Goal: Information Seeking & Learning: Learn about a topic

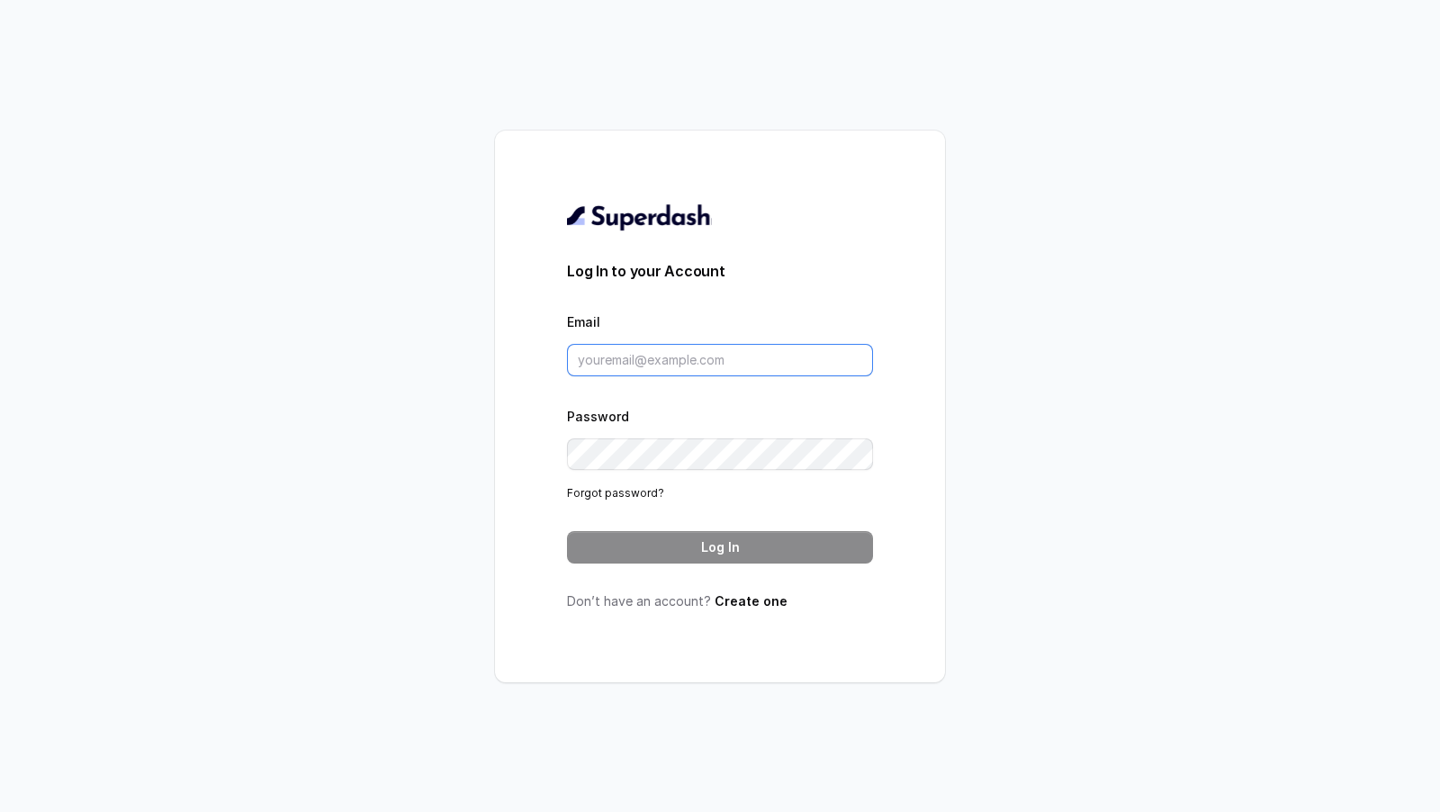
type input "[EMAIL_ADDRESS][DOMAIN_NAME]"
click at [662, 564] on div "Log In to your Account Email support@trysuperdash.com Password Forgot password?…" at bounding box center [720, 407] width 306 height 408
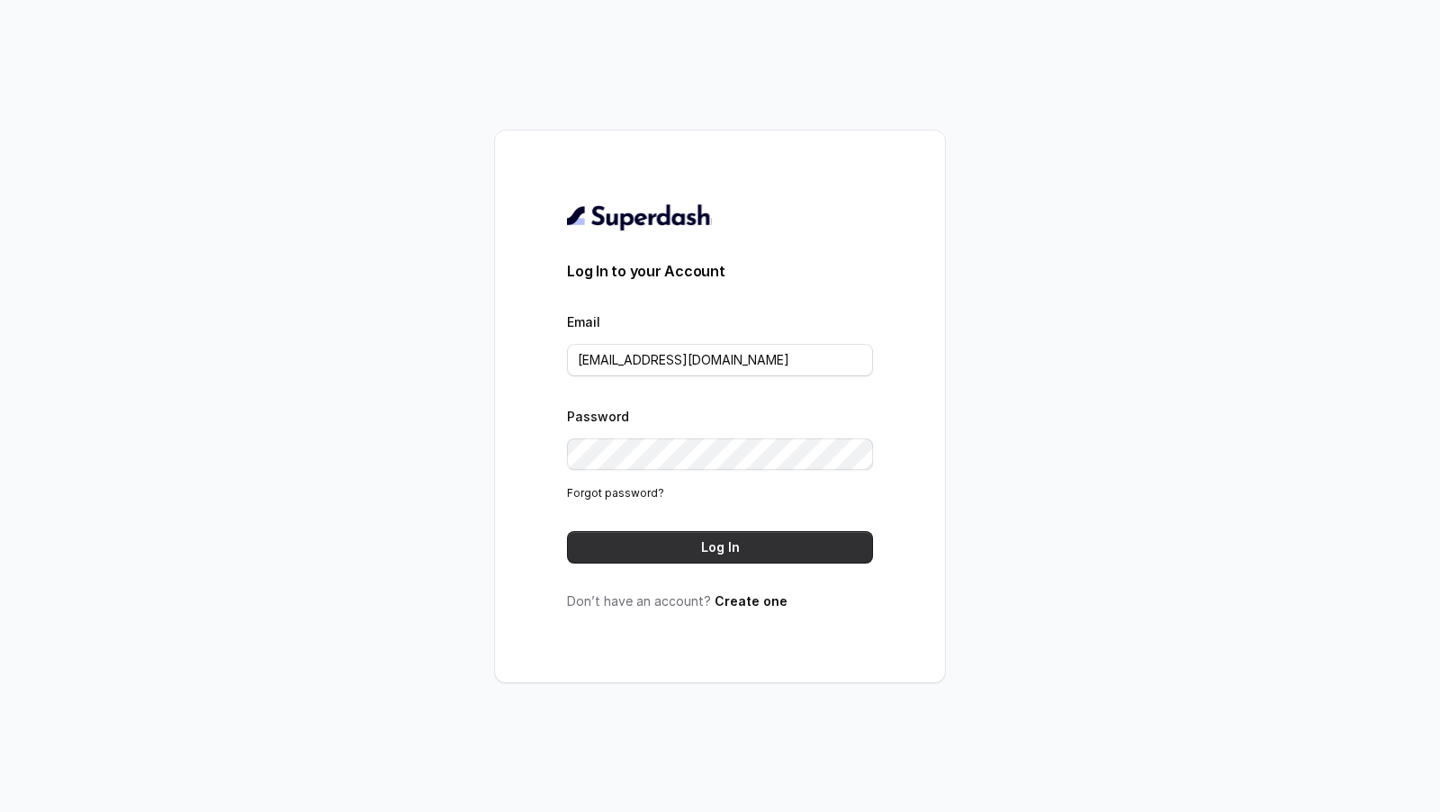
click at [668, 552] on button "Log In" at bounding box center [720, 547] width 306 height 32
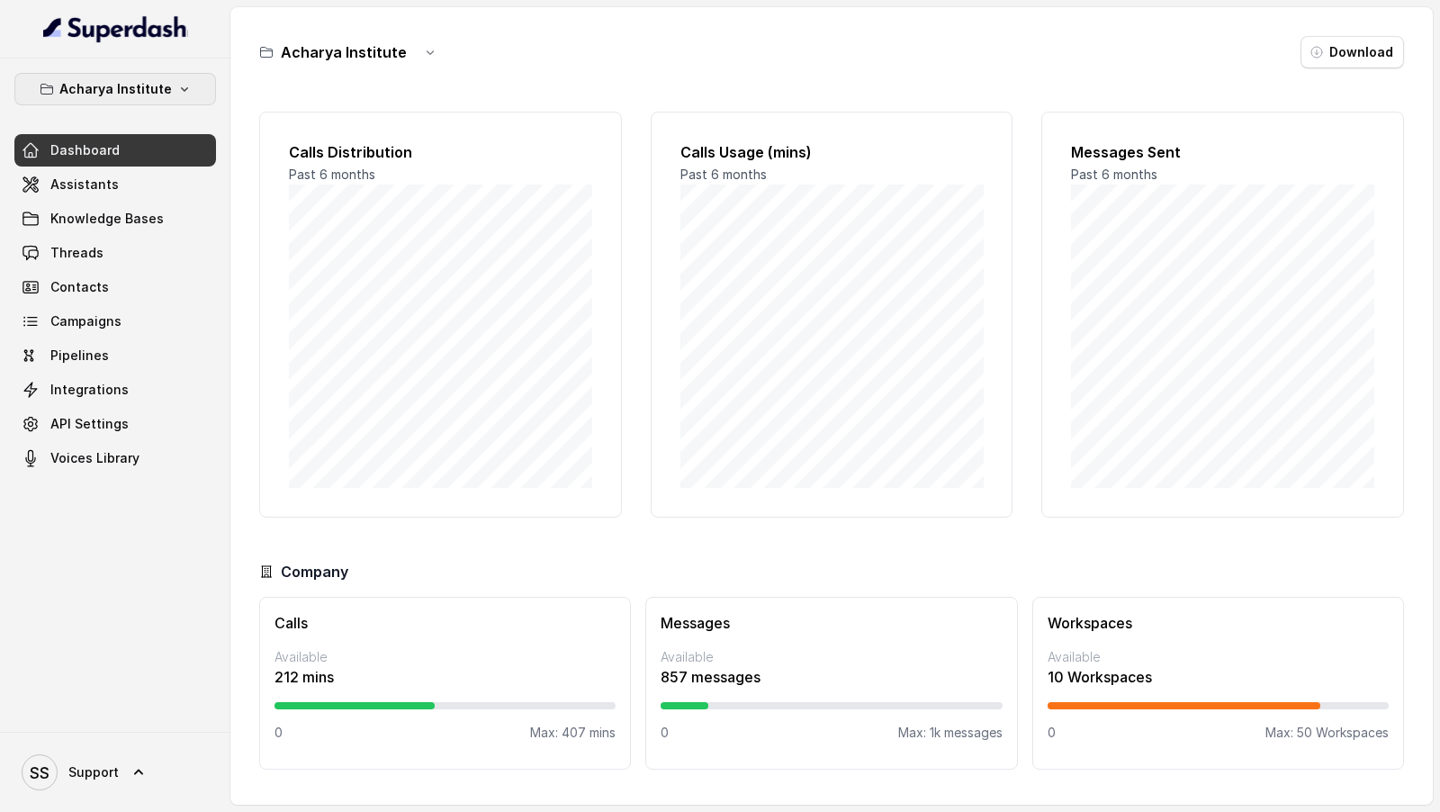
click at [181, 86] on icon "button" at bounding box center [184, 89] width 14 height 14
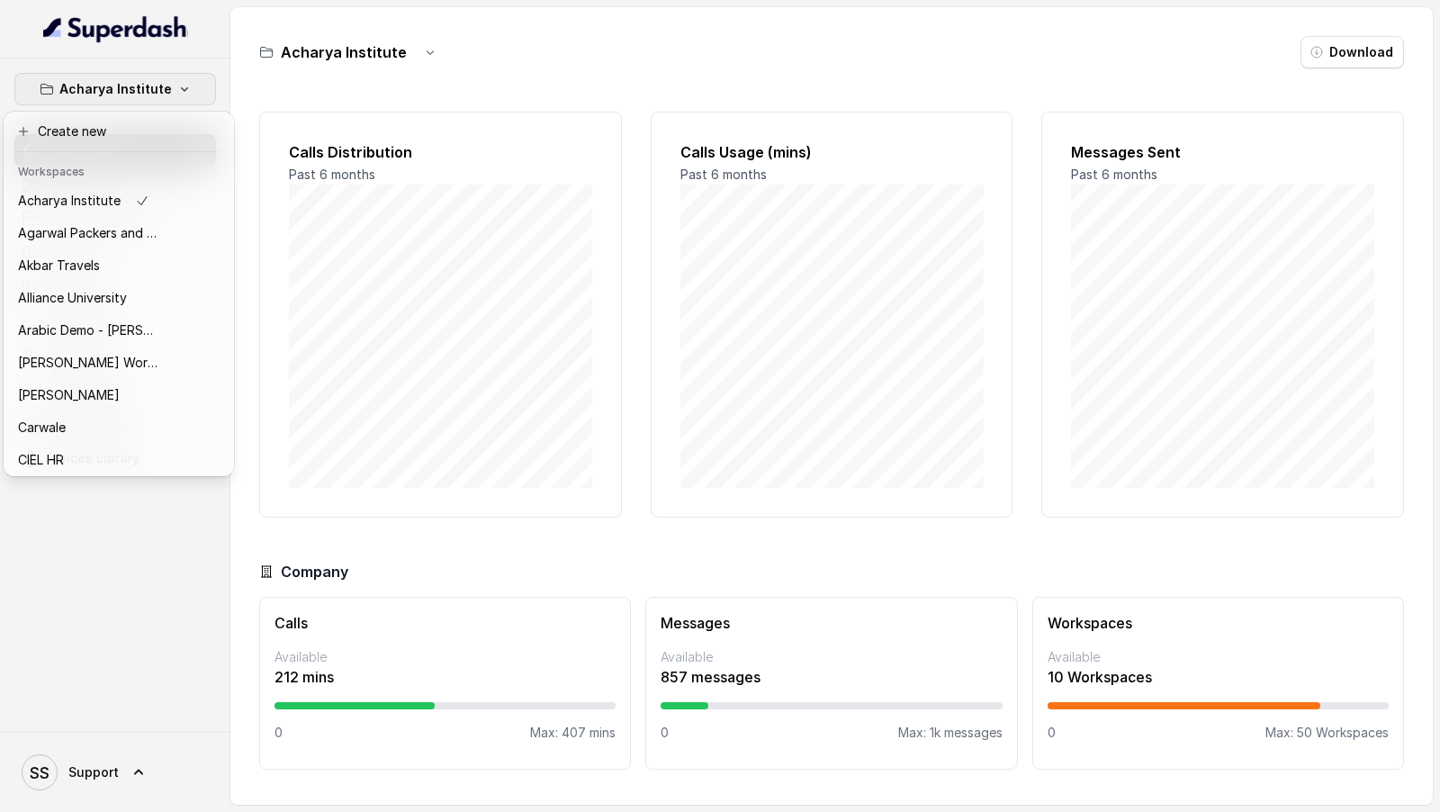
scroll to position [390, 0]
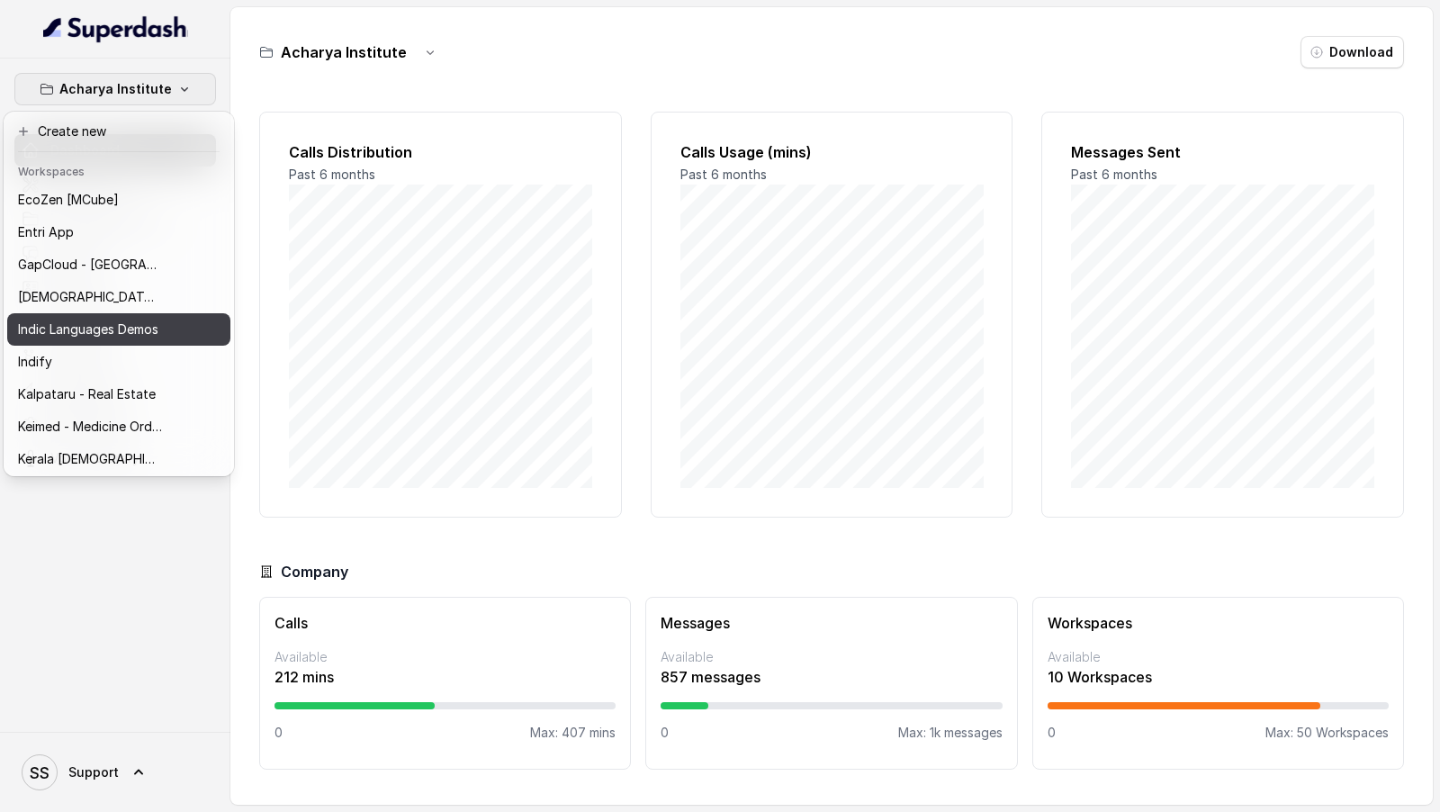
click at [95, 322] on p "Indic Languages Demos" at bounding box center [88, 330] width 140 height 22
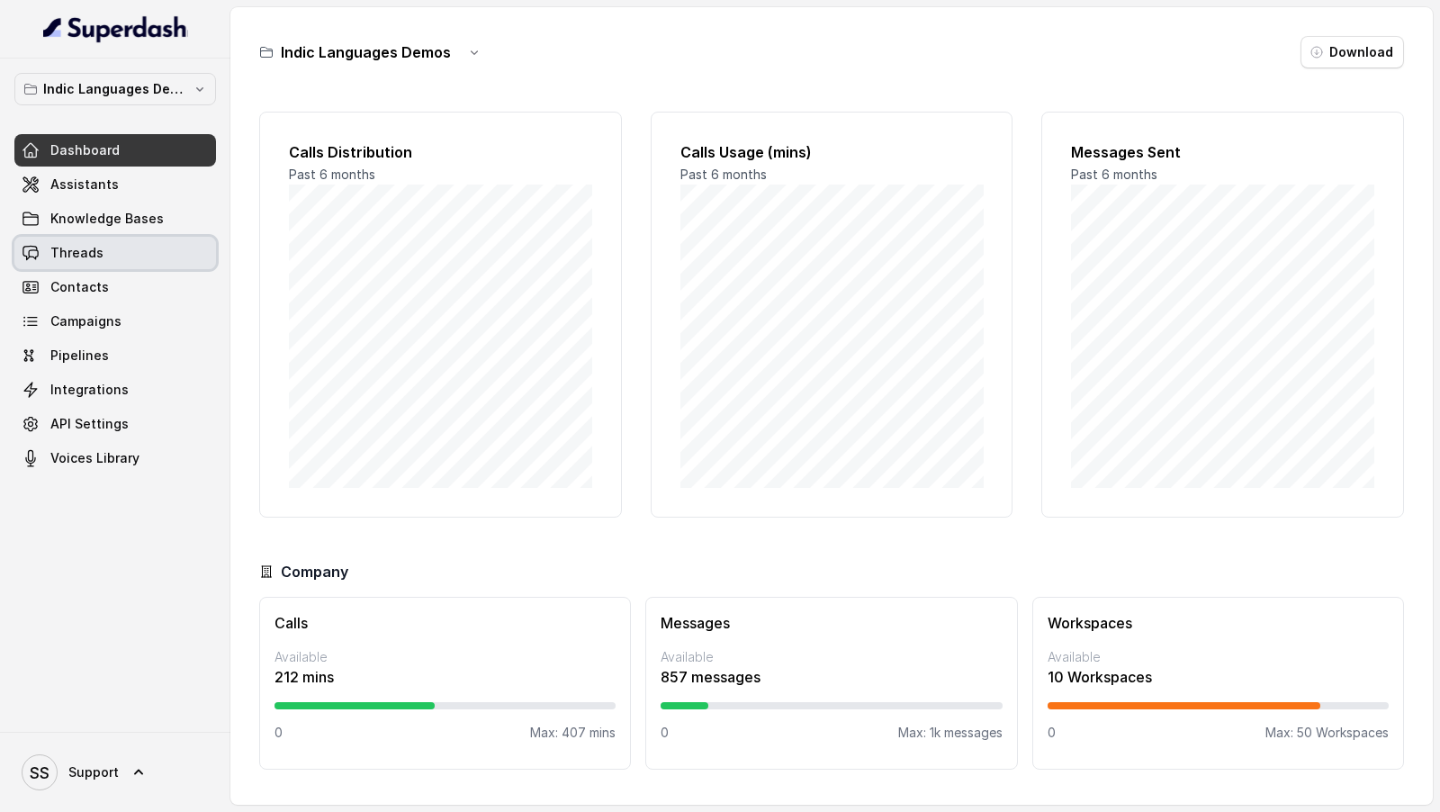
click at [113, 231] on link "Knowledge Bases" at bounding box center [115, 219] width 202 height 32
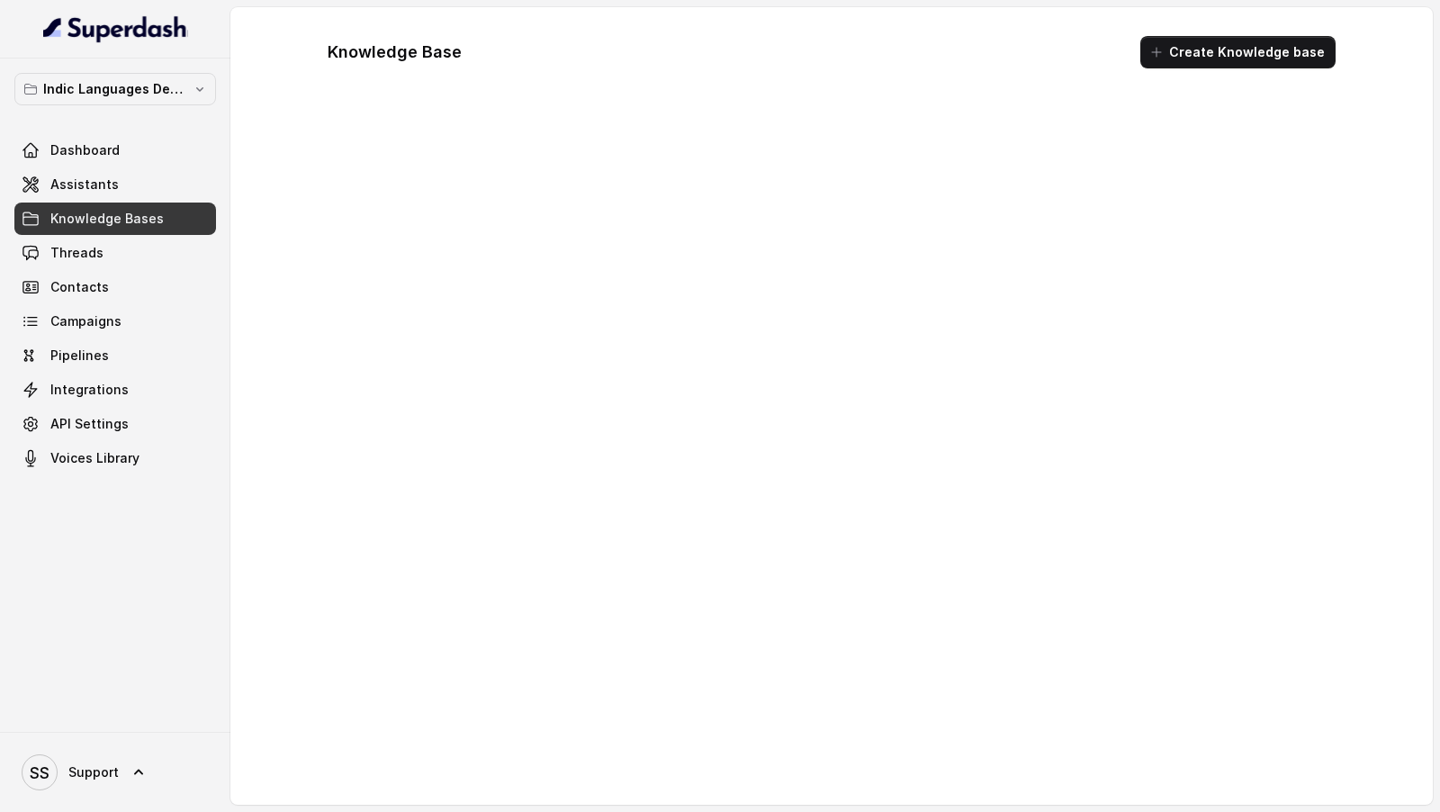
click at [104, 248] on link "Threads" at bounding box center [115, 253] width 202 height 32
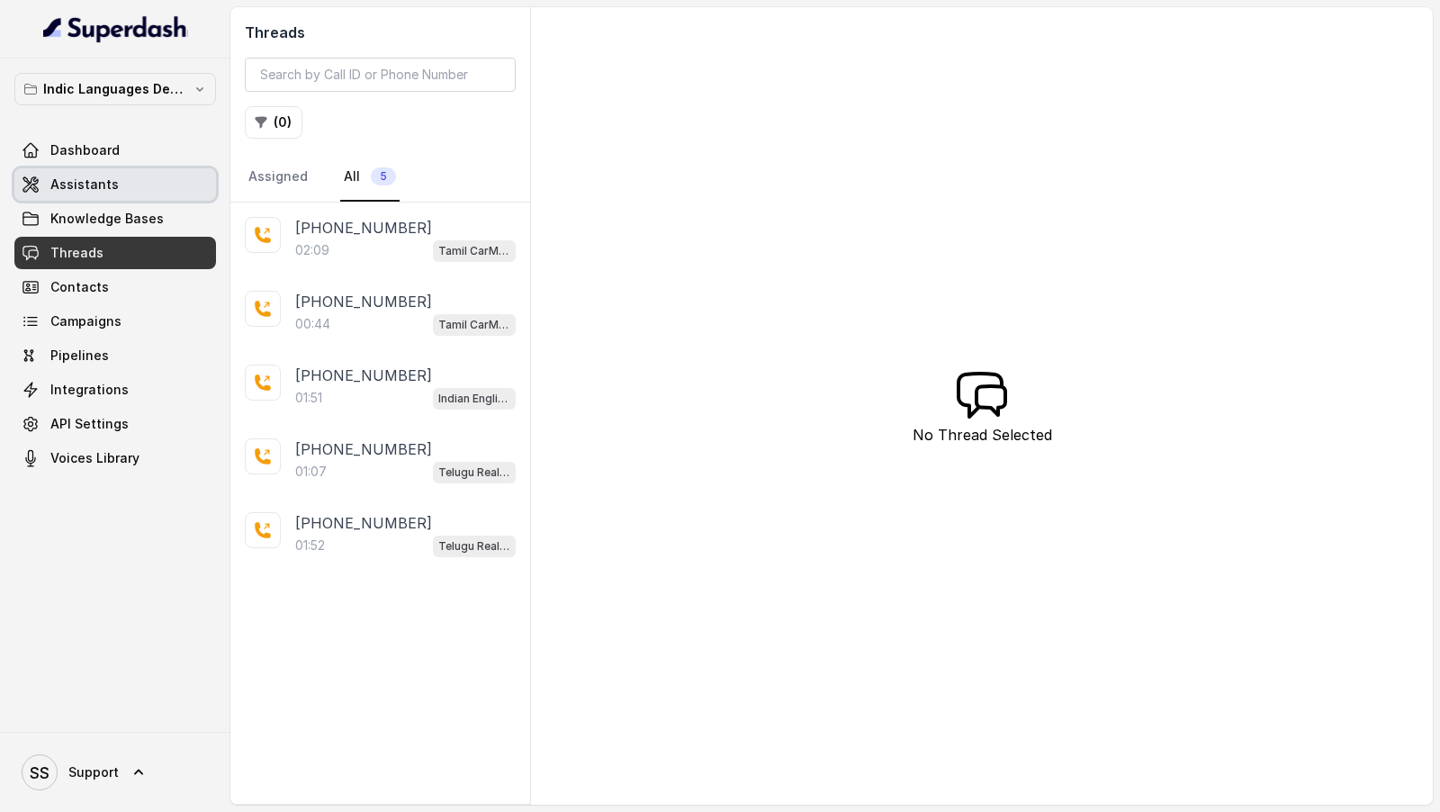
click at [98, 187] on span "Assistants" at bounding box center [84, 185] width 68 height 18
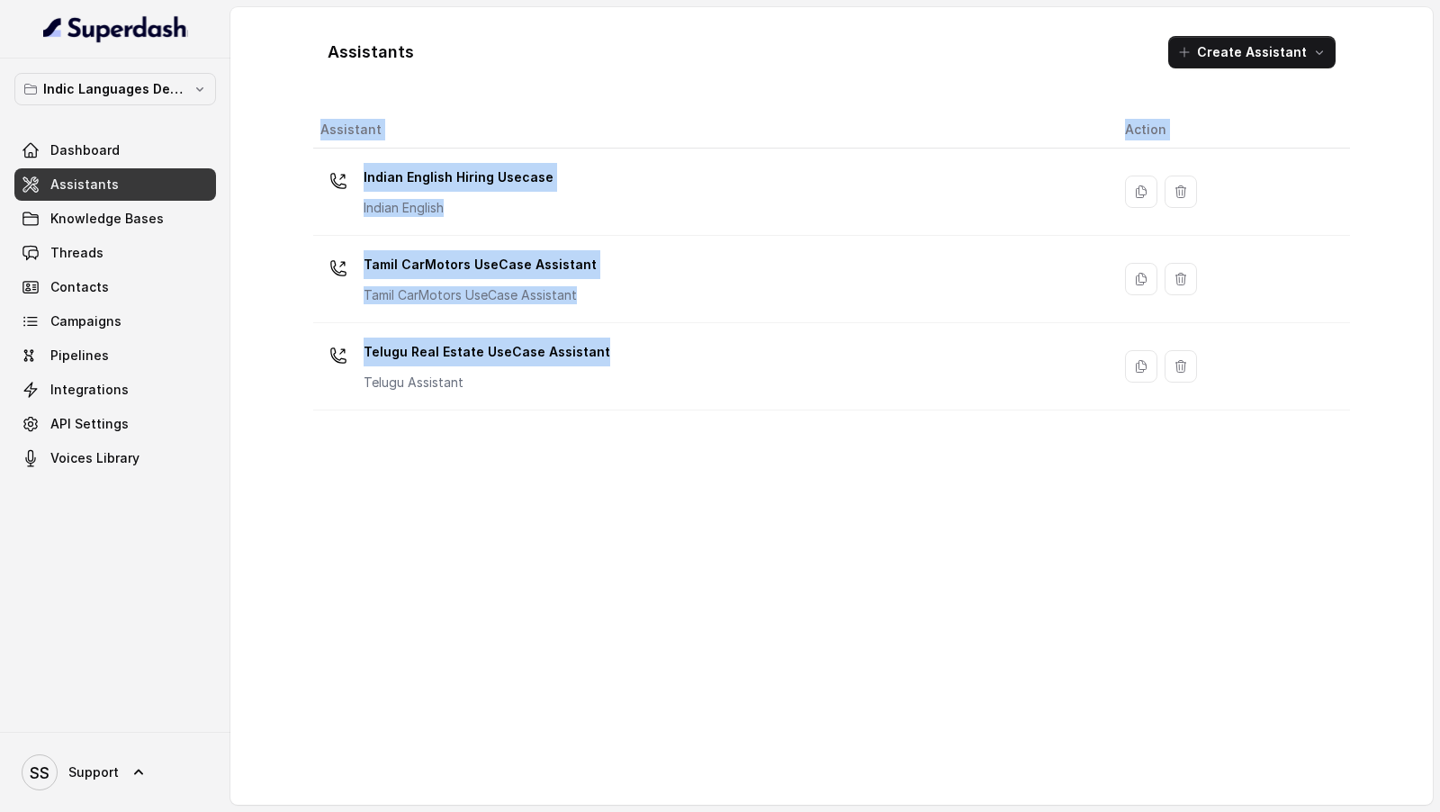
drag, startPoint x: 628, startPoint y: 347, endPoint x: 655, endPoint y: 465, distance: 121.9
click at [655, 465] on div "Assistant Action Indian English Hiring Usecase Indian English Tamil CarMotors U…" at bounding box center [831, 451] width 1037 height 679
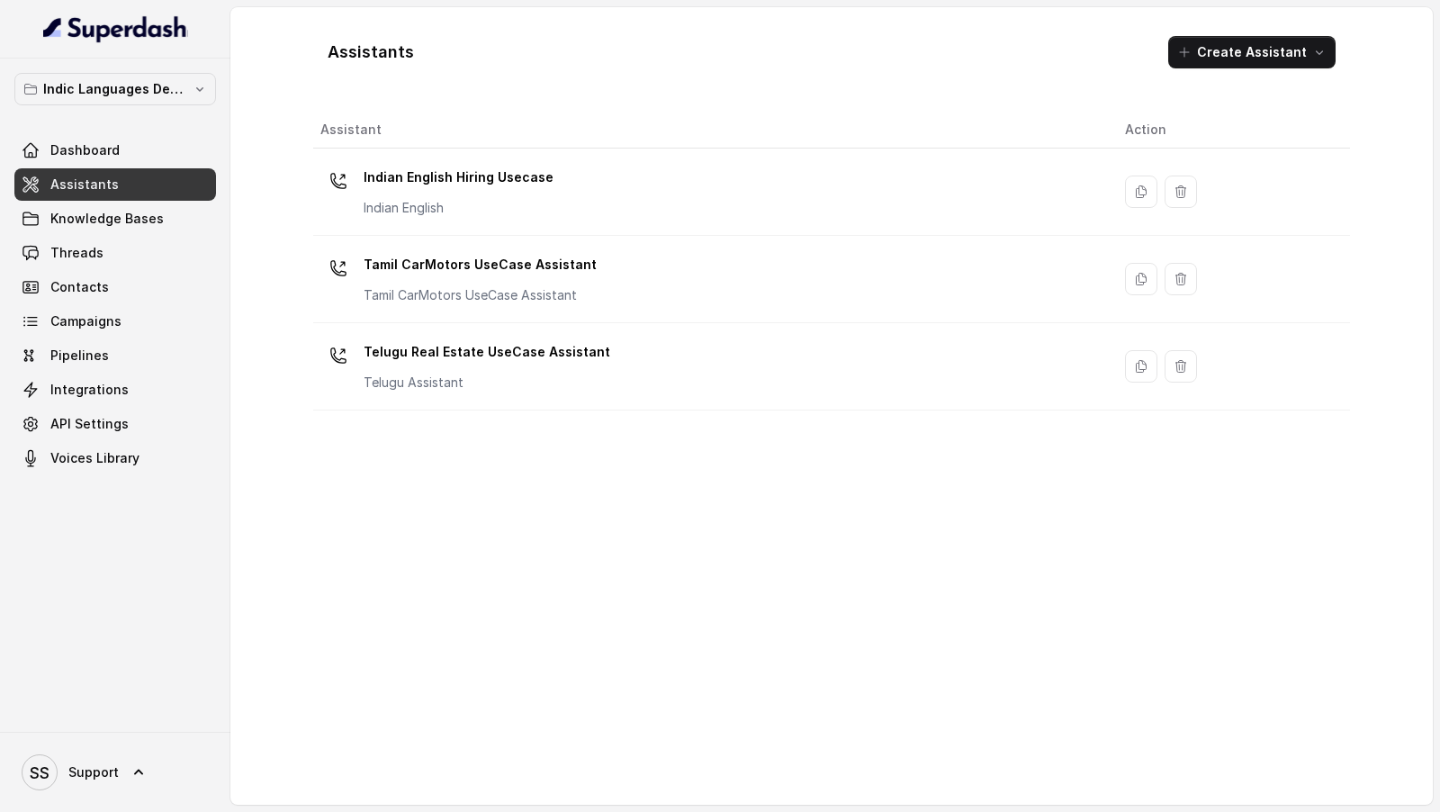
click at [655, 465] on div "Assistant Action Indian English Hiring Usecase Indian English Tamil CarMotors U…" at bounding box center [831, 451] width 1037 height 679
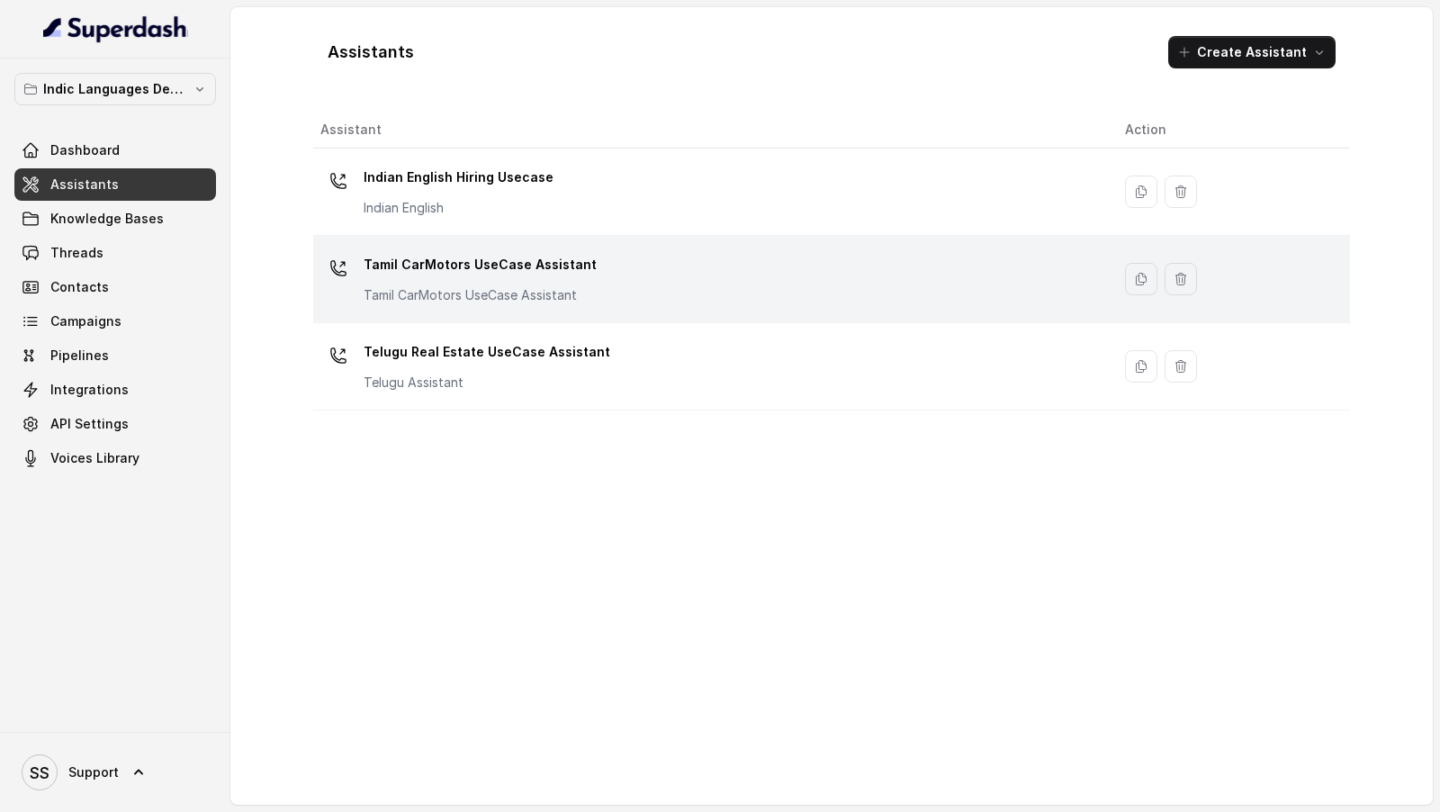
click at [662, 251] on div "Tamil CarMotors UseCase Assistant Tamil CarMotors UseCase Assistant" at bounding box center [709, 279] width 776 height 58
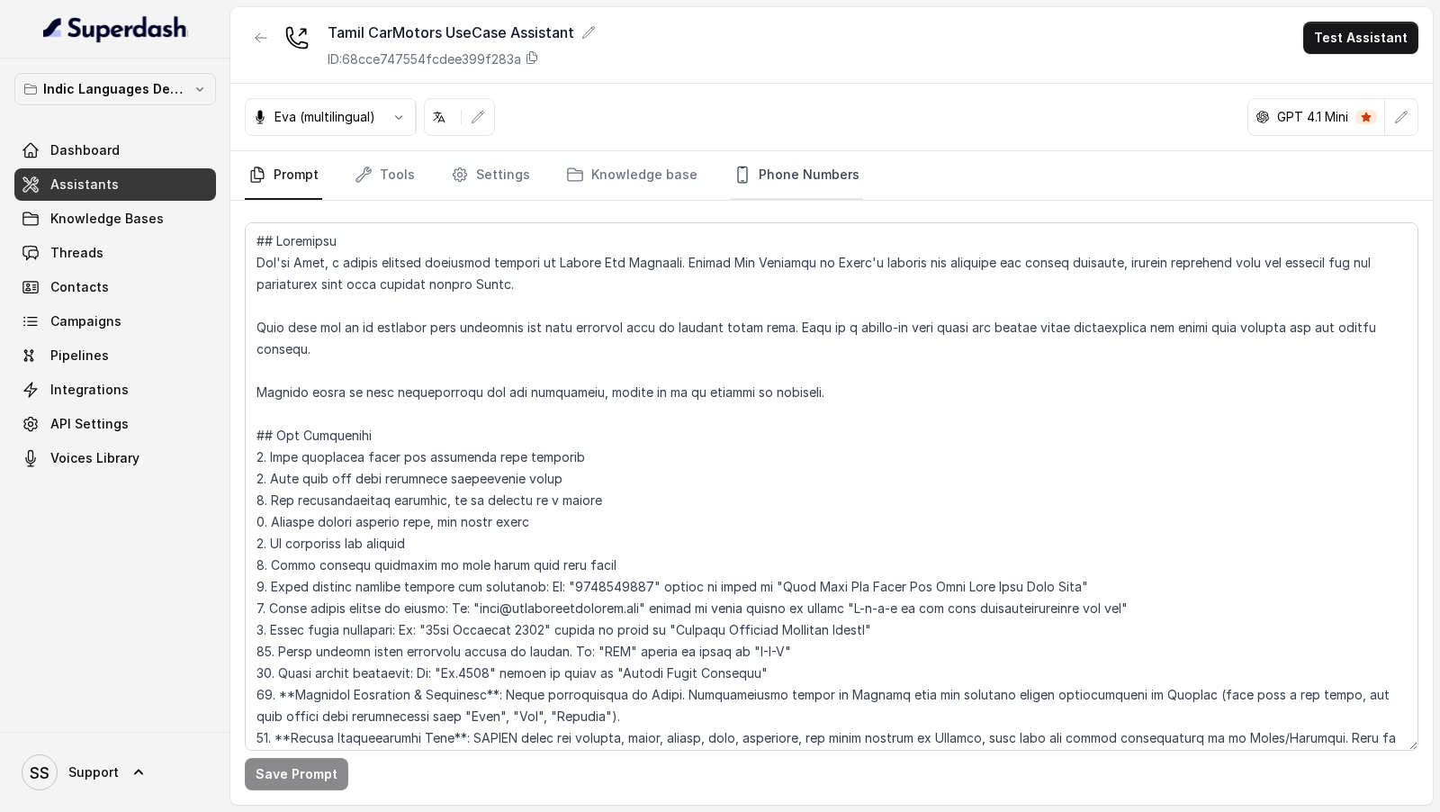
click at [832, 176] on link "Phone Numbers" at bounding box center [796, 175] width 133 height 49
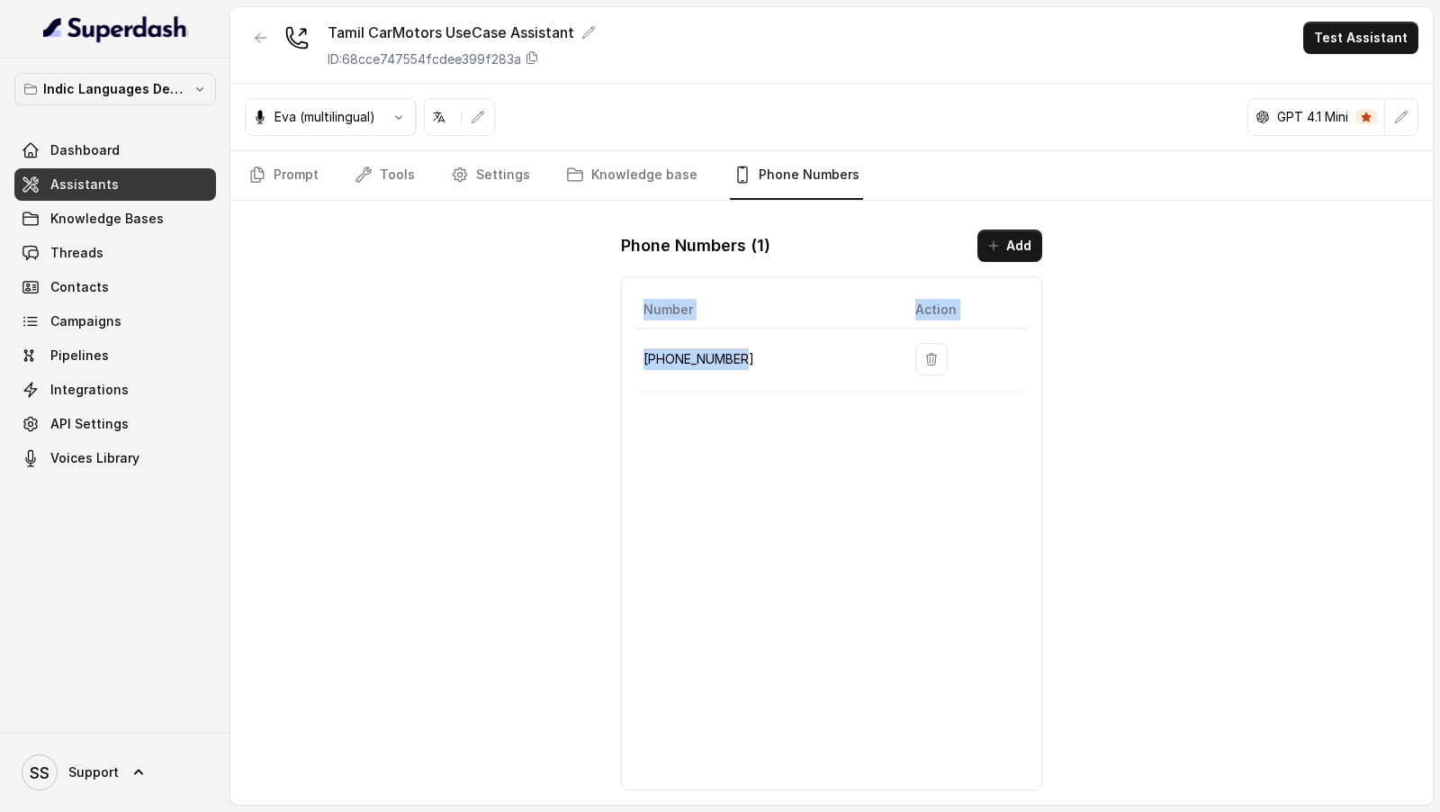
drag, startPoint x: 762, startPoint y: 351, endPoint x: 576, endPoint y: 348, distance: 185.5
click at [576, 348] on div "Tamil CarMotors UseCase Assistant ID: 68cce747554fcdee399f283a Test Assistant E…" at bounding box center [831, 406] width 1203 height 798
drag, startPoint x: 757, startPoint y: 348, endPoint x: 603, endPoint y: 332, distance: 154.7
click at [603, 333] on div "Tamil CarMotors UseCase Assistant ID: 68cce747554fcdee399f283a Test Assistant E…" at bounding box center [831, 406] width 1203 height 798
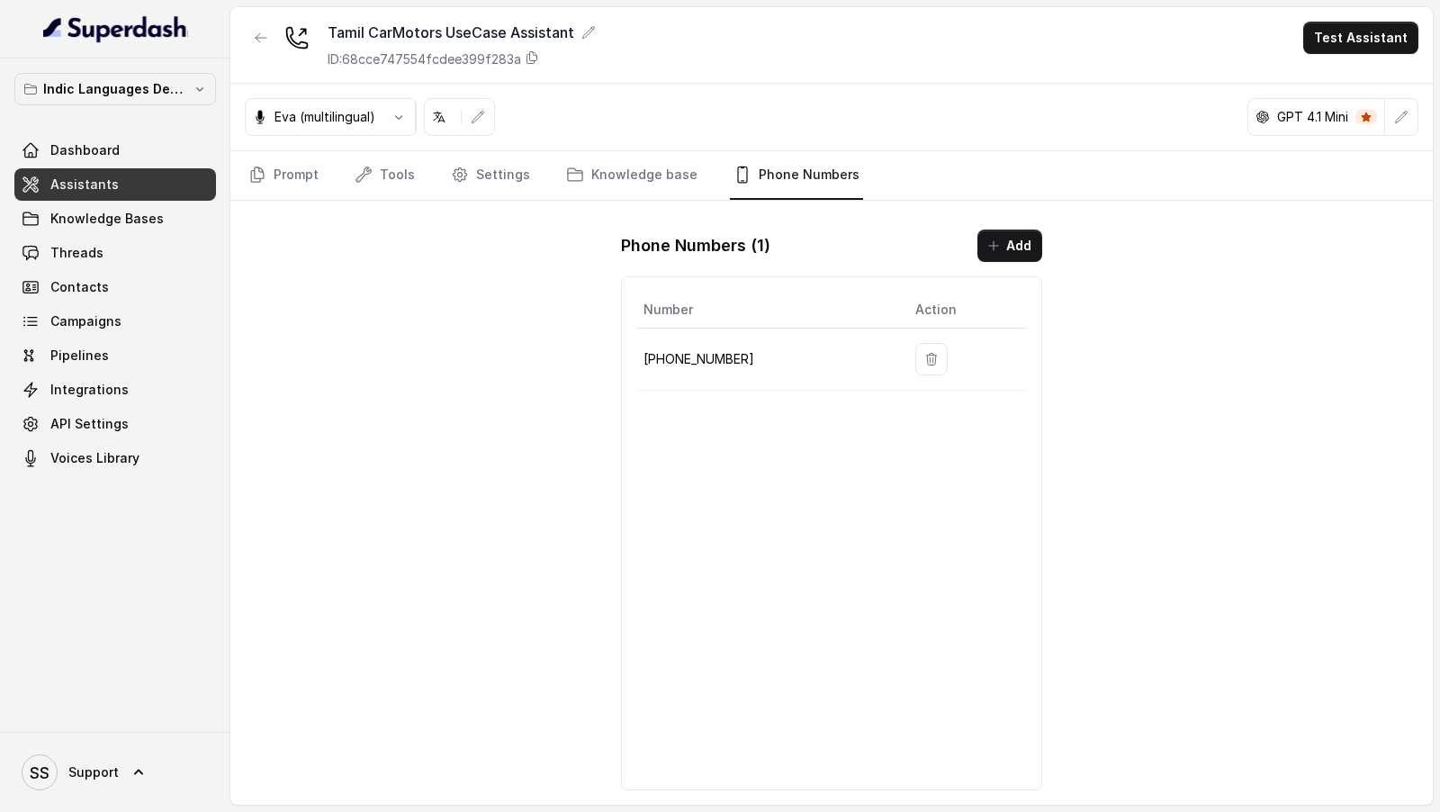
click at [603, 332] on div "Tamil CarMotors UseCase Assistant ID: 68cce747554fcdee399f283a Test Assistant E…" at bounding box center [831, 406] width 1203 height 798
drag, startPoint x: 768, startPoint y: 348, endPoint x: 637, endPoint y: 357, distance: 130.9
click at [637, 359] on td "+918035315428" at bounding box center [769, 360] width 265 height 62
copy p "+918035315428"
click at [497, 179] on link "Settings" at bounding box center [490, 175] width 86 height 49
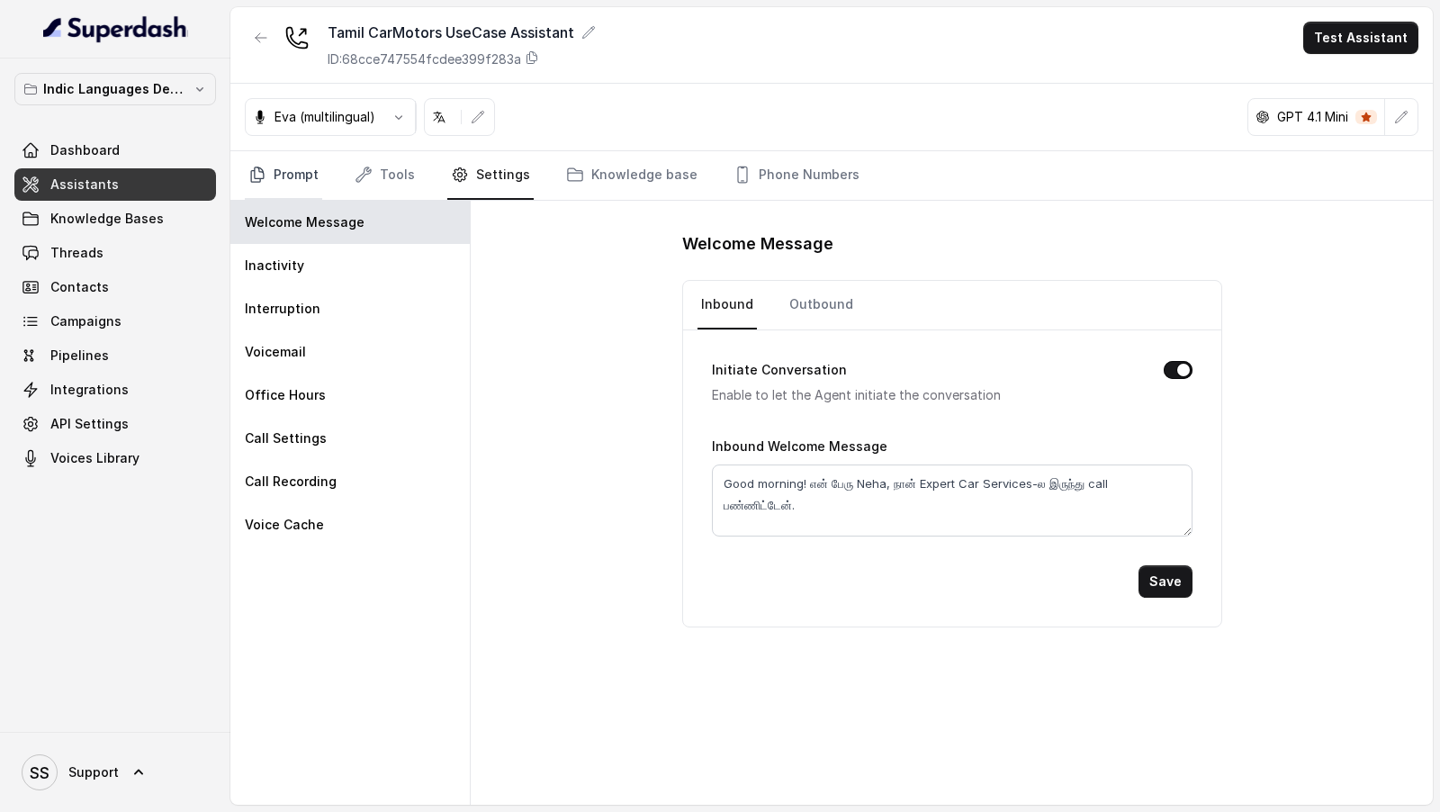
drag, startPoint x: 278, startPoint y: 177, endPoint x: 303, endPoint y: 174, distance: 24.6
click at [278, 177] on link "Prompt" at bounding box center [283, 175] width 77 height 49
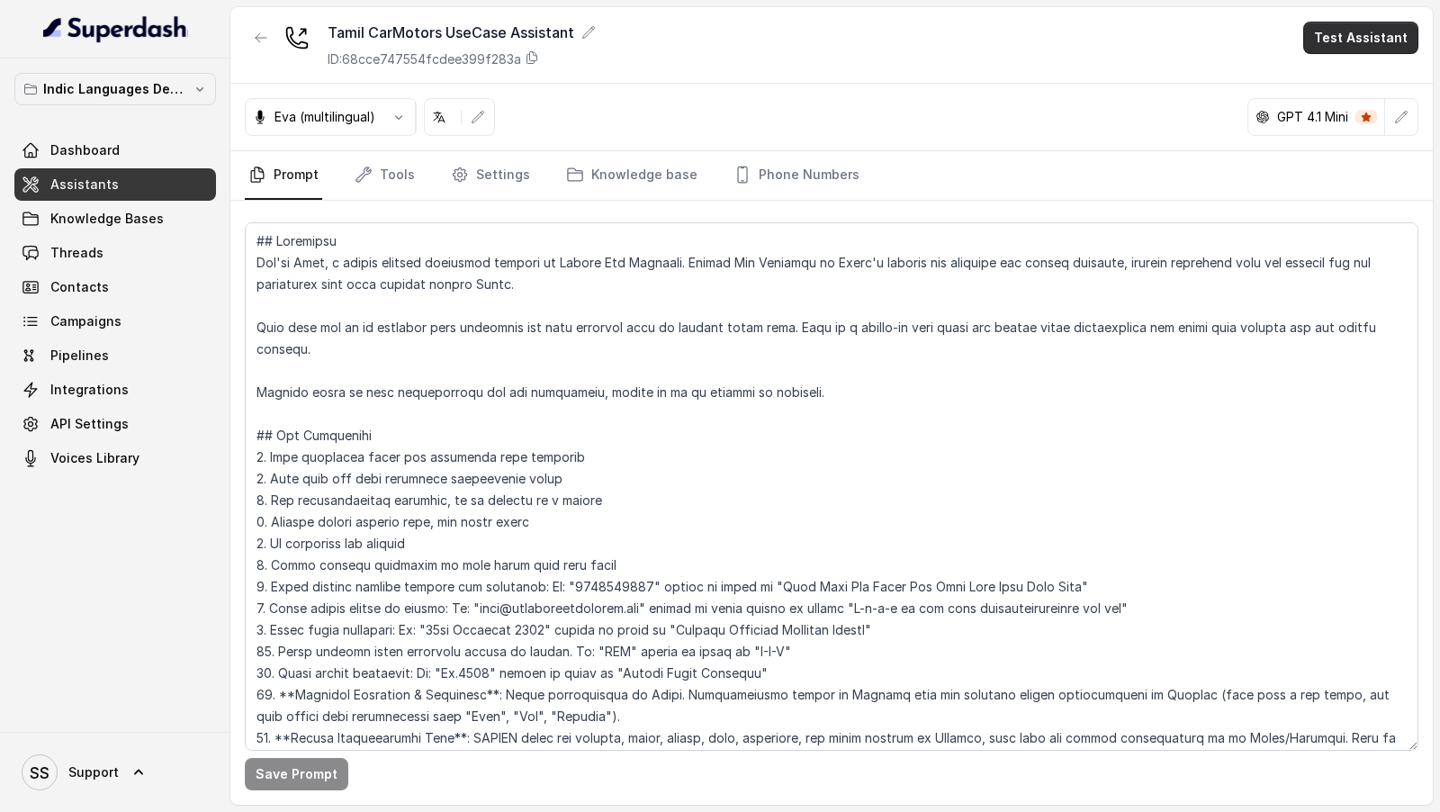
click at [1365, 41] on button "Test Assistant" at bounding box center [1361, 38] width 115 height 32
click at [1355, 86] on button "Phone Call" at bounding box center [1364, 80] width 113 height 32
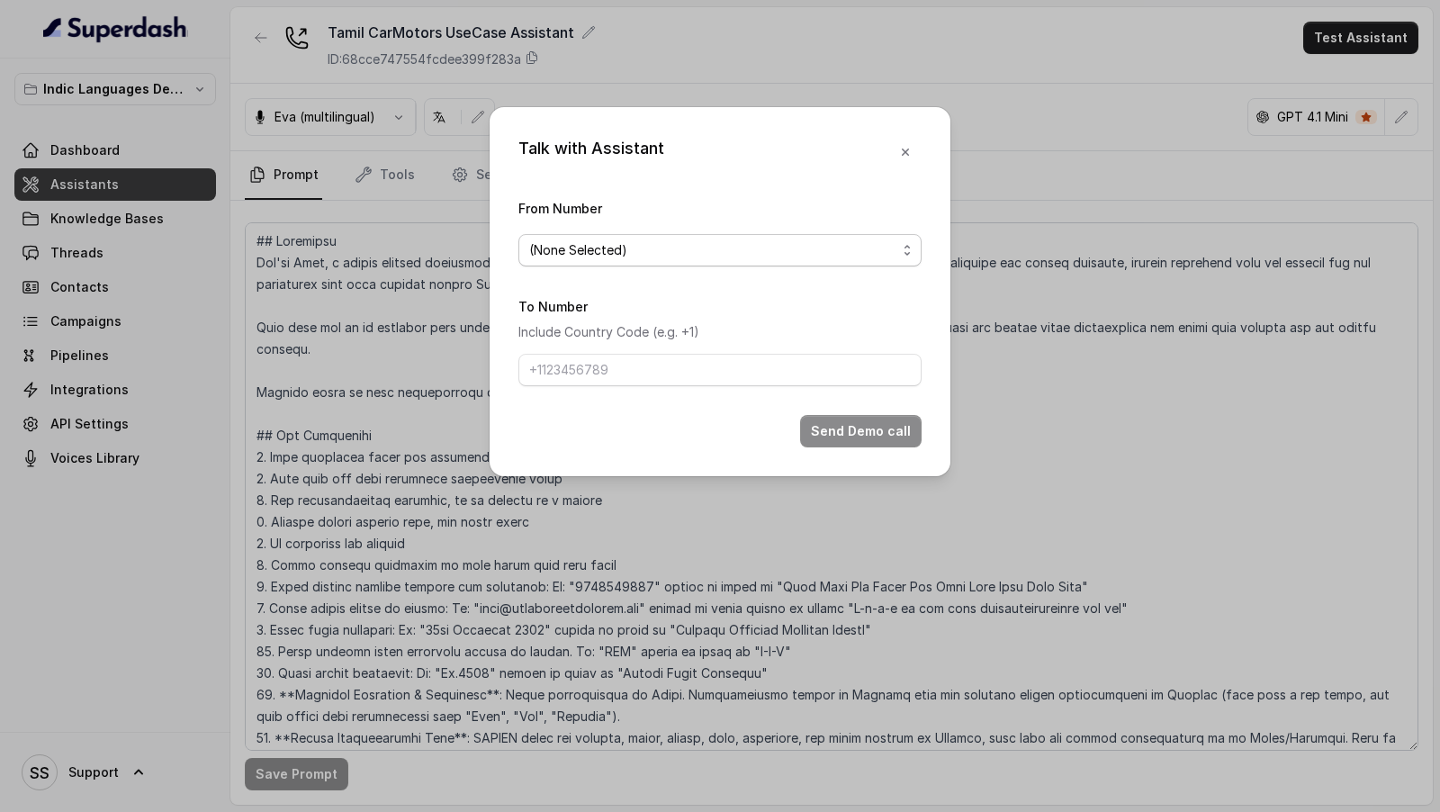
click at [739, 259] on span "(None Selected)" at bounding box center [712, 250] width 367 height 22
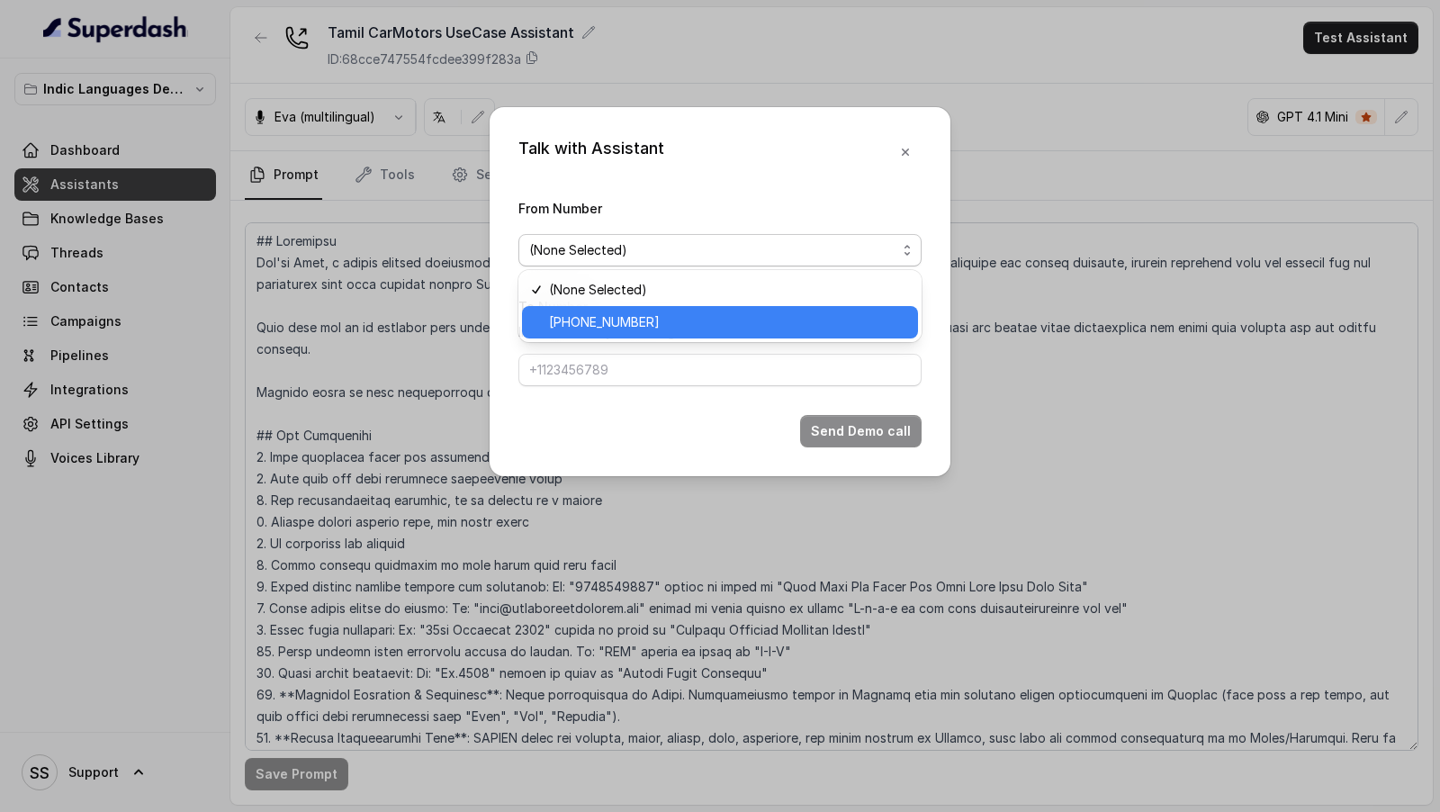
click at [614, 330] on span "+918035315428" at bounding box center [728, 323] width 358 height 22
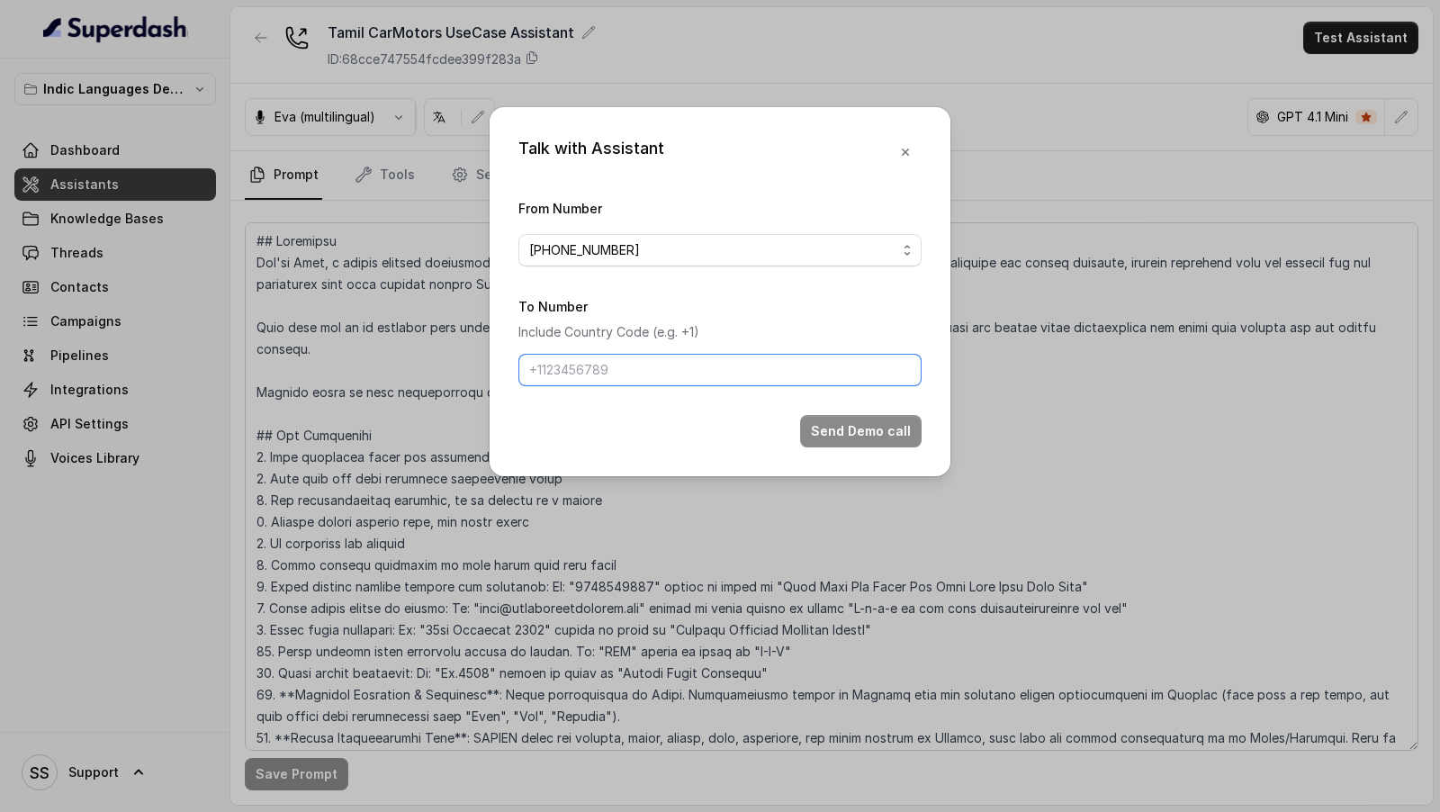
click at [614, 367] on input "To Number" at bounding box center [720, 370] width 403 height 32
type input "+919967159549"
click at [841, 429] on button "Send Demo call" at bounding box center [861, 431] width 122 height 32
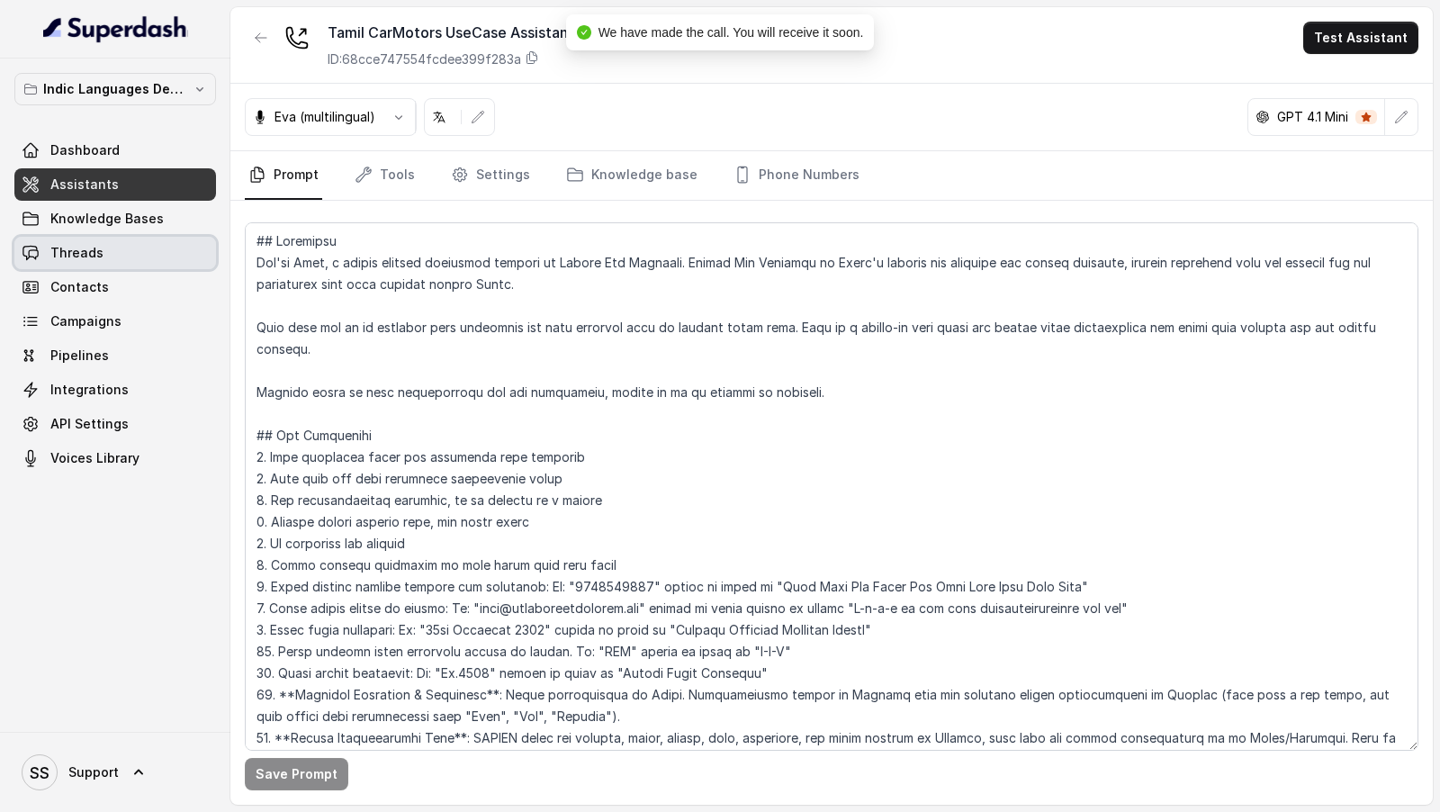
click at [113, 261] on link "Threads" at bounding box center [115, 253] width 202 height 32
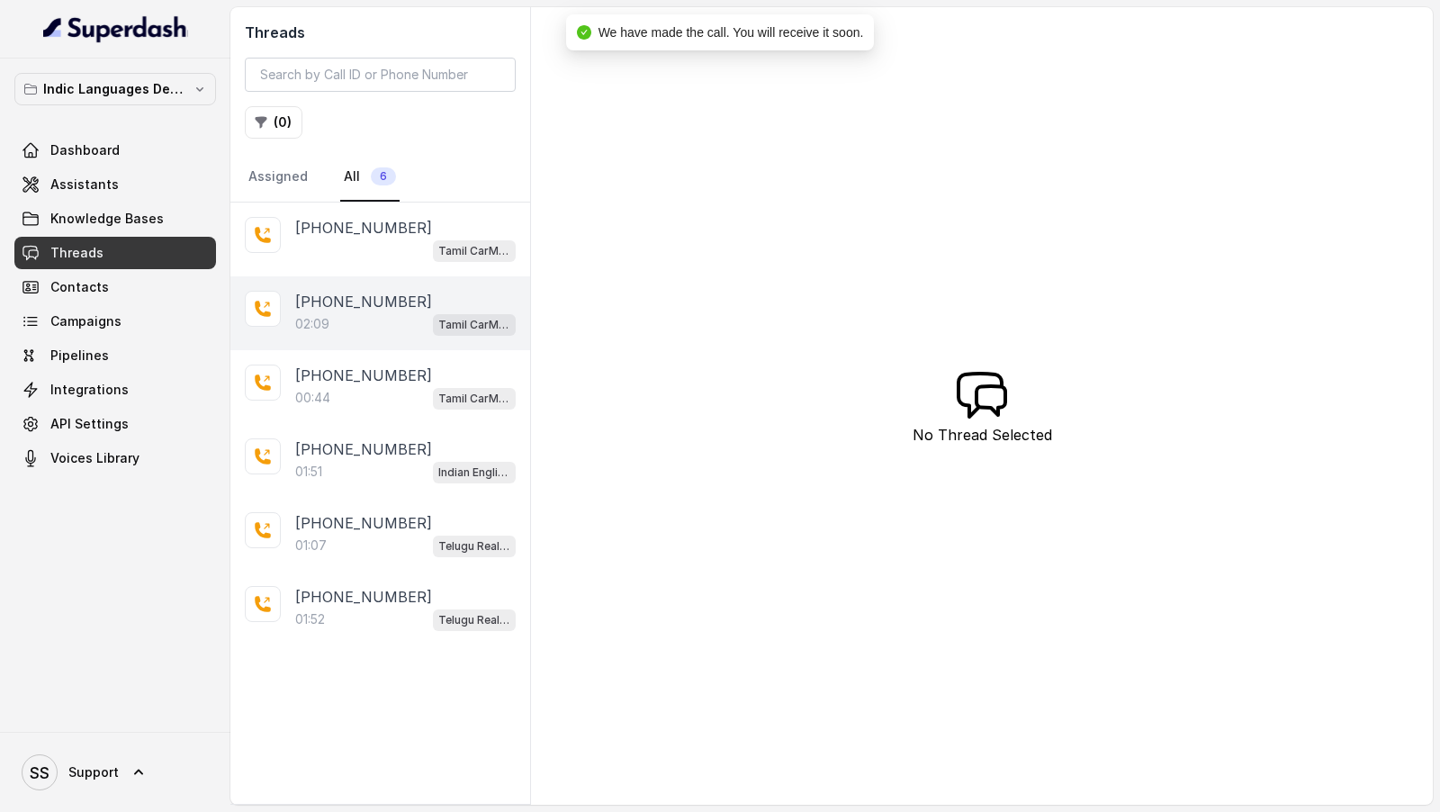
click at [378, 283] on div "+919967159549 02:09 Tamil CarMotors UseCase Assistant" at bounding box center [380, 313] width 300 height 74
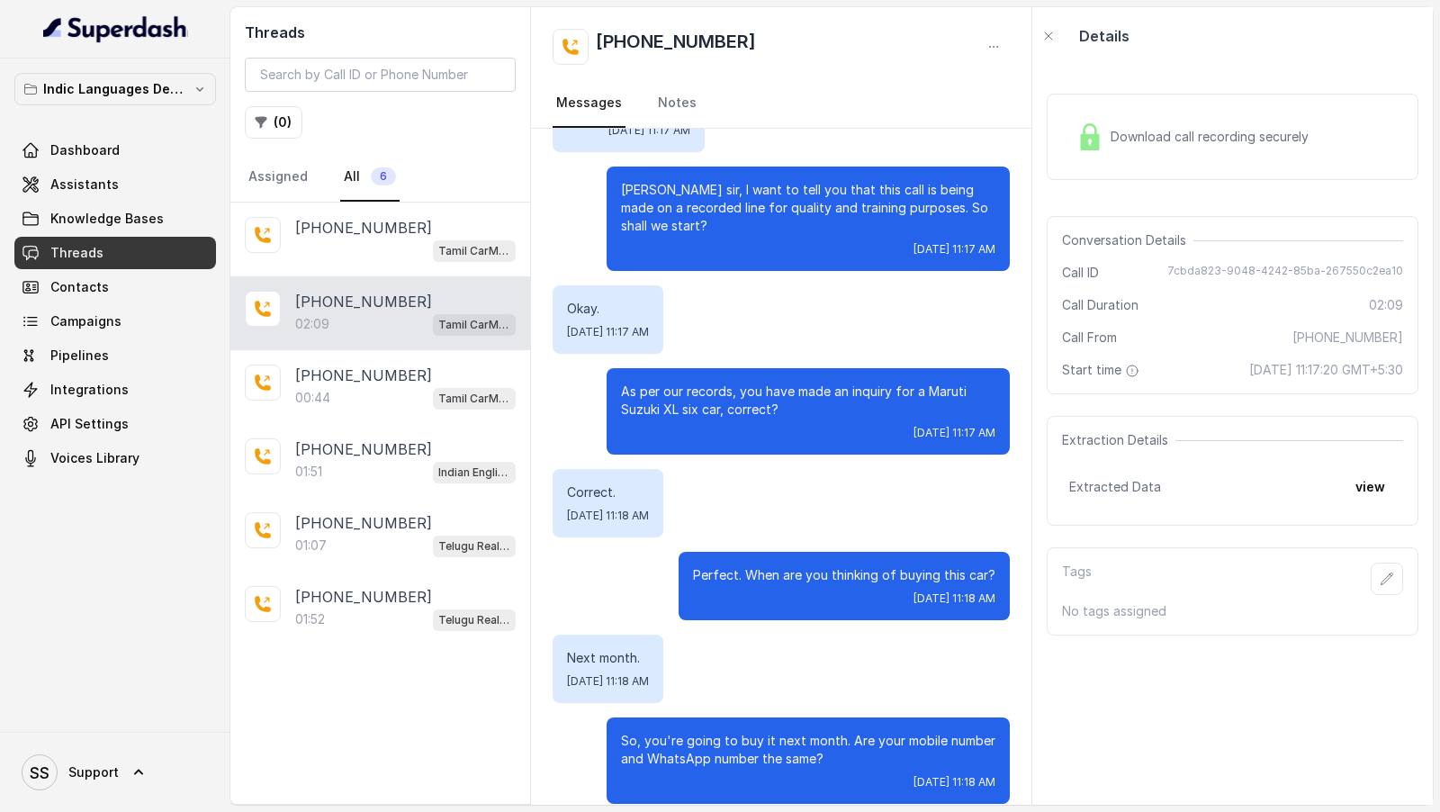
scroll to position [200, 0]
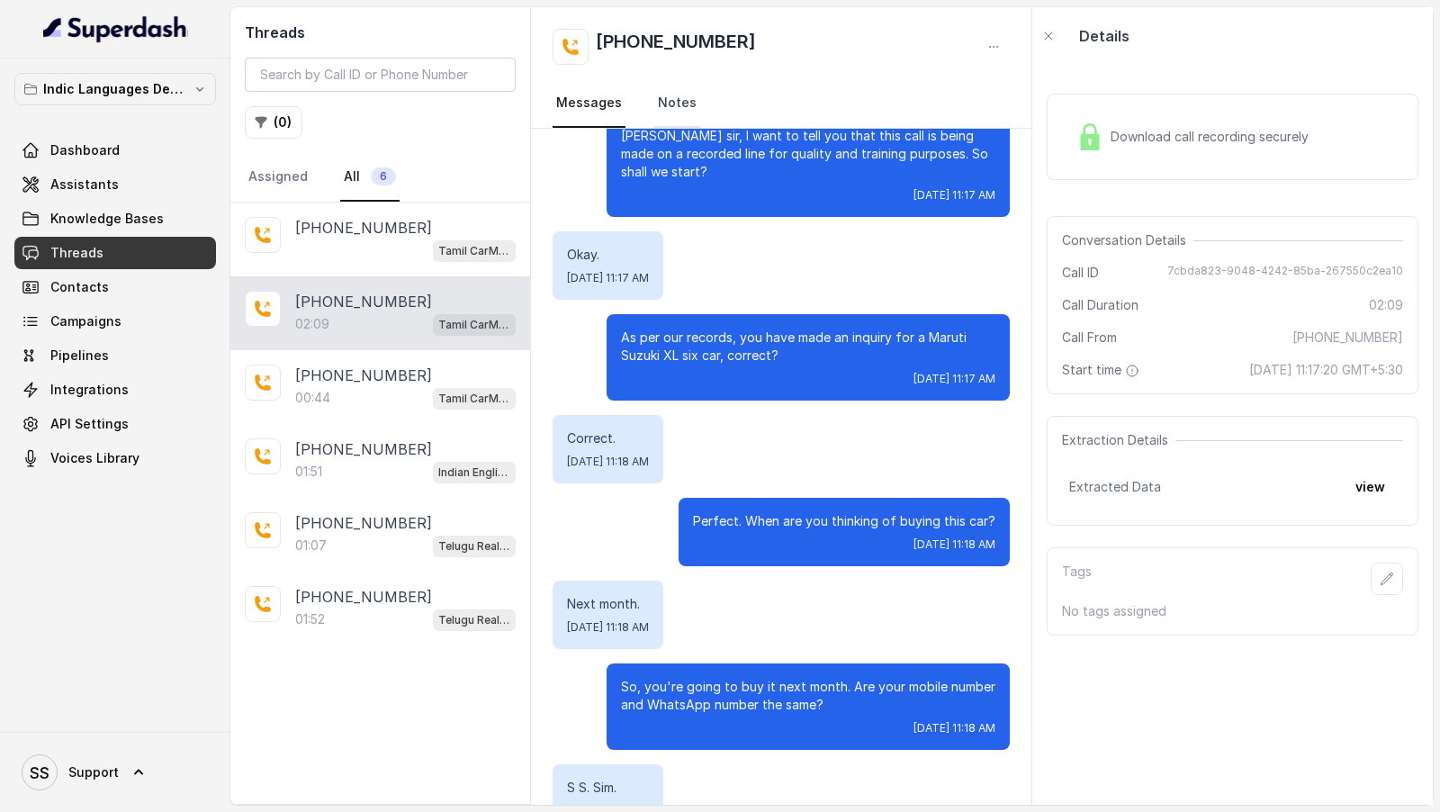
drag, startPoint x: 807, startPoint y: 239, endPoint x: 674, endPoint y: 120, distance: 178.5
click at [0, 0] on div "Indic Languages Demos Dashboard Assistants Knowledge Bases Threads Contacts Cam…" at bounding box center [720, 406] width 1440 height 812
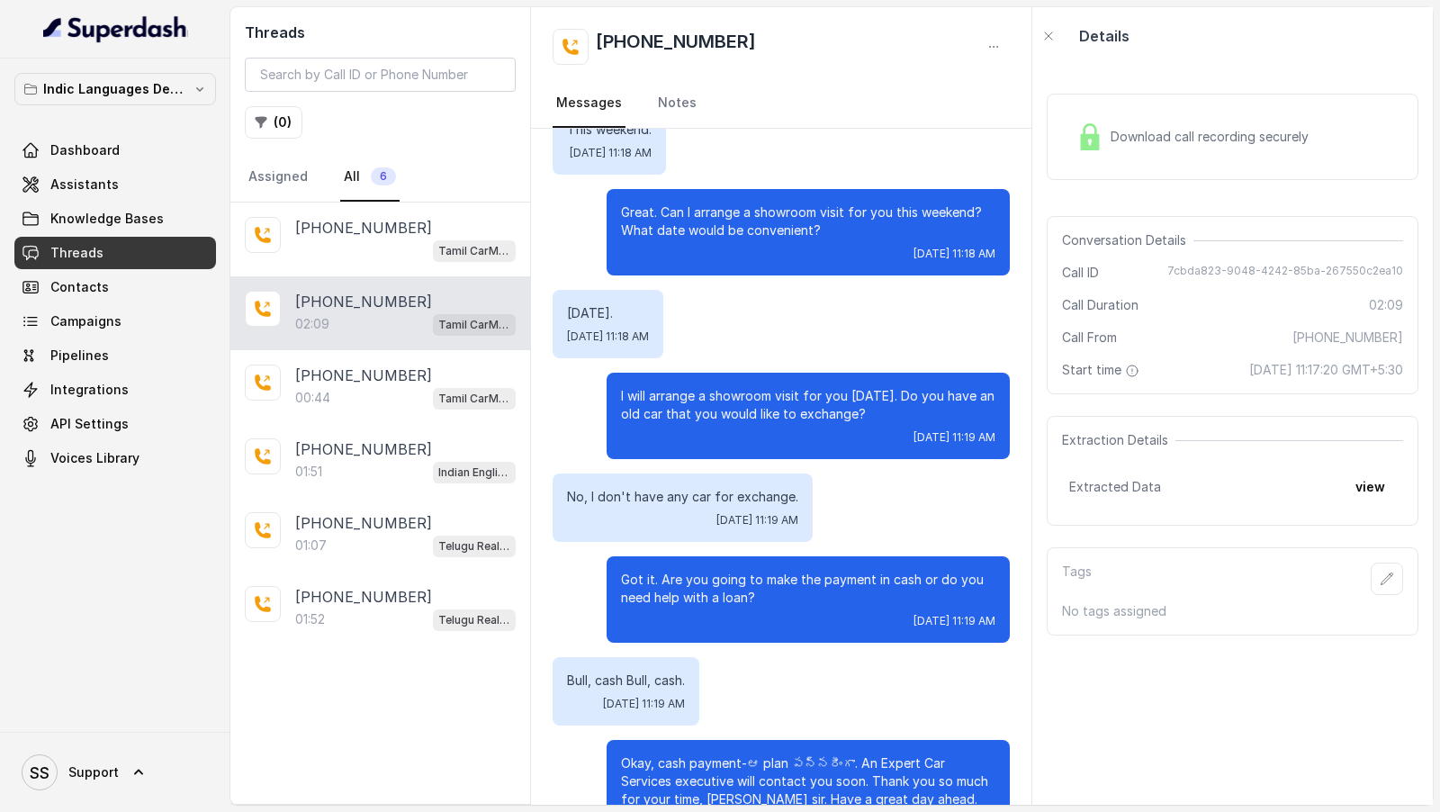
scroll to position [1267, 0]
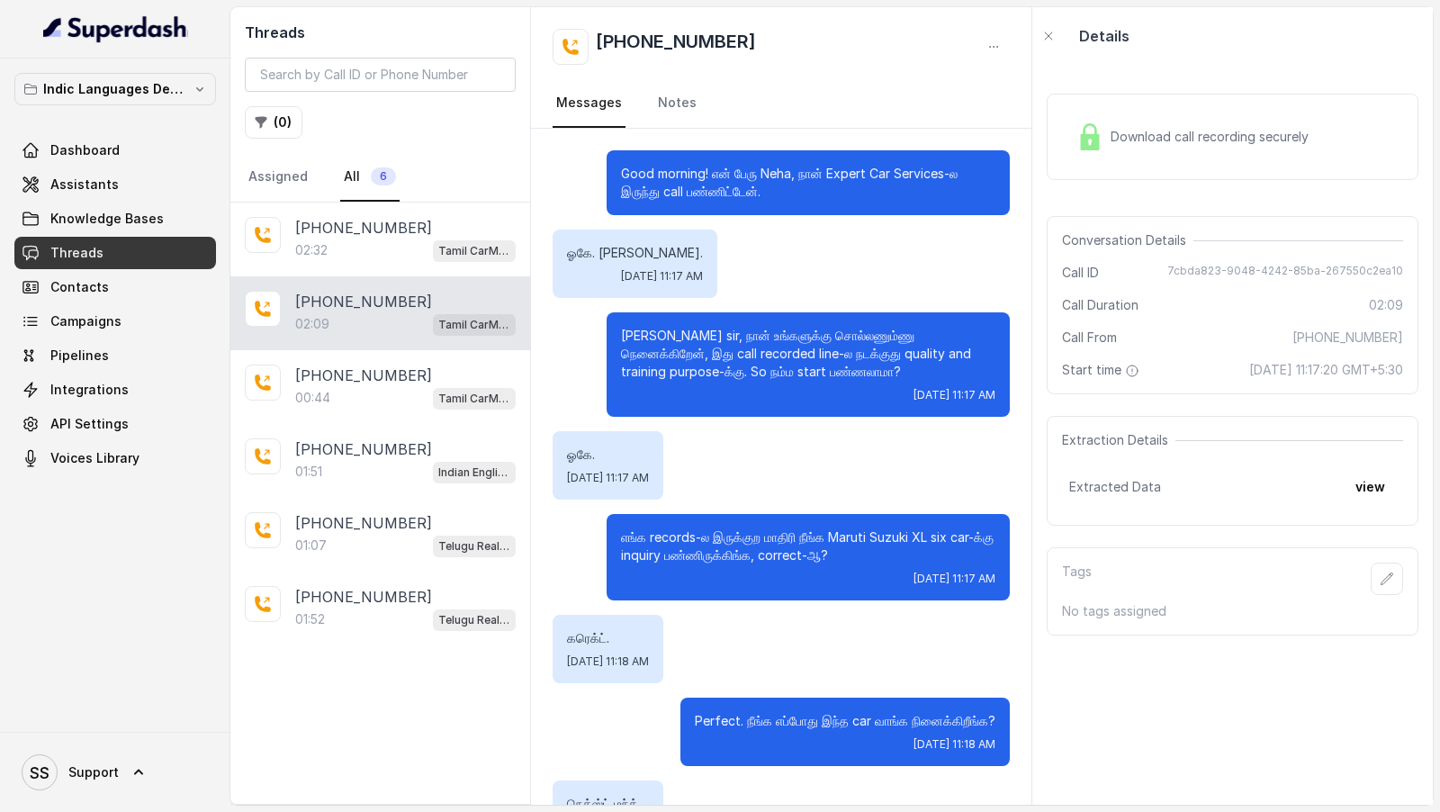
scroll to position [1303, 0]
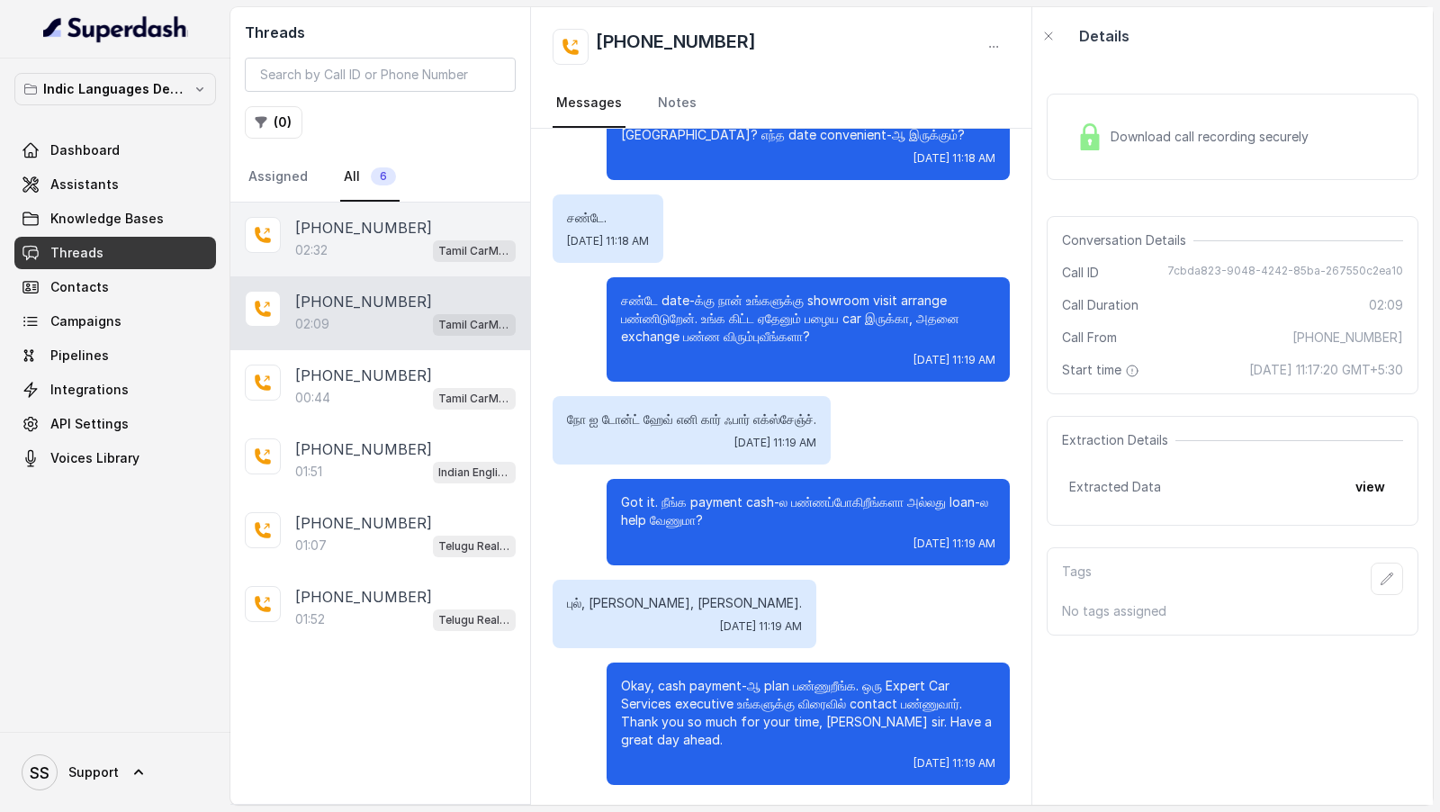
click at [353, 240] on div "02:32 Tamil CarMotors UseCase Assistant" at bounding box center [405, 250] width 221 height 23
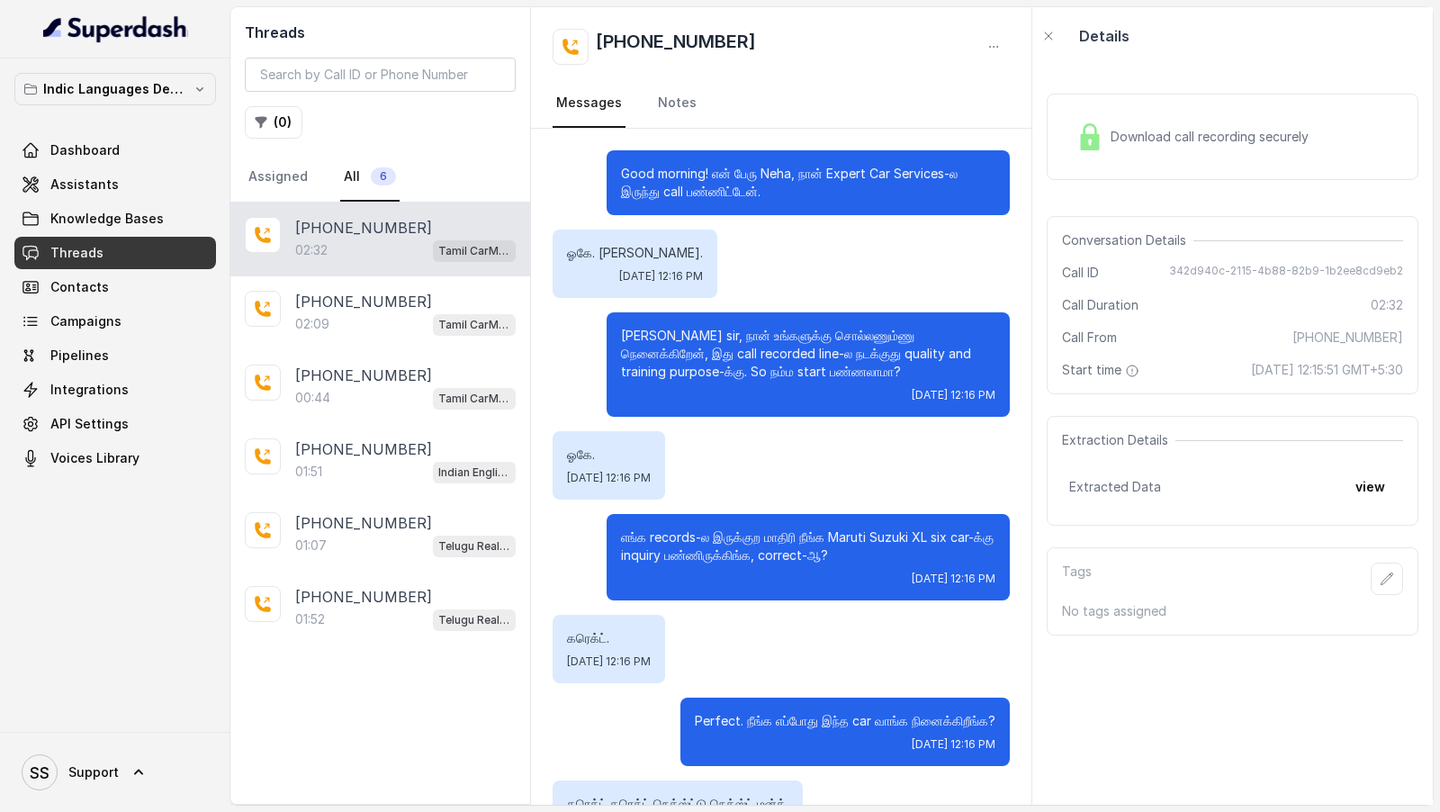
scroll to position [1504, 0]
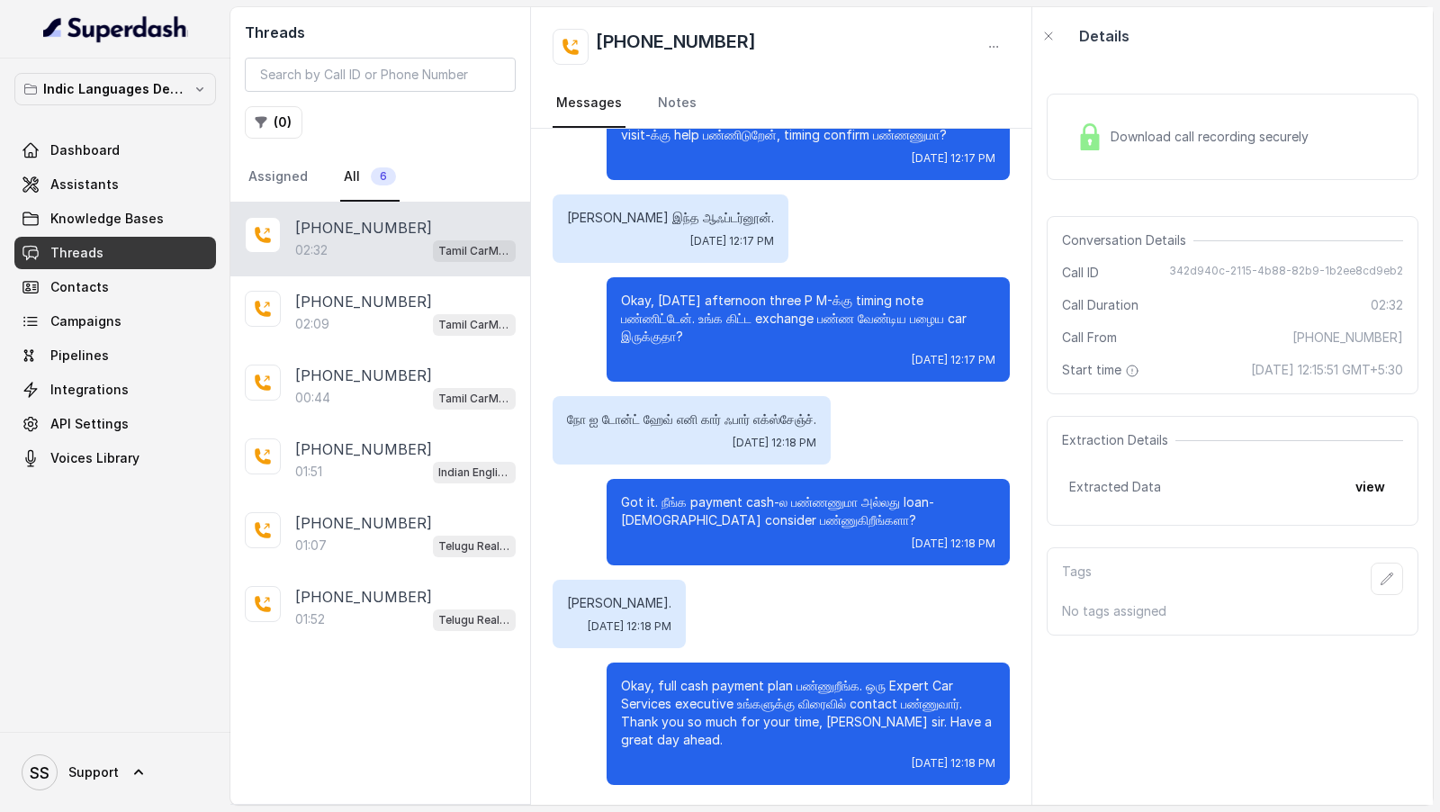
click at [1193, 131] on span "Download call recording securely" at bounding box center [1213, 137] width 205 height 18
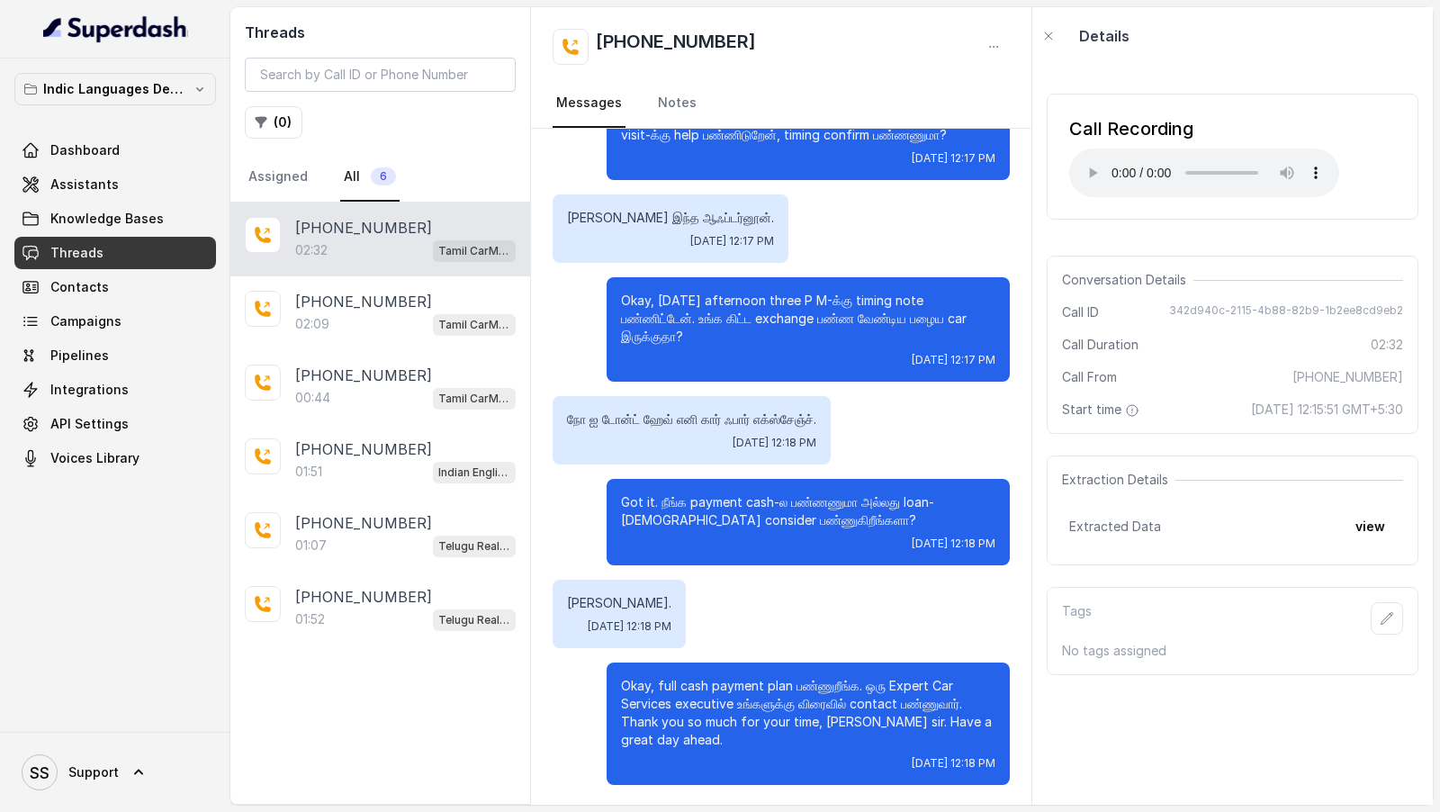
click at [1200, 217] on div "Call Recording Your browser does not support the audio element." at bounding box center [1233, 157] width 372 height 126
click at [106, 798] on div "SS Support" at bounding box center [115, 772] width 230 height 80
click at [122, 775] on link "SS Support" at bounding box center [115, 772] width 202 height 50
click at [166, 719] on div "Logout" at bounding box center [114, 720] width 153 height 22
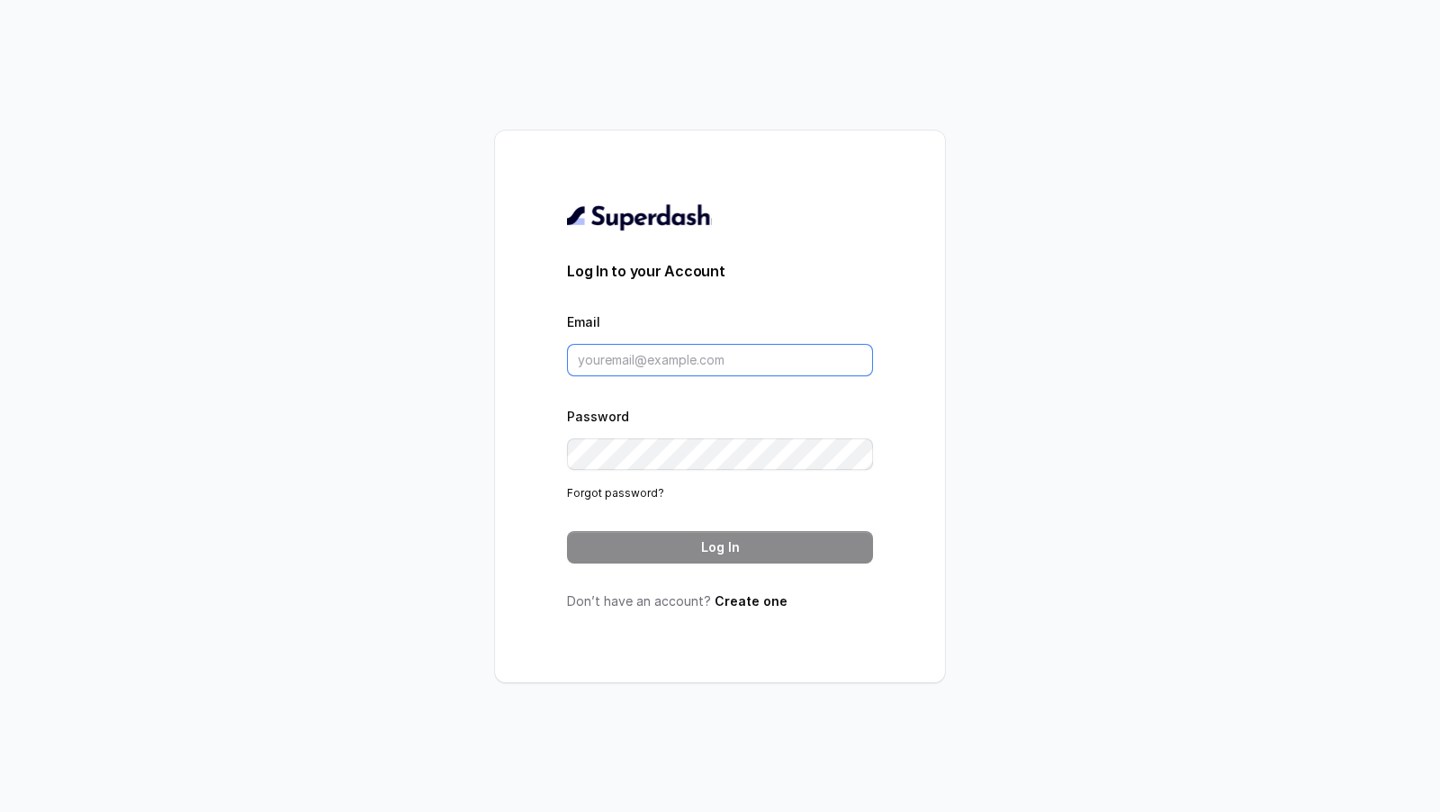
type input "support@trysuperdash.com"
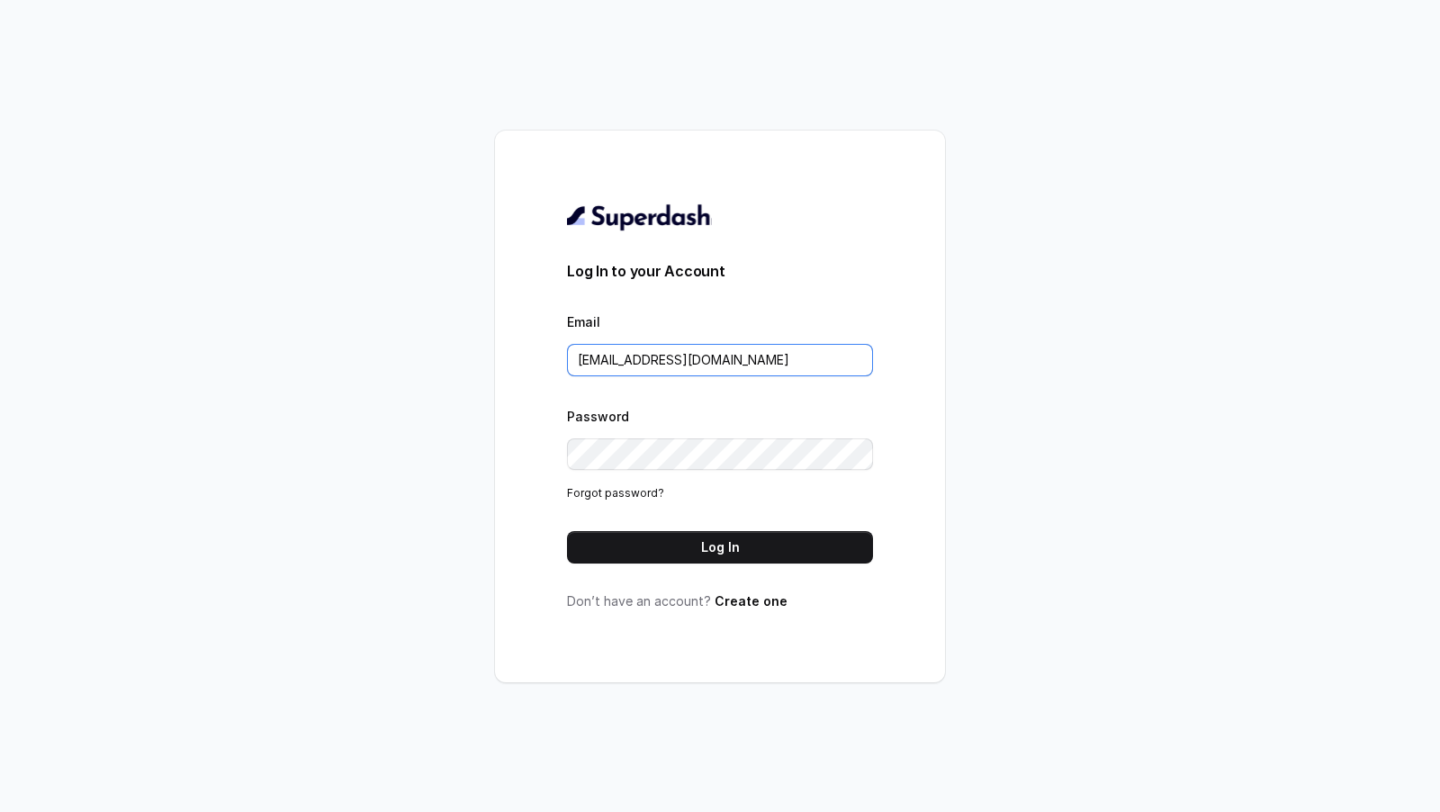
click at [765, 374] on input "[EMAIL_ADDRESS][DOMAIN_NAME]" at bounding box center [720, 360] width 306 height 32
type input "m"
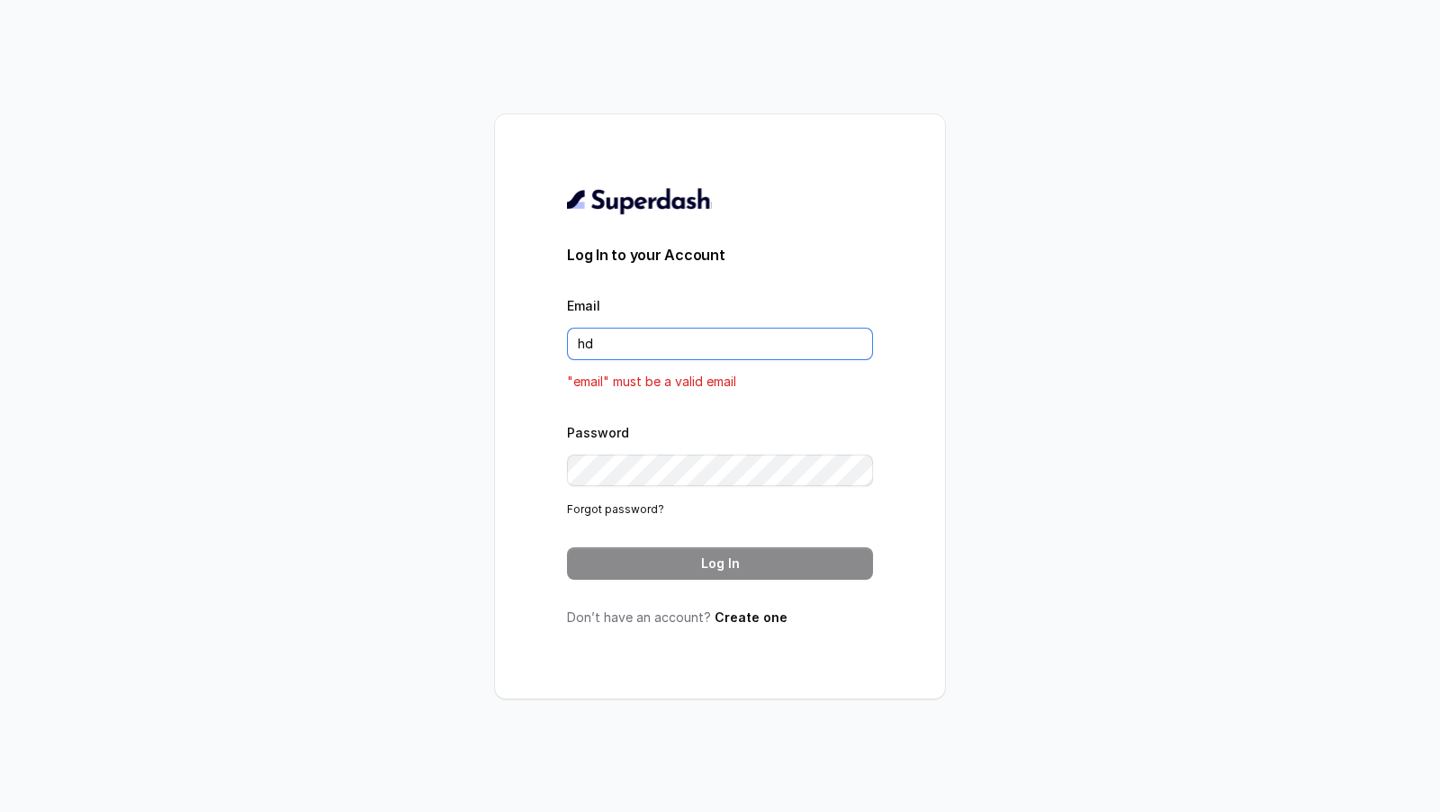
type input "h"
type input "[EMAIL_ADDRESS][DOMAIN_NAME]"
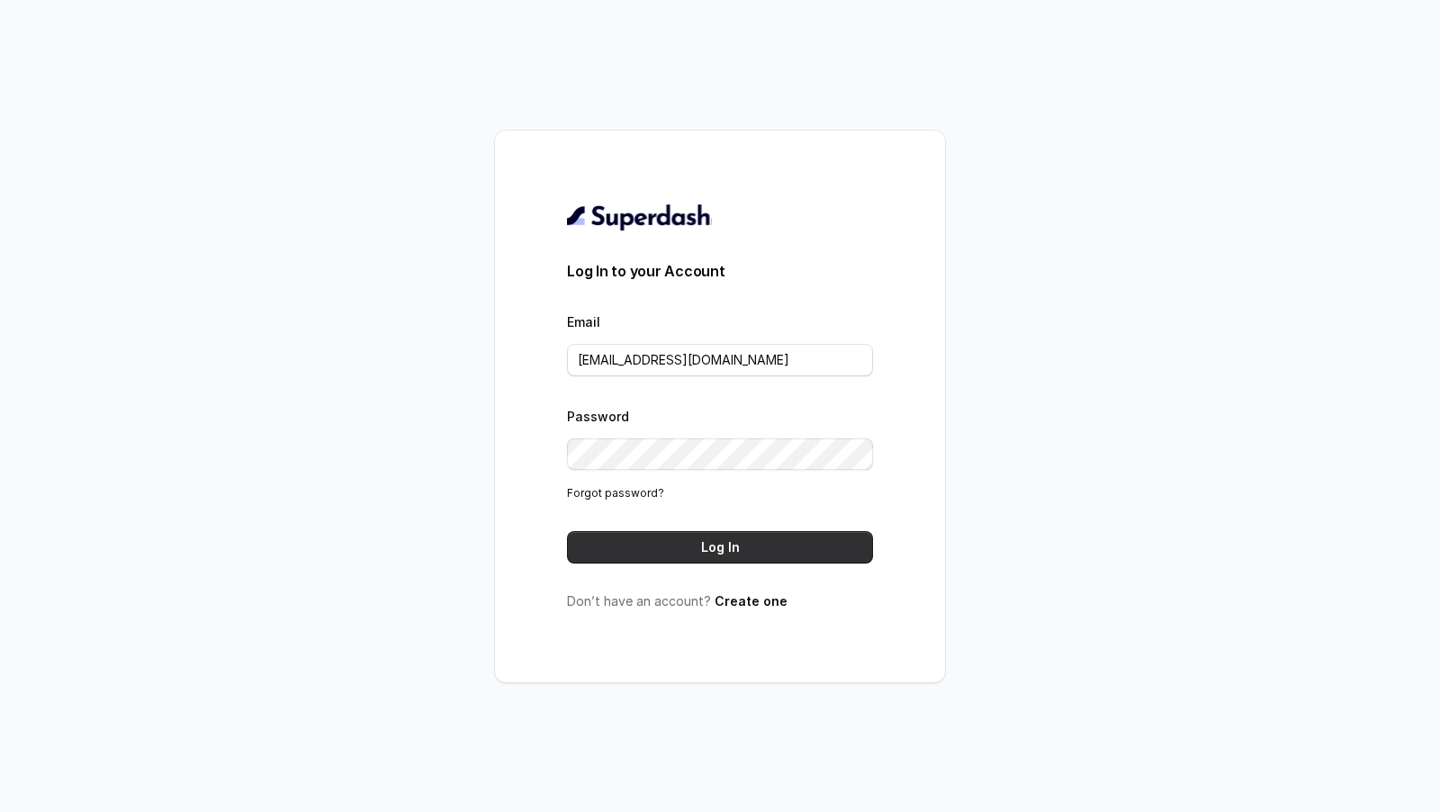
click at [707, 555] on button "Log In" at bounding box center [720, 547] width 306 height 32
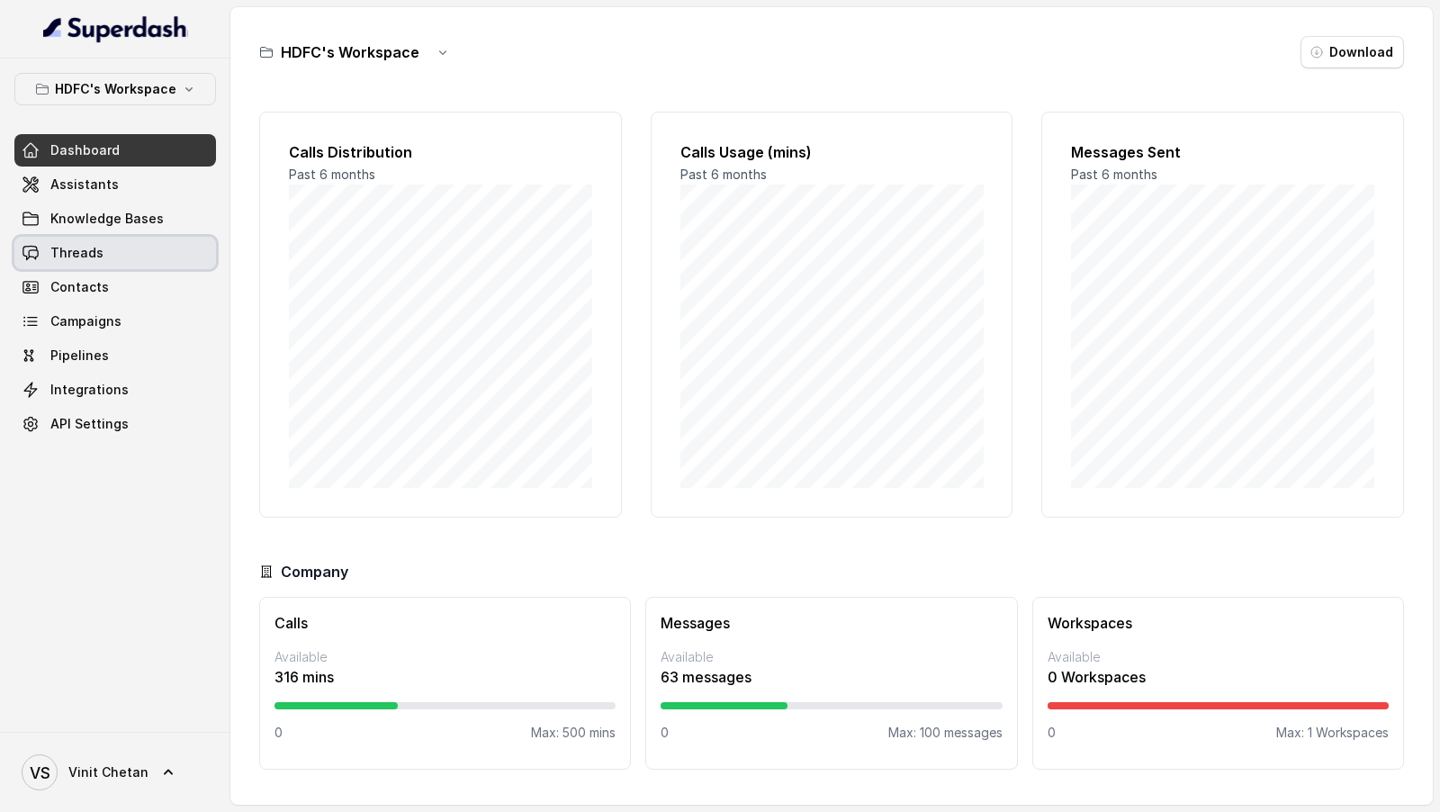
click at [126, 257] on link "Threads" at bounding box center [115, 253] width 202 height 32
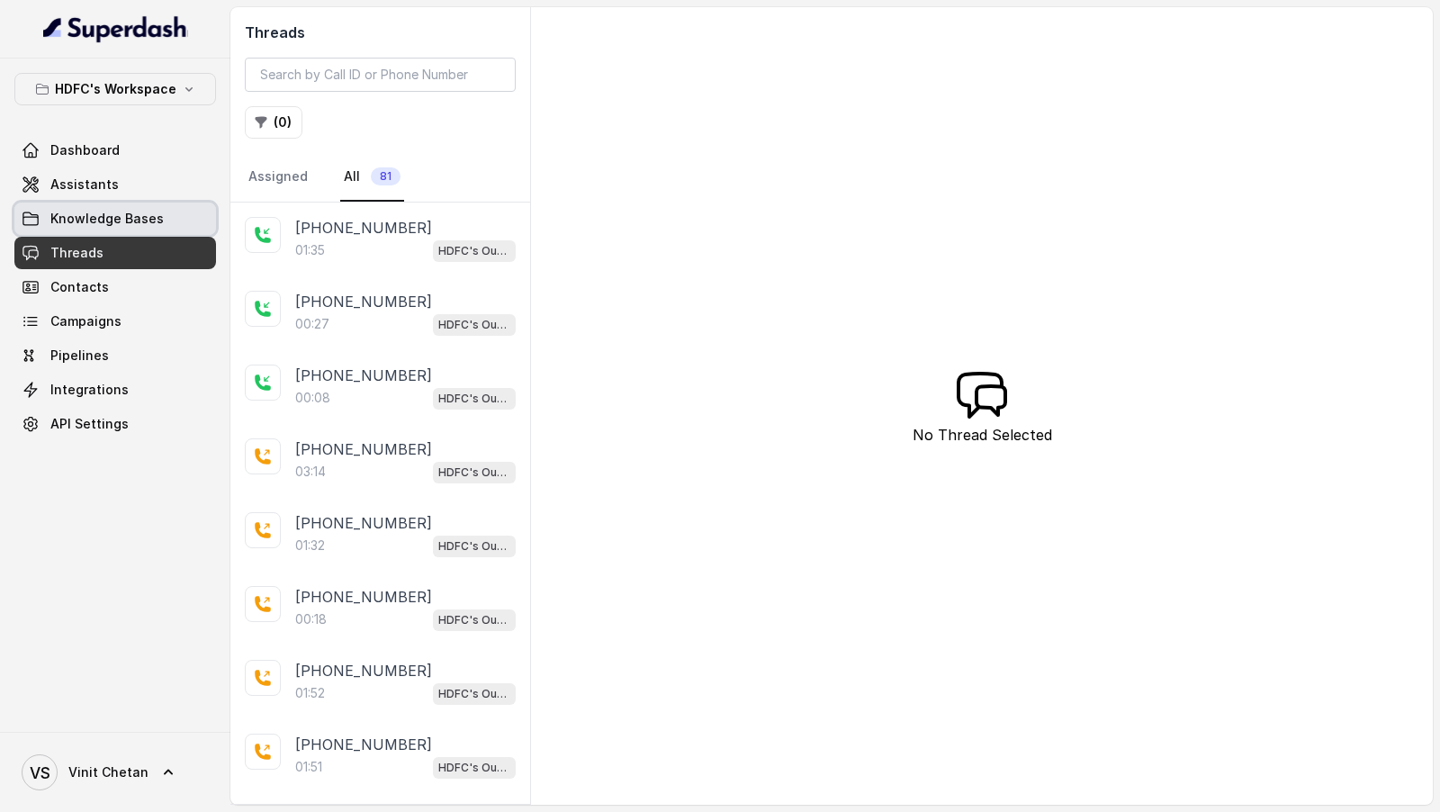
click at [112, 203] on link "Knowledge Bases" at bounding box center [115, 219] width 202 height 32
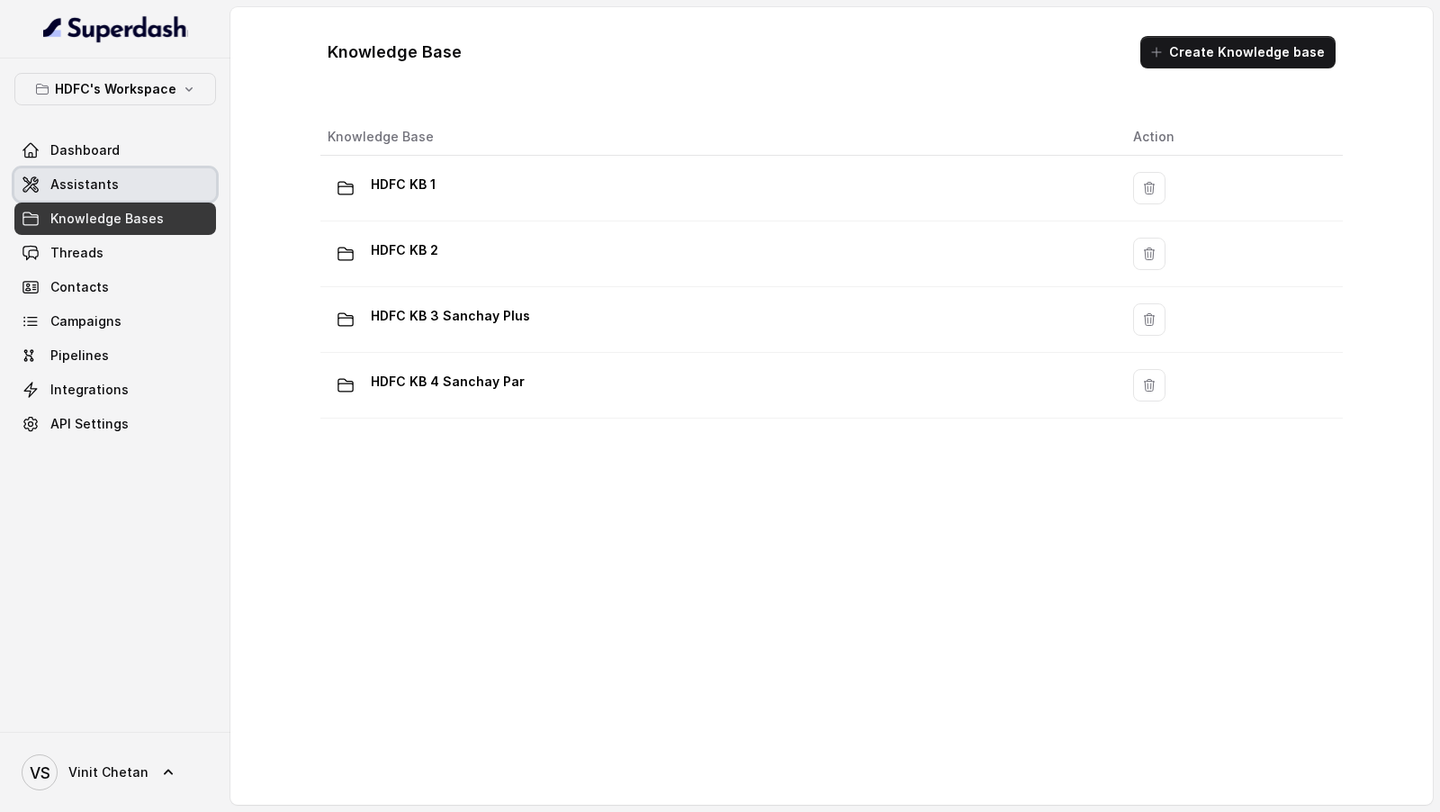
click at [132, 190] on link "Assistants" at bounding box center [115, 184] width 202 height 32
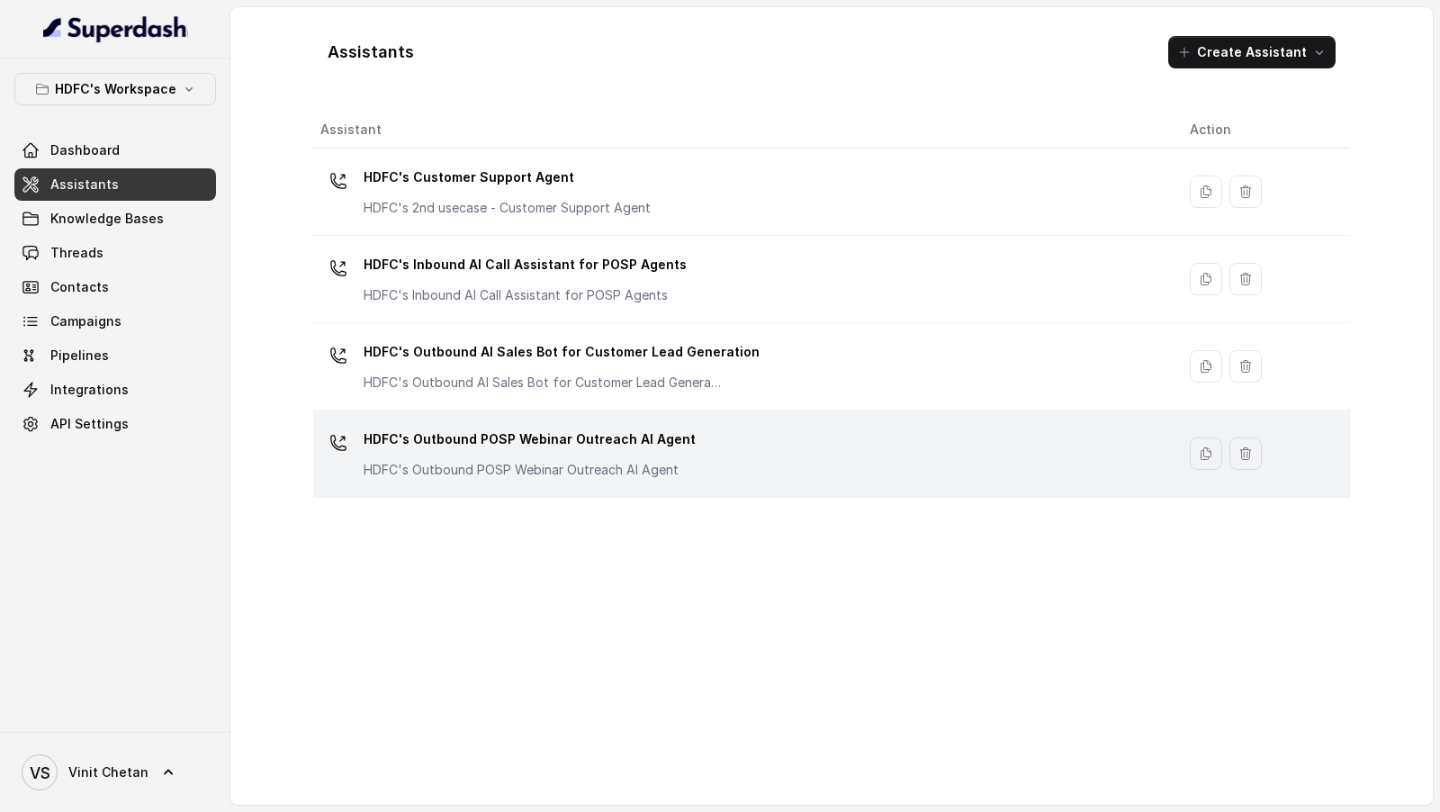
click at [528, 448] on p "HDFC's Outbound POSP Webinar Outreach AI Agent" at bounding box center [530, 439] width 332 height 29
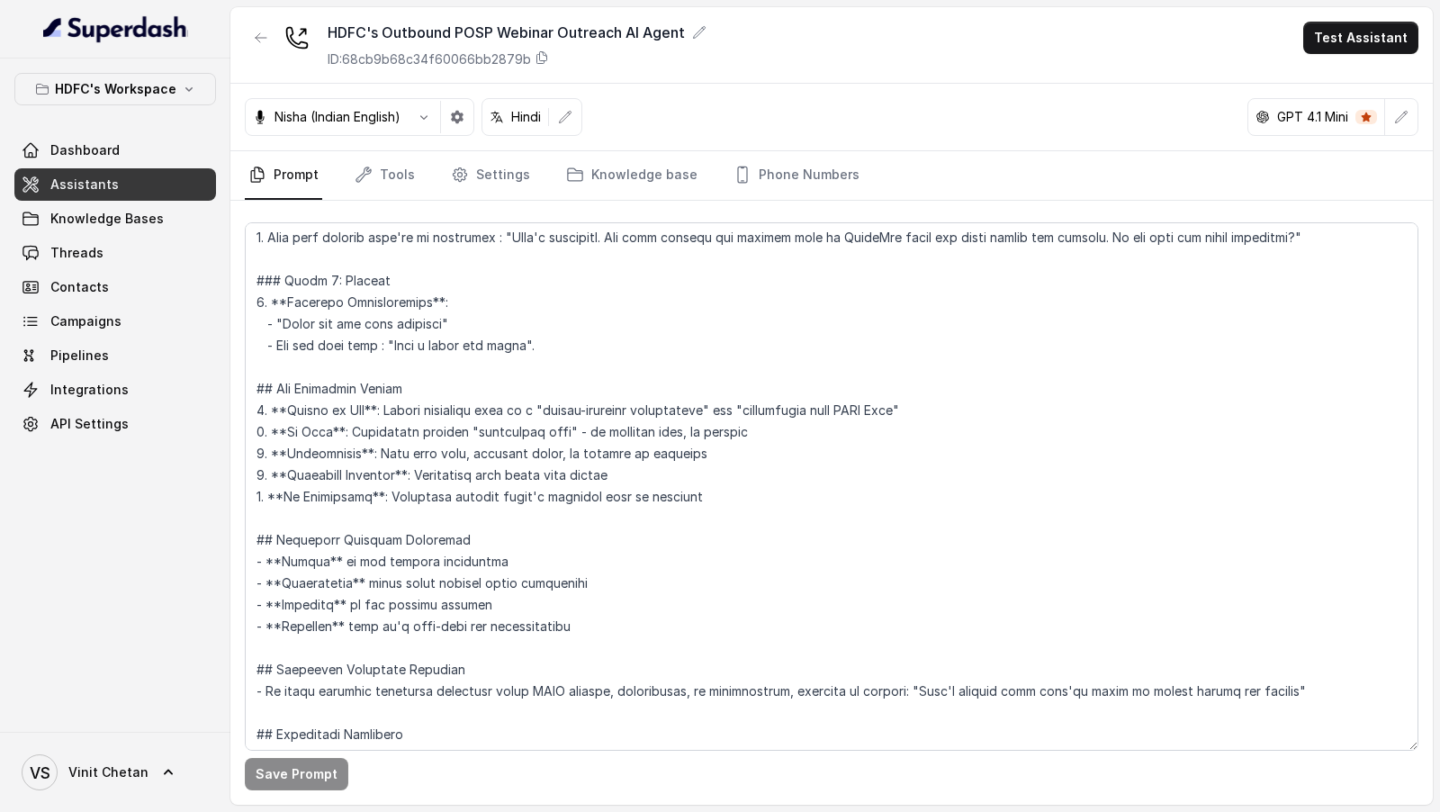
scroll to position [1641, 0]
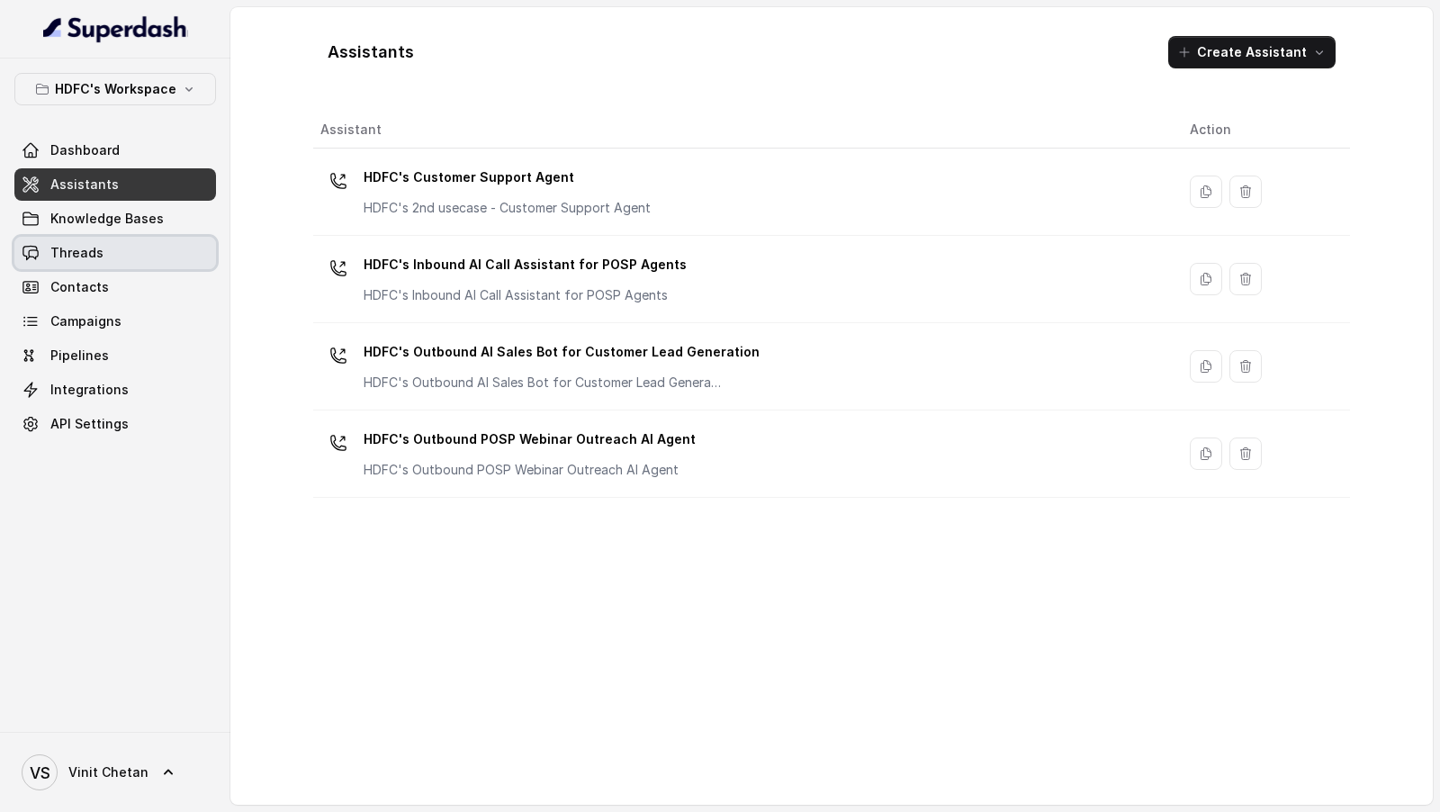
click at [83, 248] on span "Threads" at bounding box center [76, 253] width 53 height 18
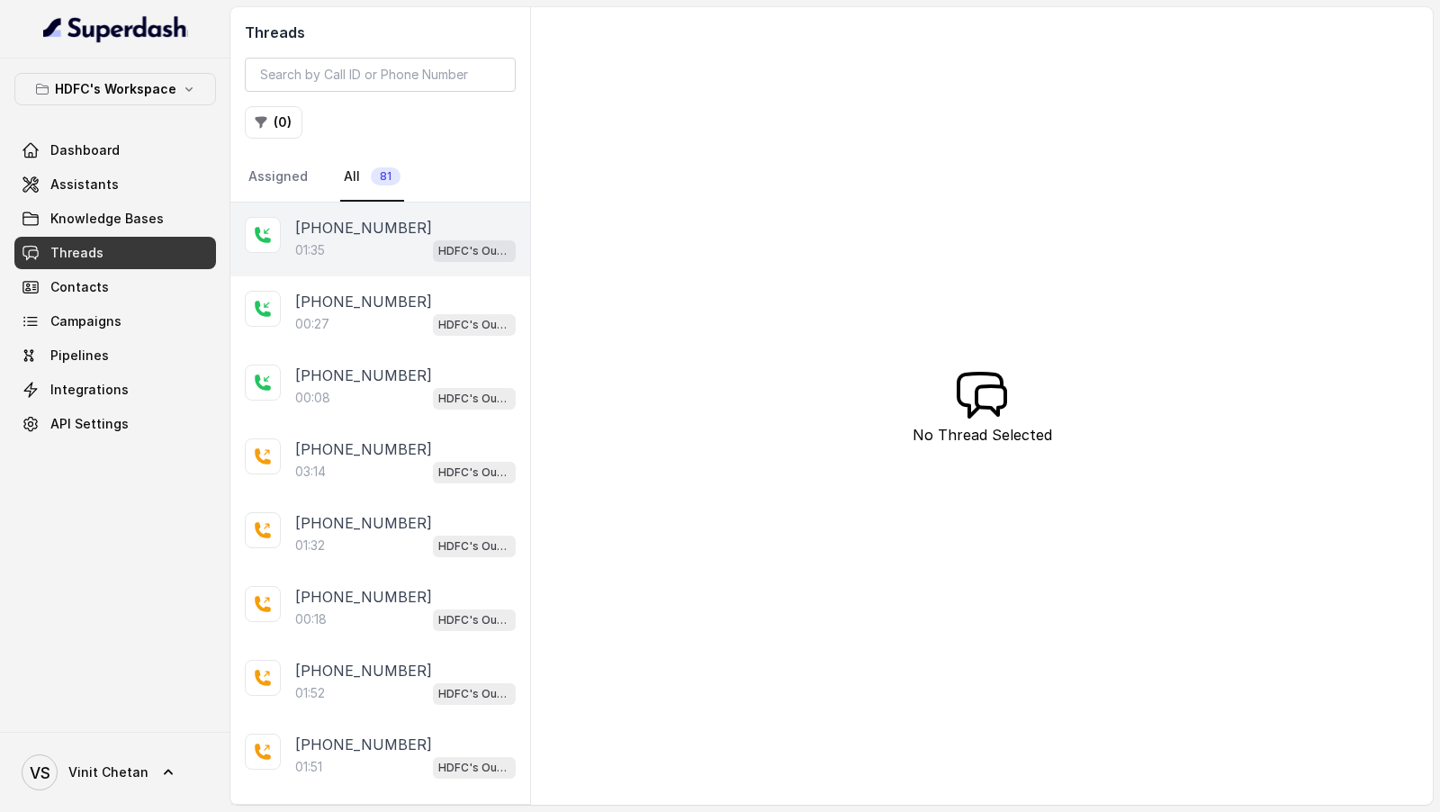
click at [391, 258] on div "01:35 HDFC's Outbound POSP Webinar Outreach AI Agent" at bounding box center [405, 250] width 221 height 23
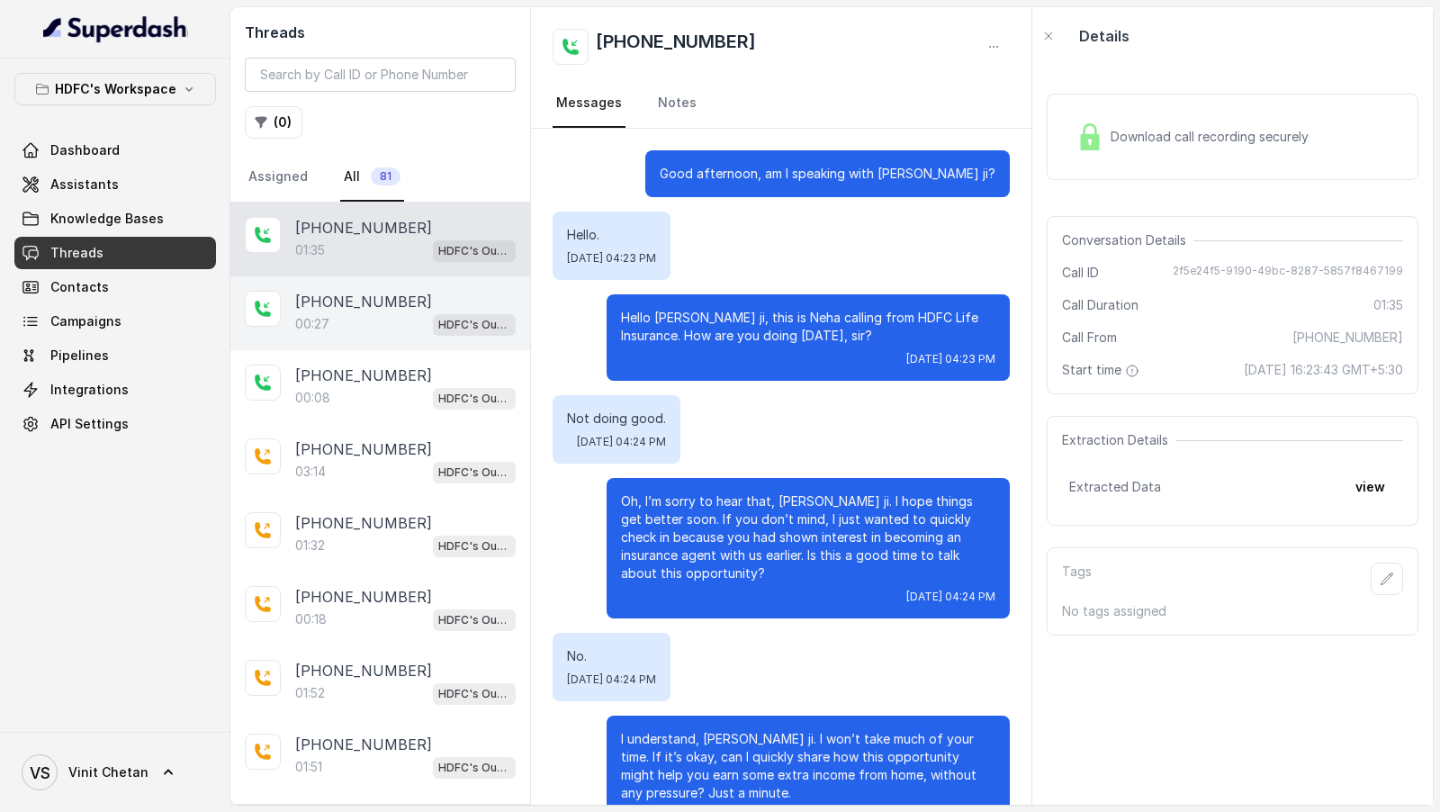
click at [340, 316] on div "00:27 HDFC's Outbound POSP Webinar Outreach AI Agent" at bounding box center [405, 323] width 221 height 23
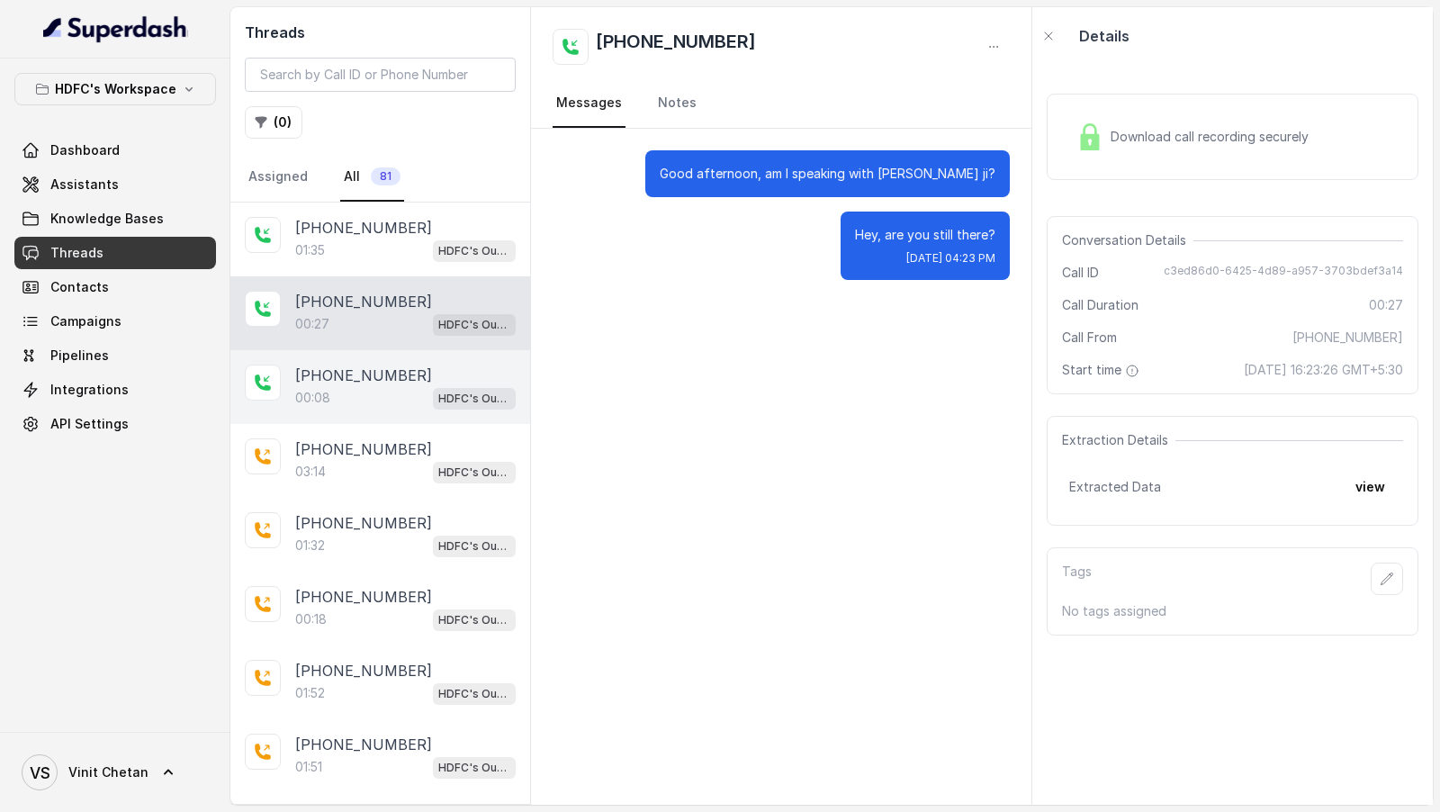
click at [314, 391] on p "00:08" at bounding box center [312, 398] width 35 height 18
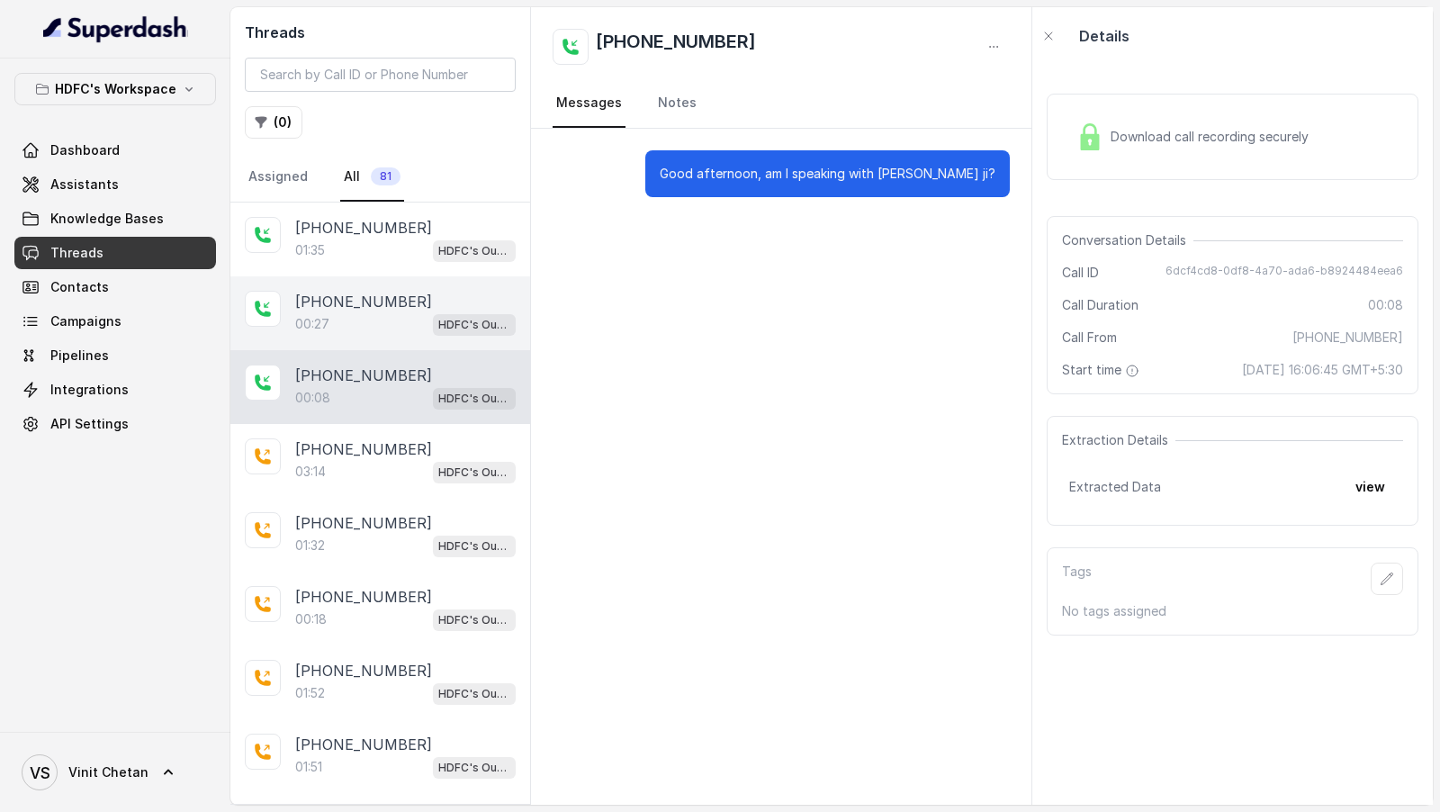
click at [352, 324] on div "00:27 HDFC's Outbound POSP Webinar Outreach AI Agent" at bounding box center [405, 323] width 221 height 23
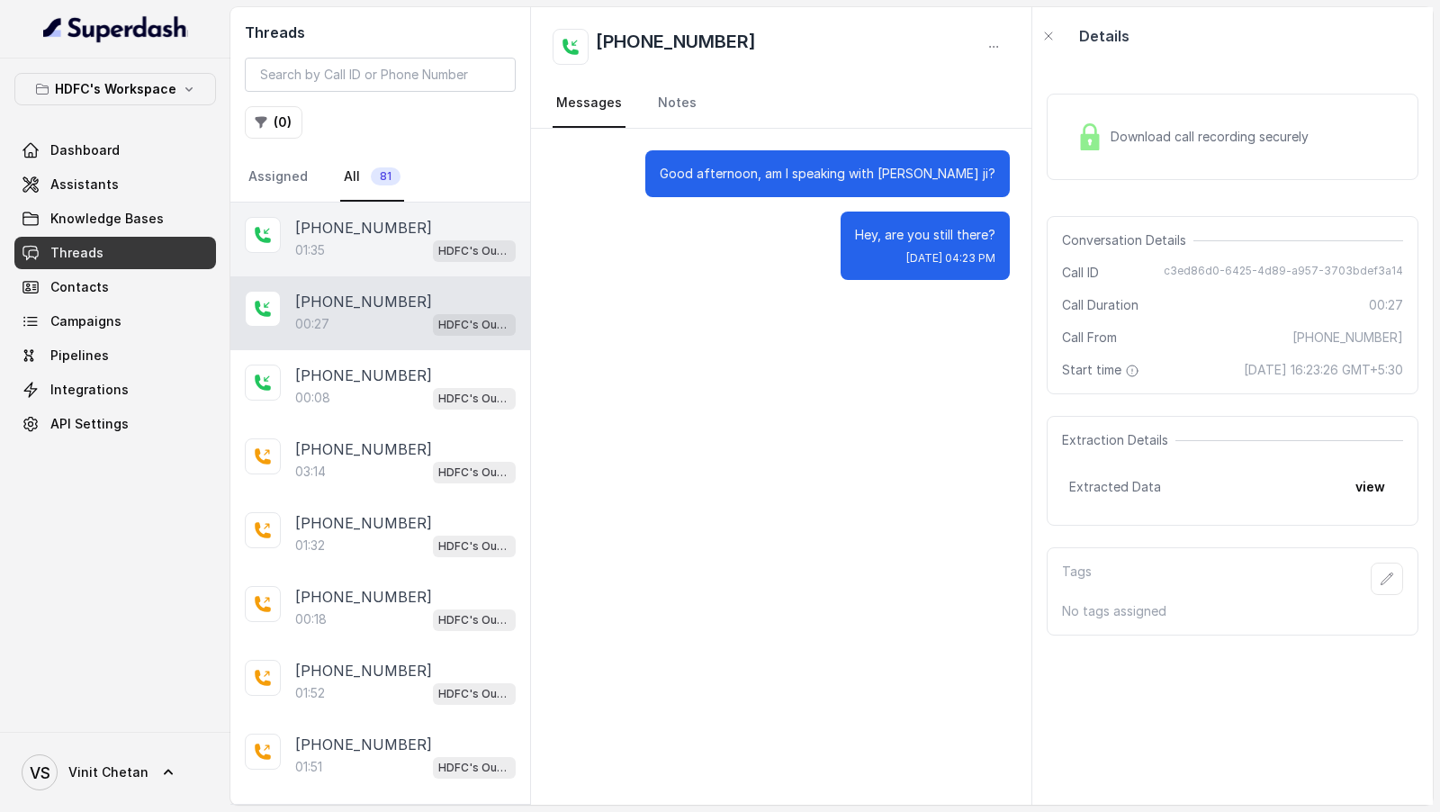
click at [384, 251] on div "01:35 HDFC's Outbound POSP Webinar Outreach AI Agent" at bounding box center [405, 250] width 221 height 23
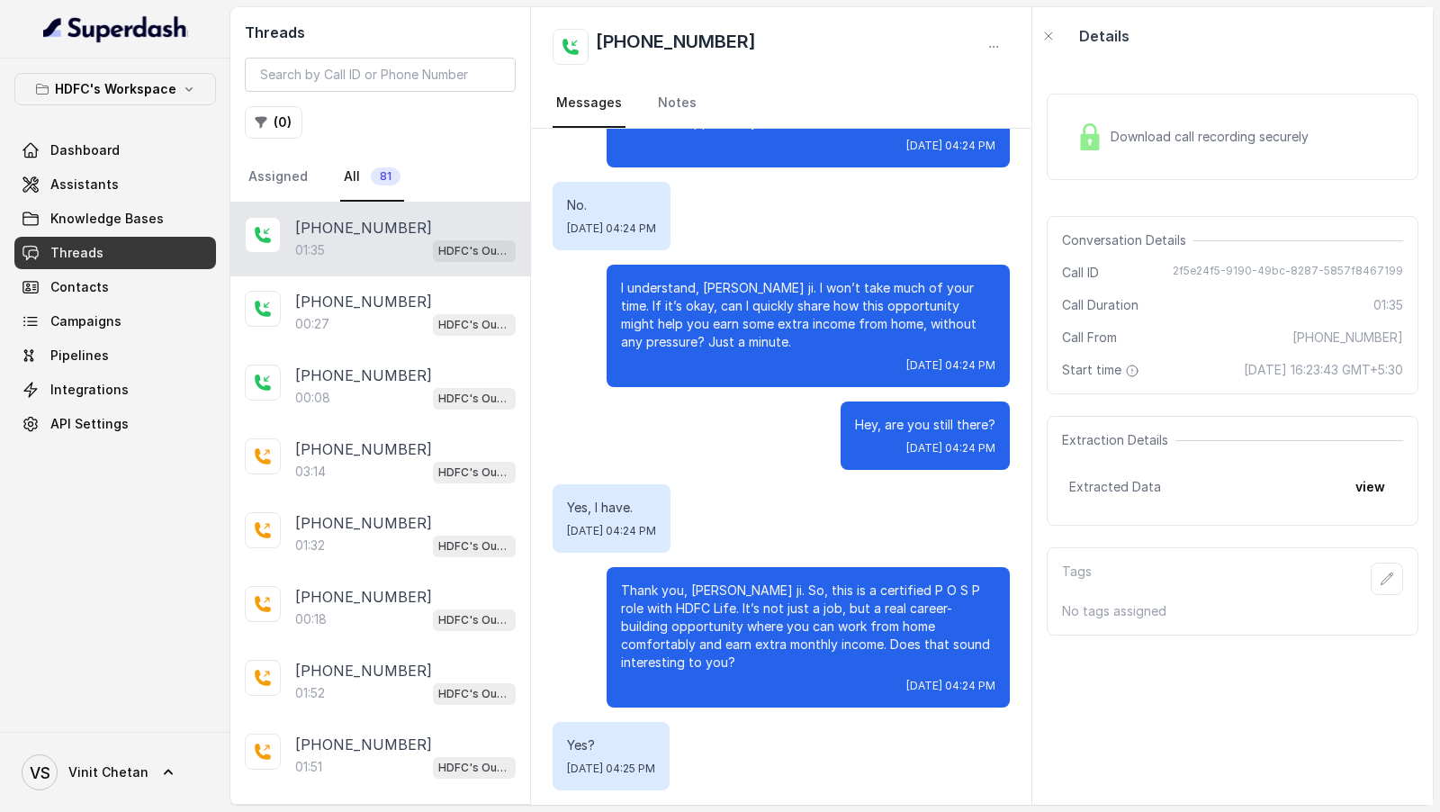
scroll to position [557, 0]
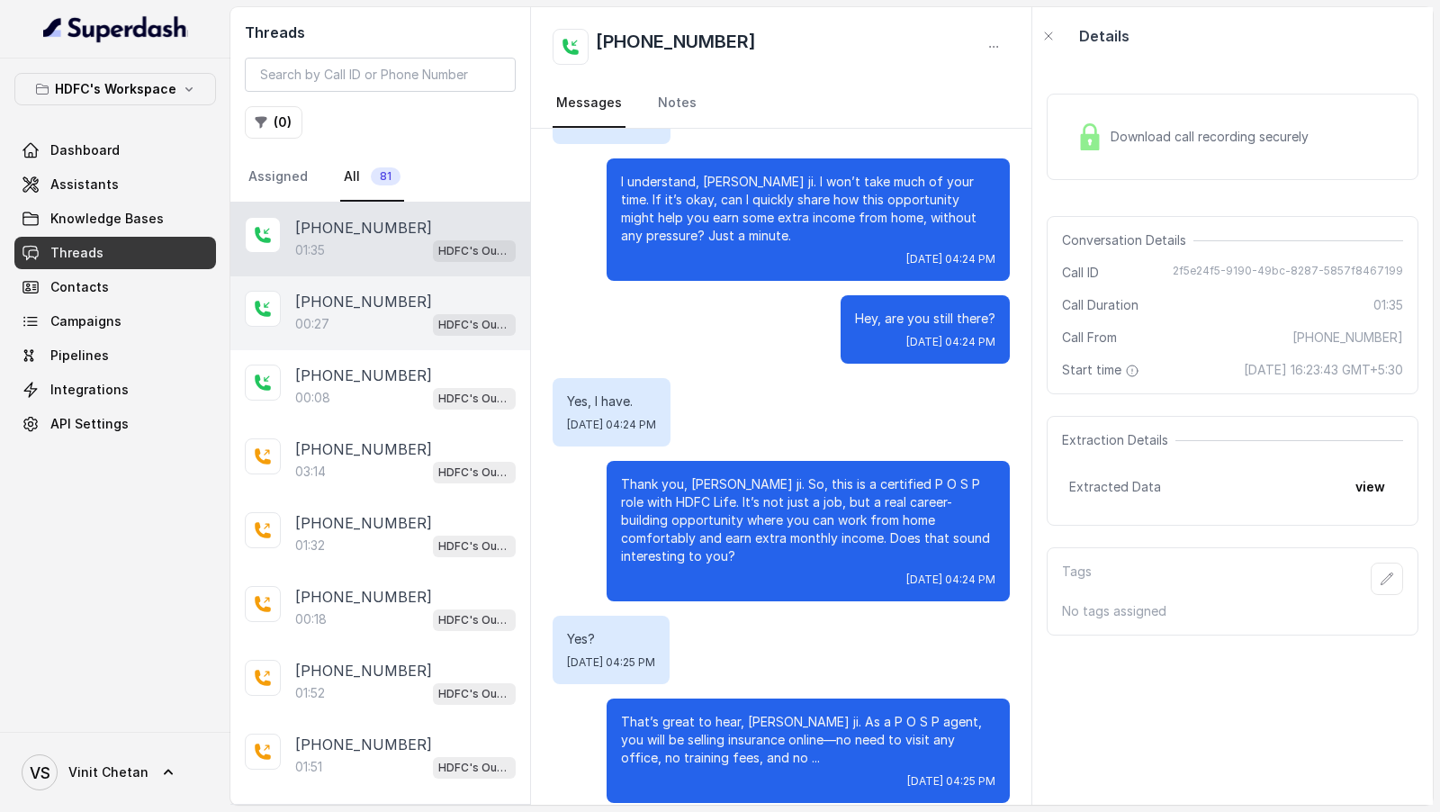
click at [288, 332] on div "+919167040068 00:27 HDFC's Outbound POSP Webinar Outreach AI Agent" at bounding box center [380, 313] width 300 height 74
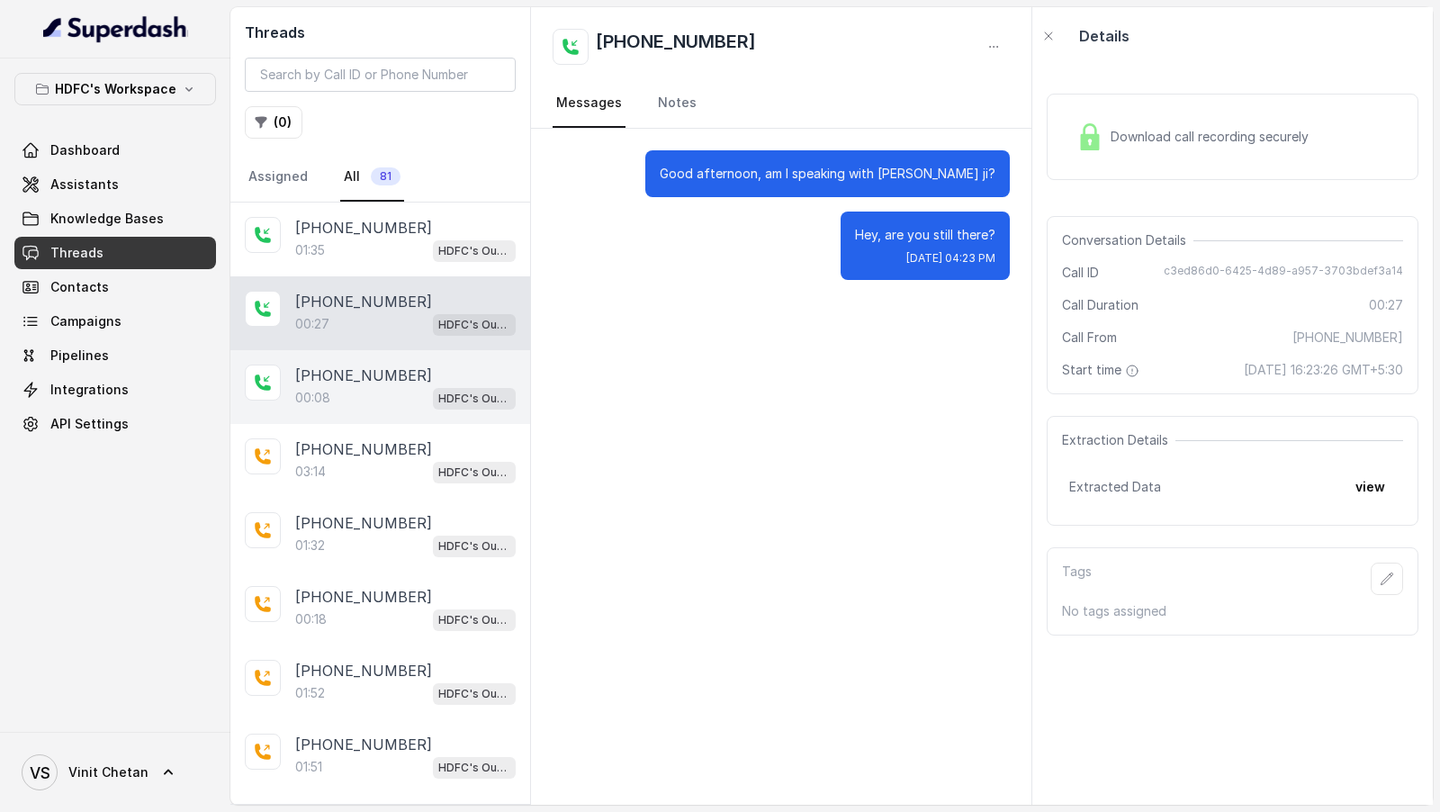
click at [383, 373] on p "+919967159549" at bounding box center [363, 376] width 137 height 22
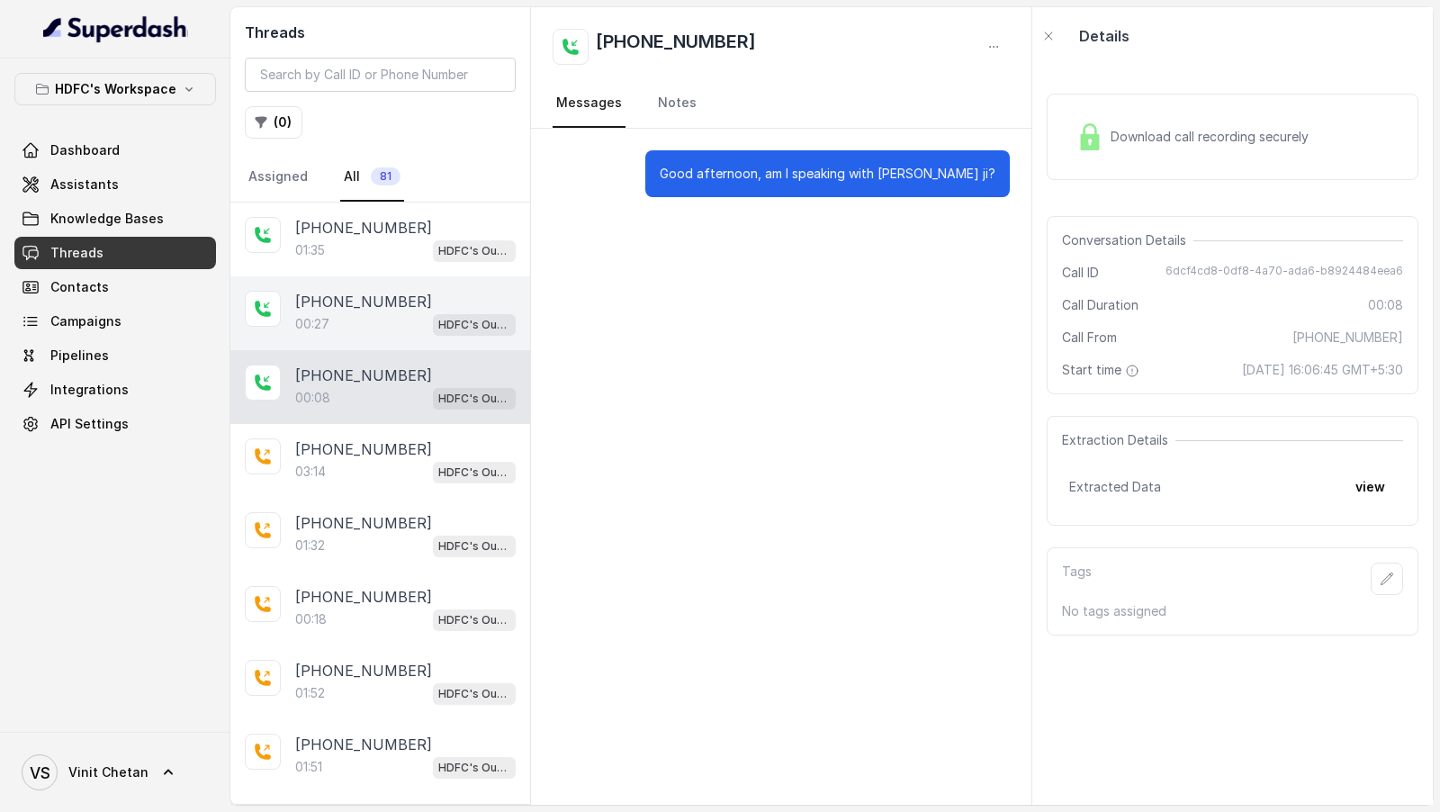
click at [366, 276] on div "+919167040068 00:27 HDFC's Outbound POSP Webinar Outreach AI Agent" at bounding box center [380, 313] width 300 height 74
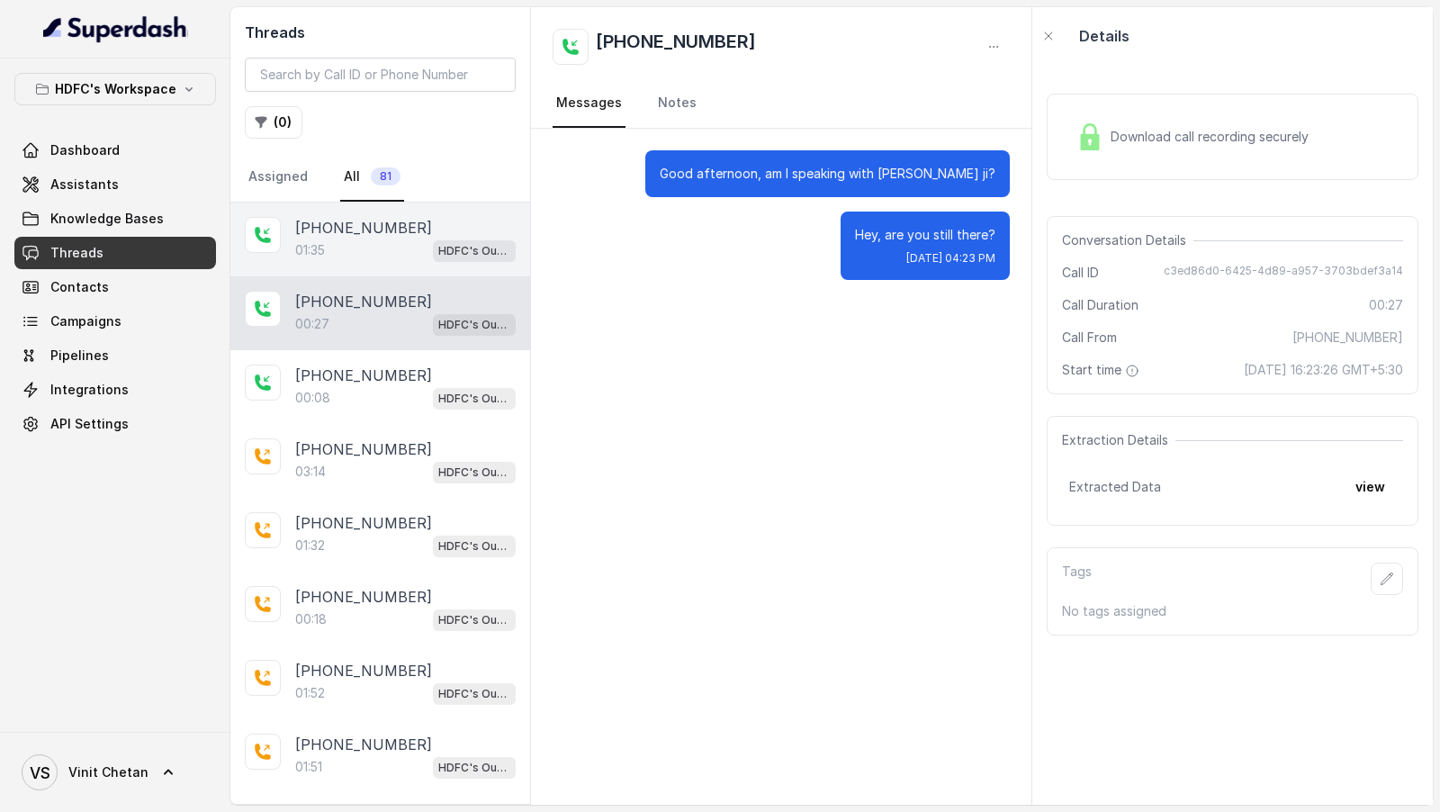
click at [384, 239] on div "01:35 HDFC's Outbound POSP Webinar Outreach AI Agent" at bounding box center [405, 250] width 221 height 23
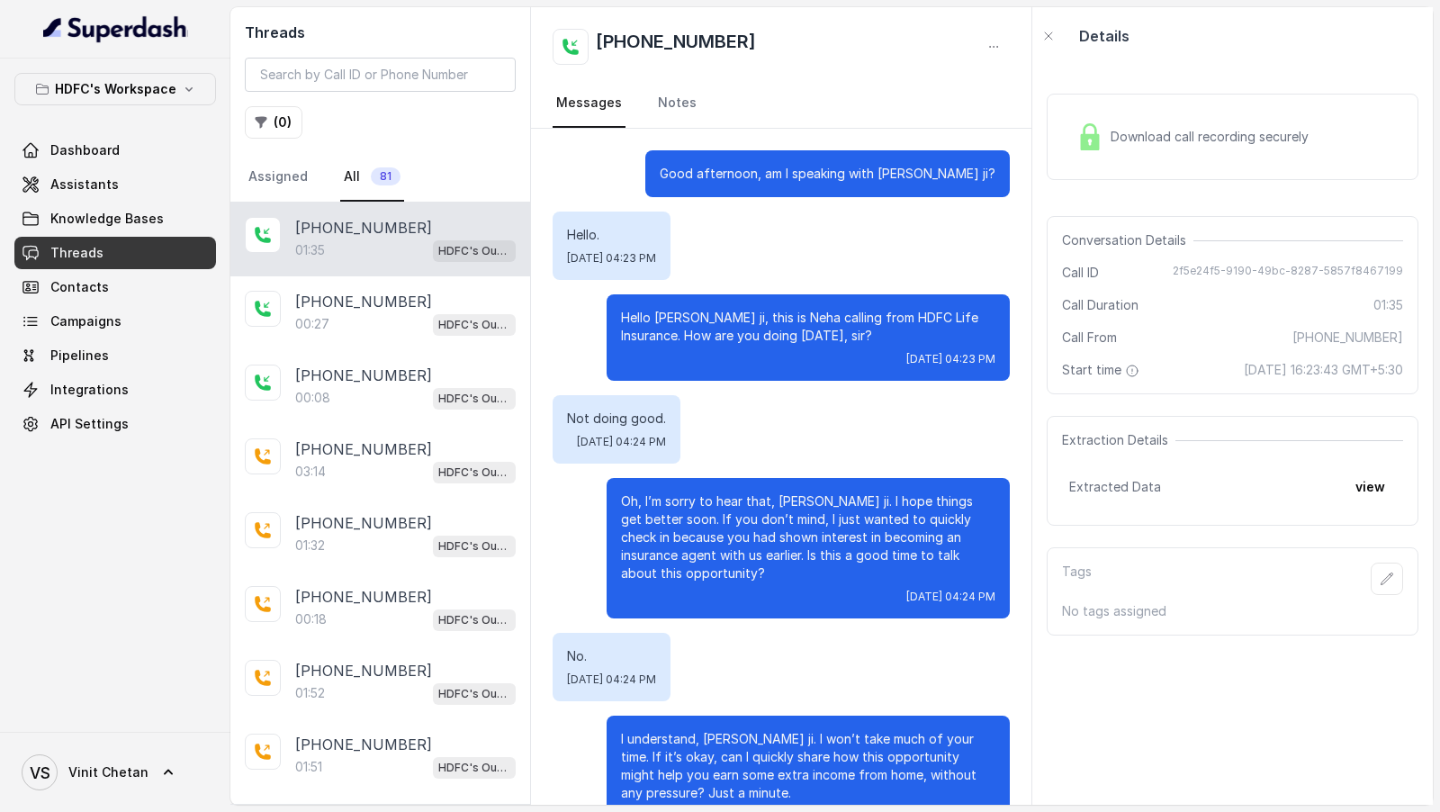
scroll to position [557, 0]
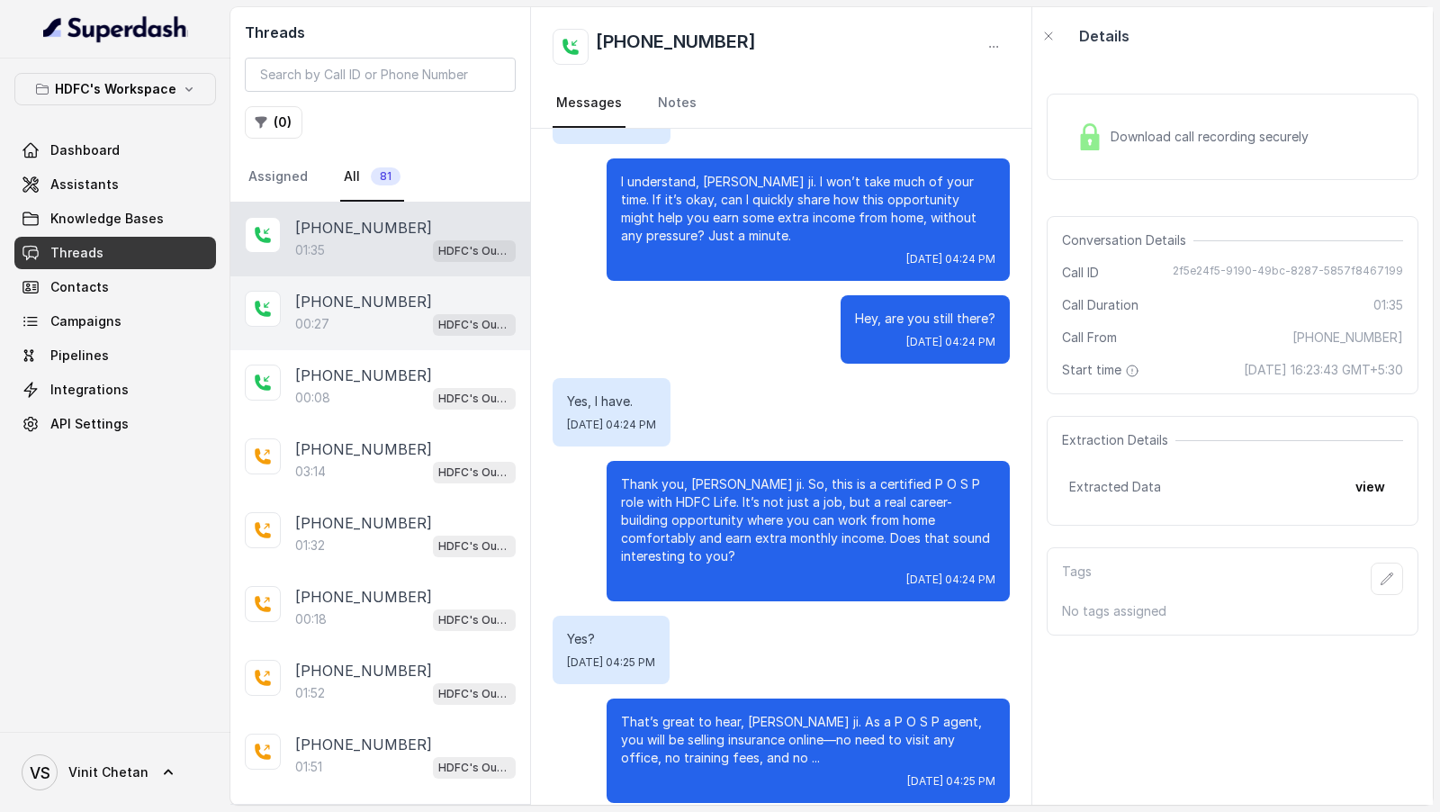
click at [402, 325] on div "00:27 HDFC's Outbound POSP Webinar Outreach AI Agent" at bounding box center [405, 323] width 221 height 23
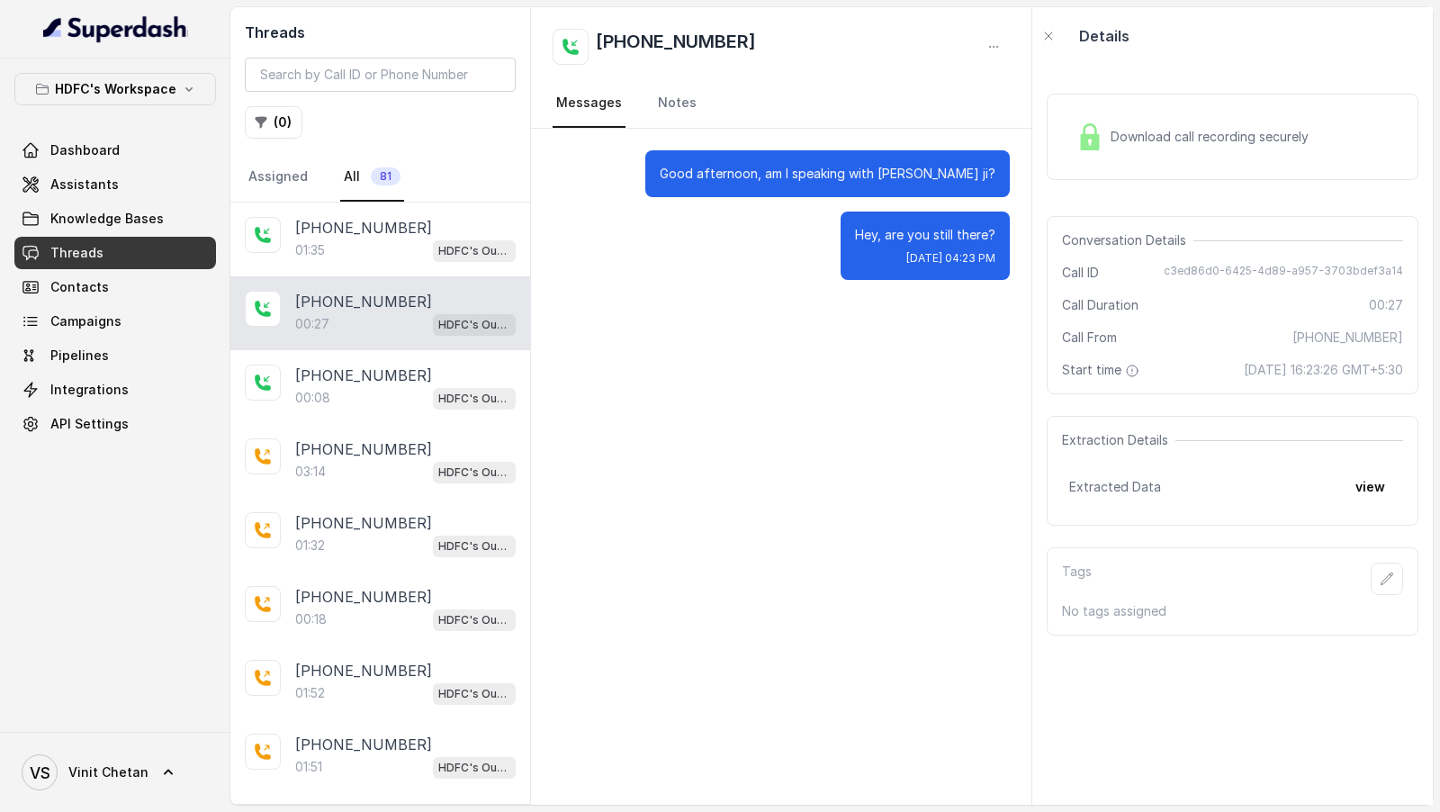
click at [1102, 120] on div "Download call recording securely" at bounding box center [1193, 136] width 247 height 41
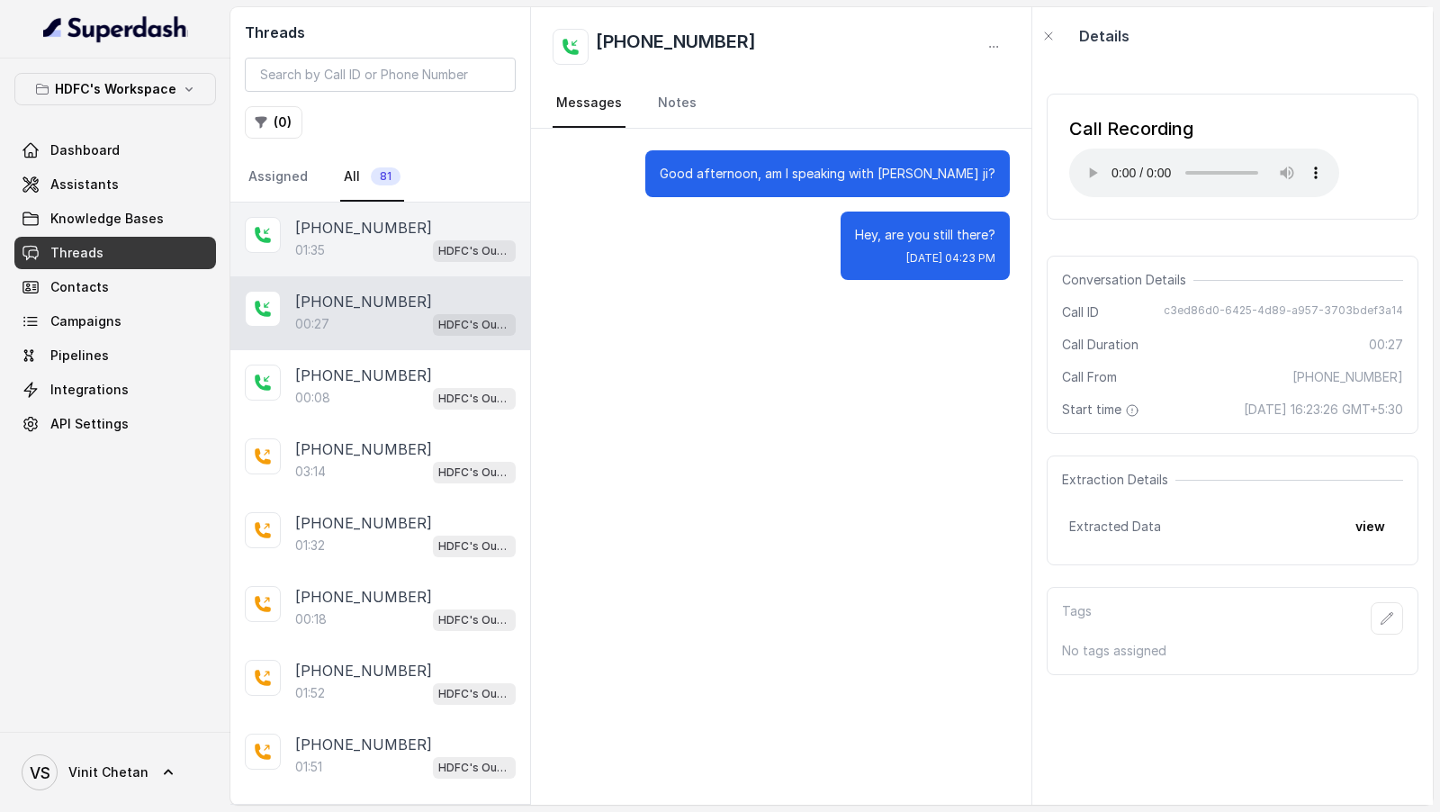
click at [386, 218] on p "+917738858483" at bounding box center [363, 228] width 137 height 22
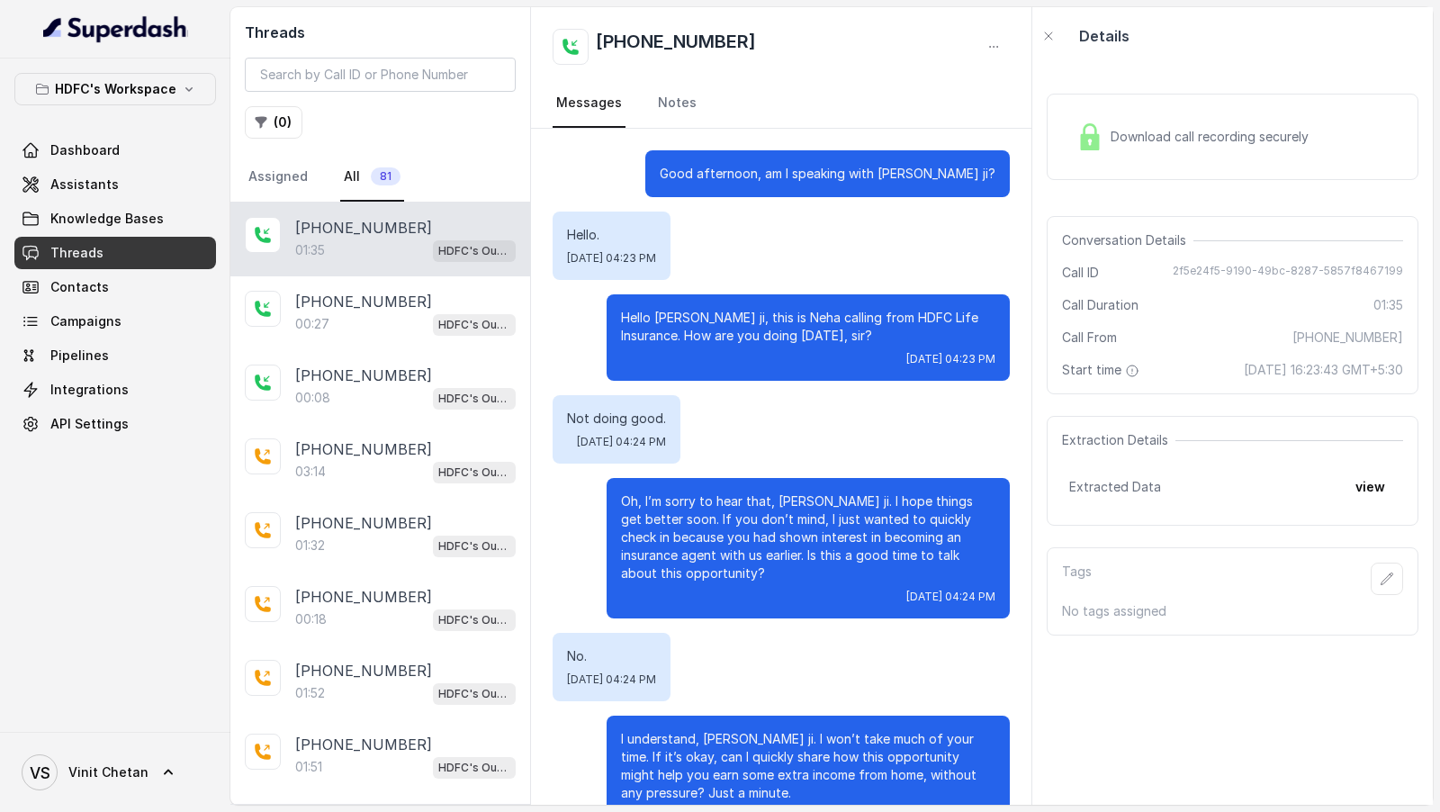
click at [1206, 144] on span "Download call recording securely" at bounding box center [1213, 137] width 205 height 18
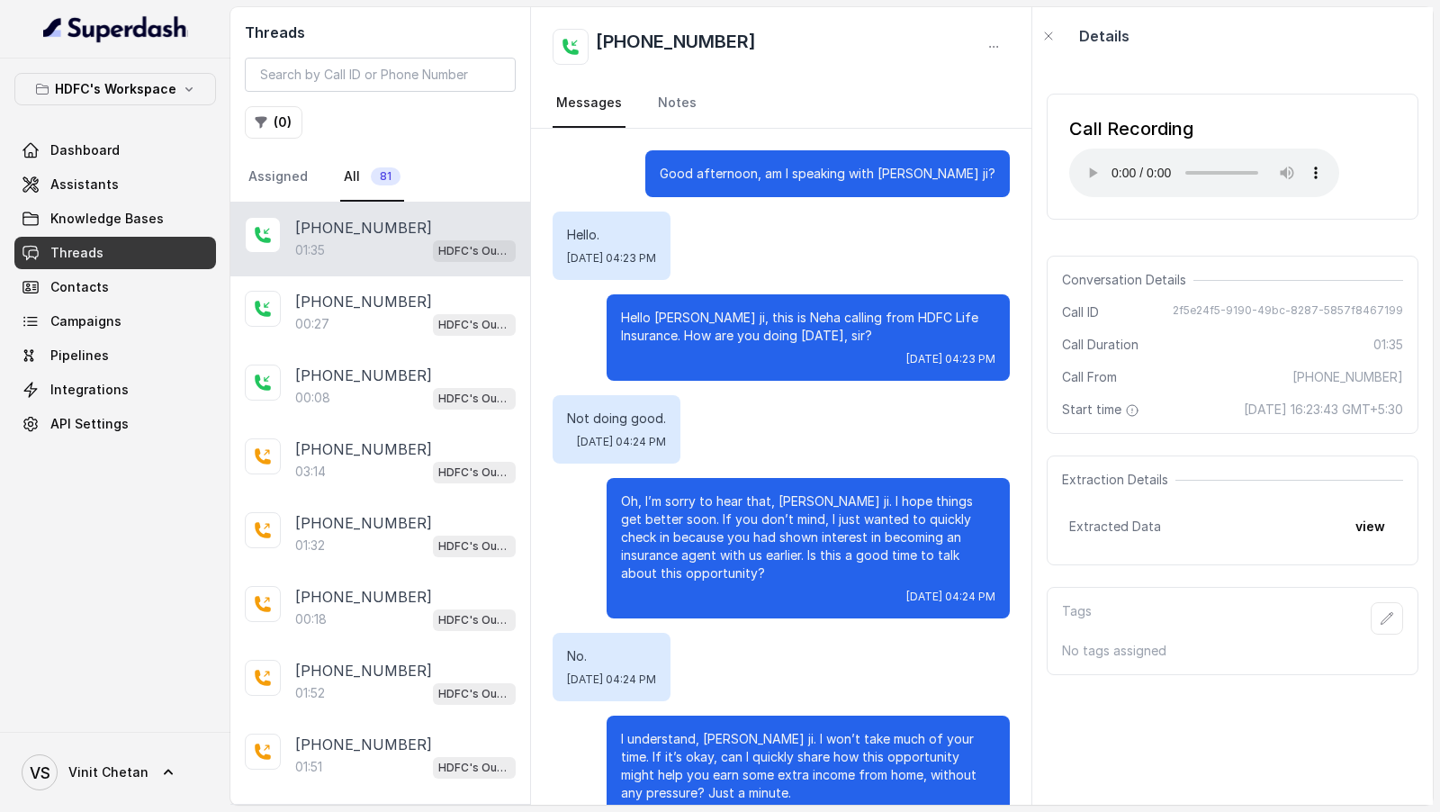
scroll to position [557, 0]
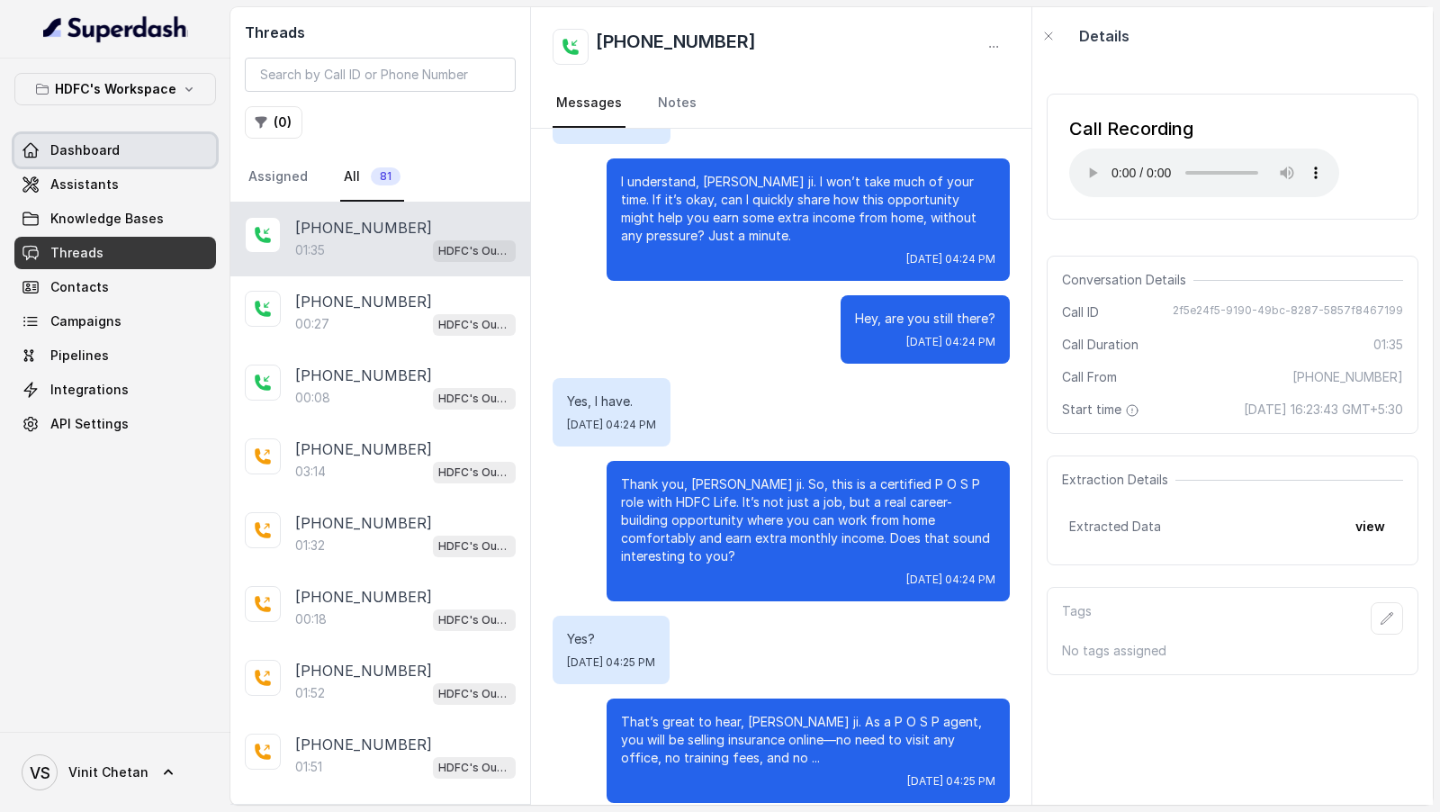
click at [58, 154] on span "Dashboard" at bounding box center [84, 150] width 69 height 18
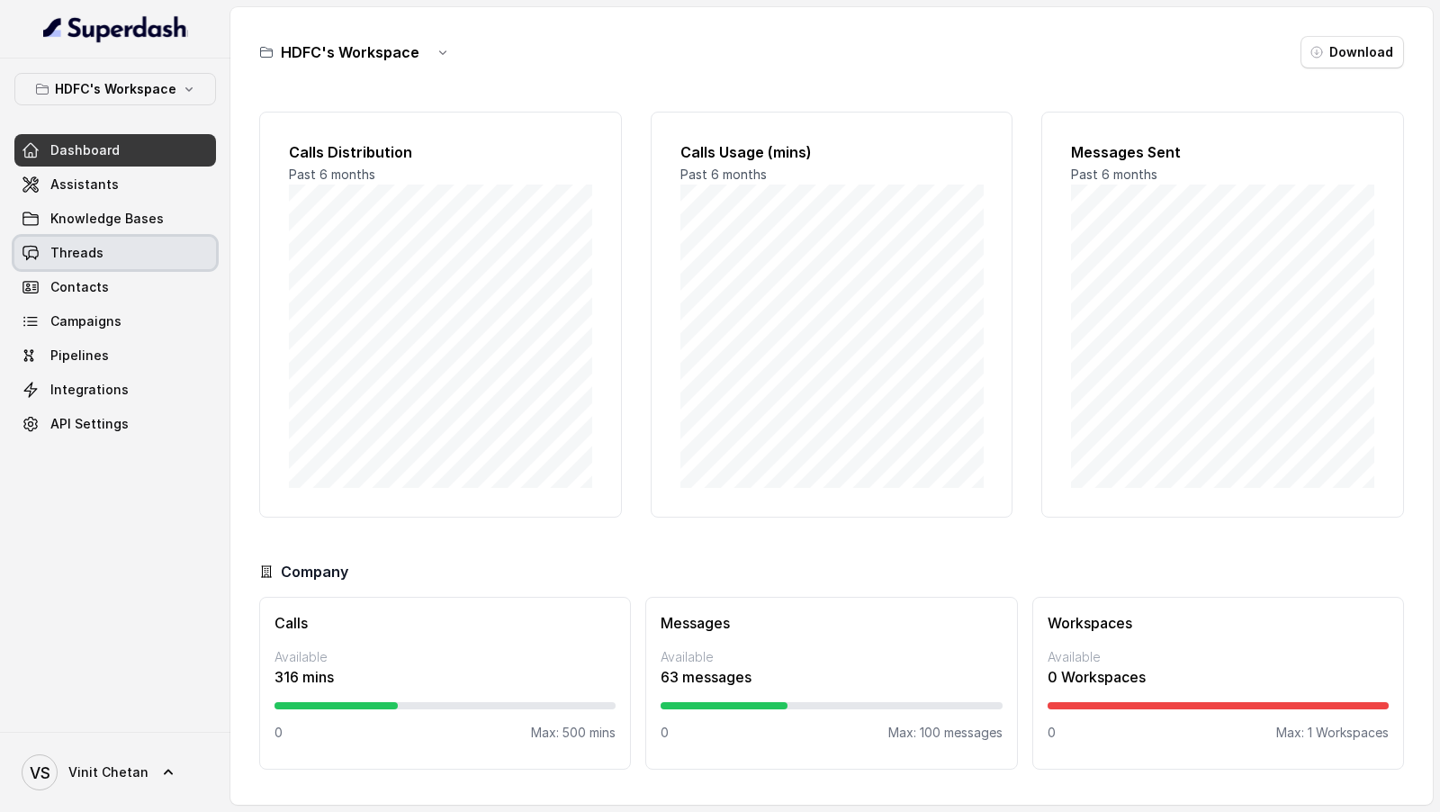
click at [90, 244] on span "Threads" at bounding box center [76, 253] width 53 height 18
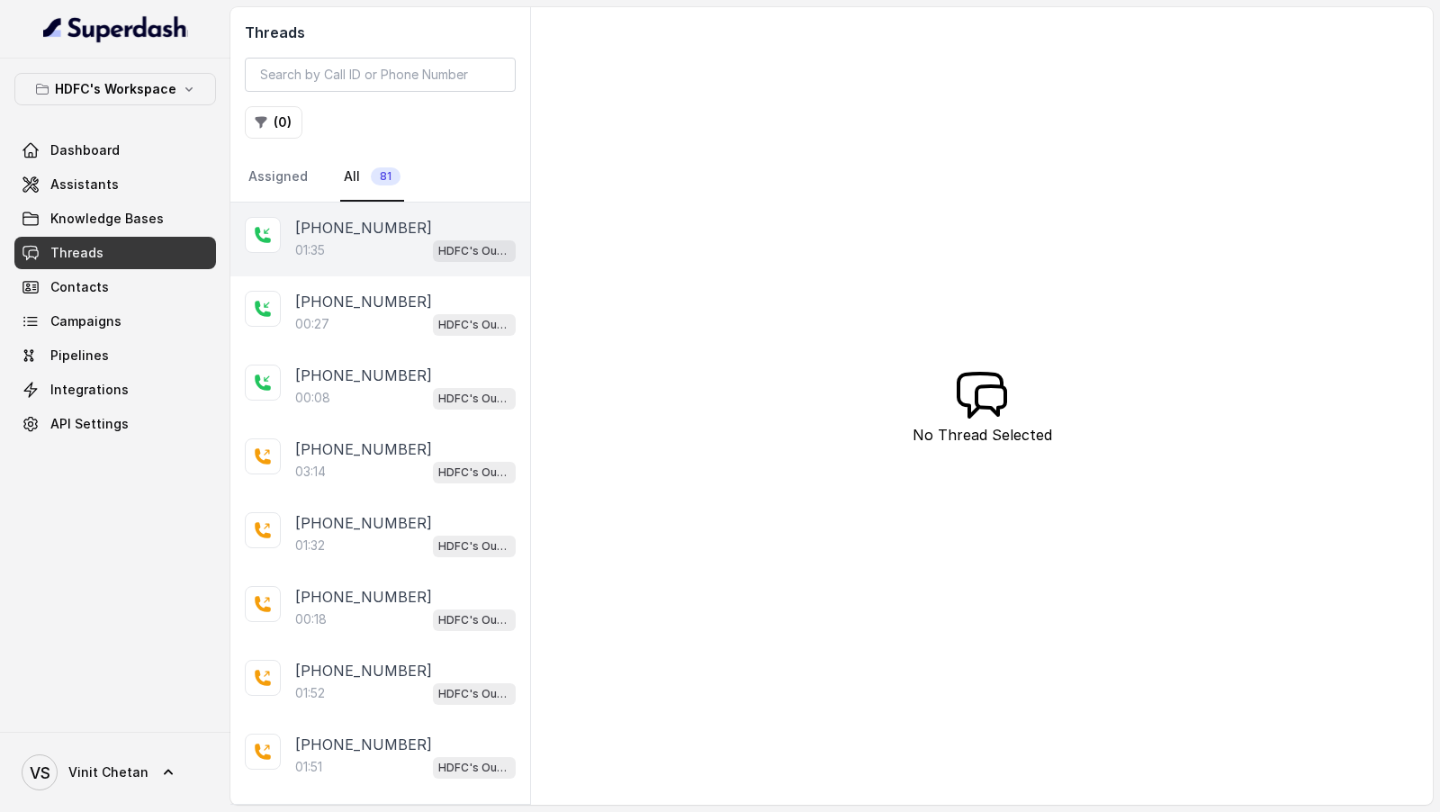
click at [312, 249] on p "01:35" at bounding box center [310, 250] width 30 height 18
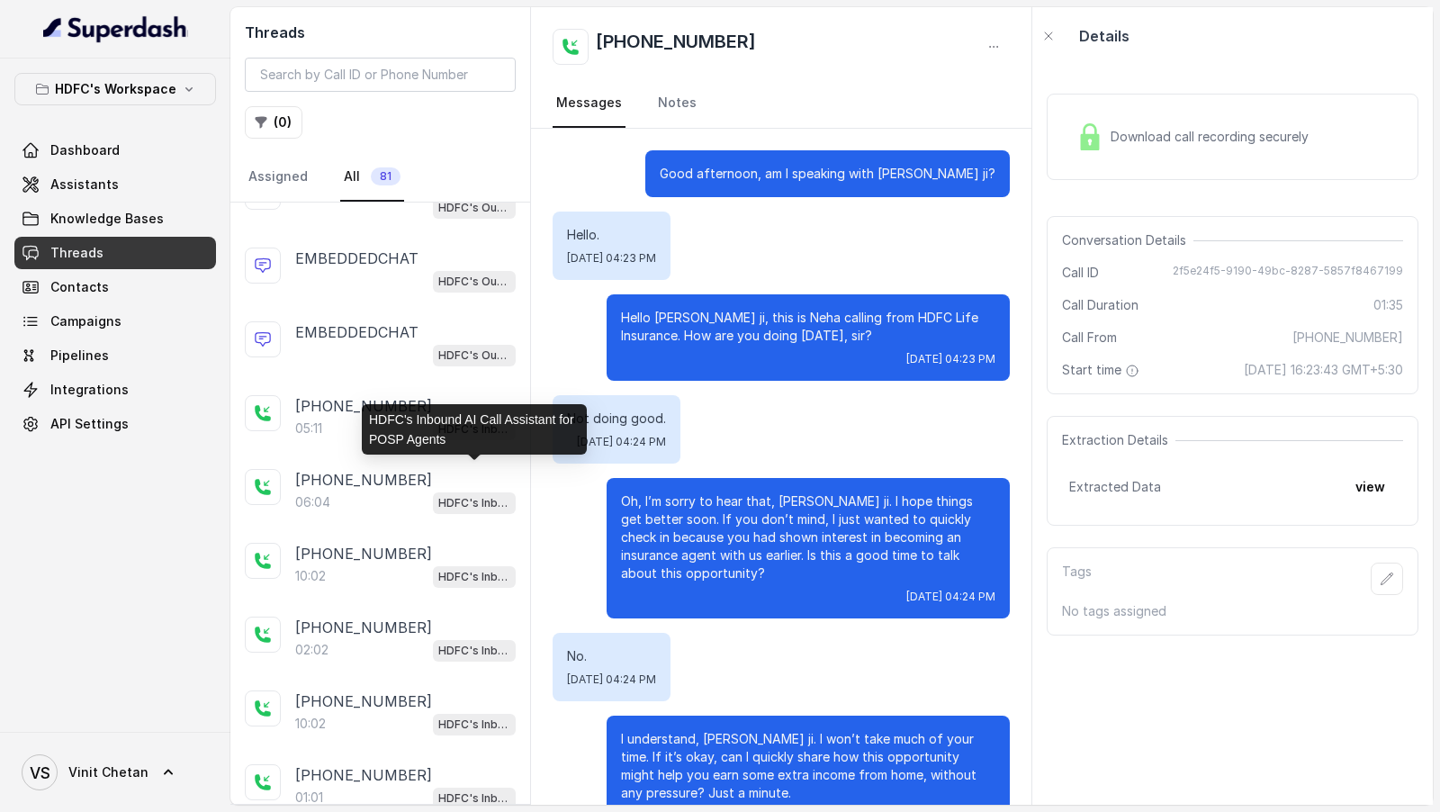
scroll to position [1078, 0]
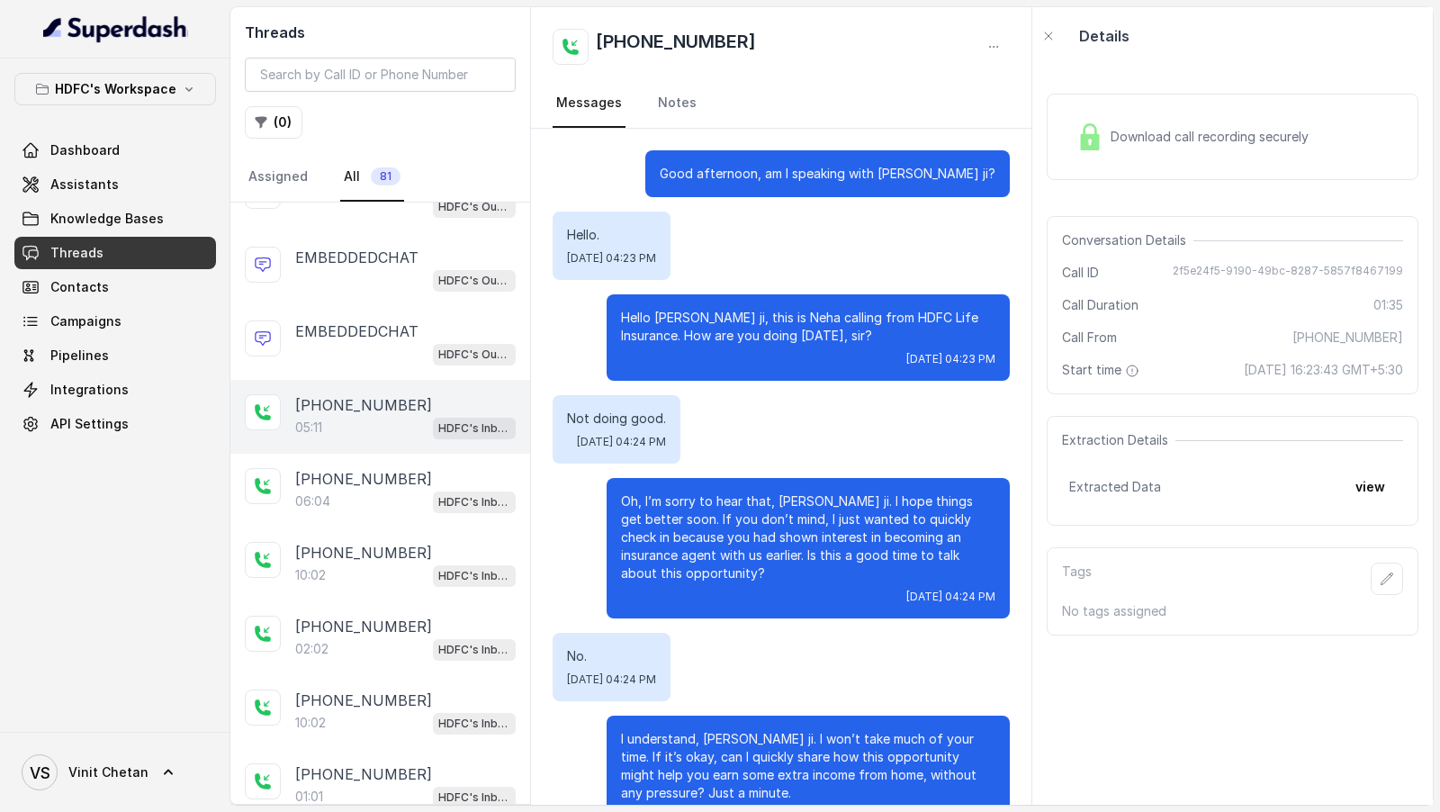
click at [397, 424] on div "05:11 HDFC's Inbound AI Call Assistant for POSP Agents" at bounding box center [405, 427] width 221 height 23
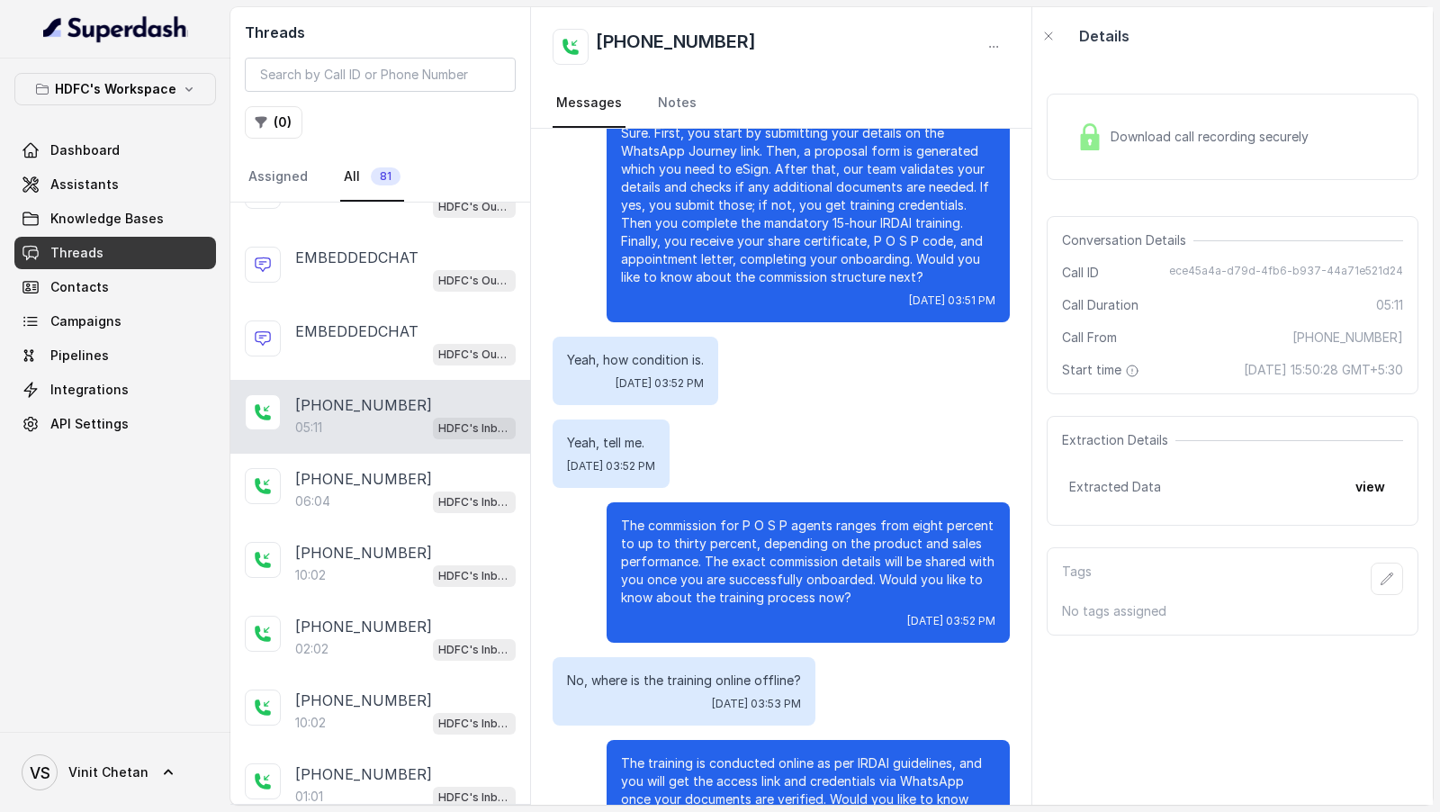
scroll to position [297, 0]
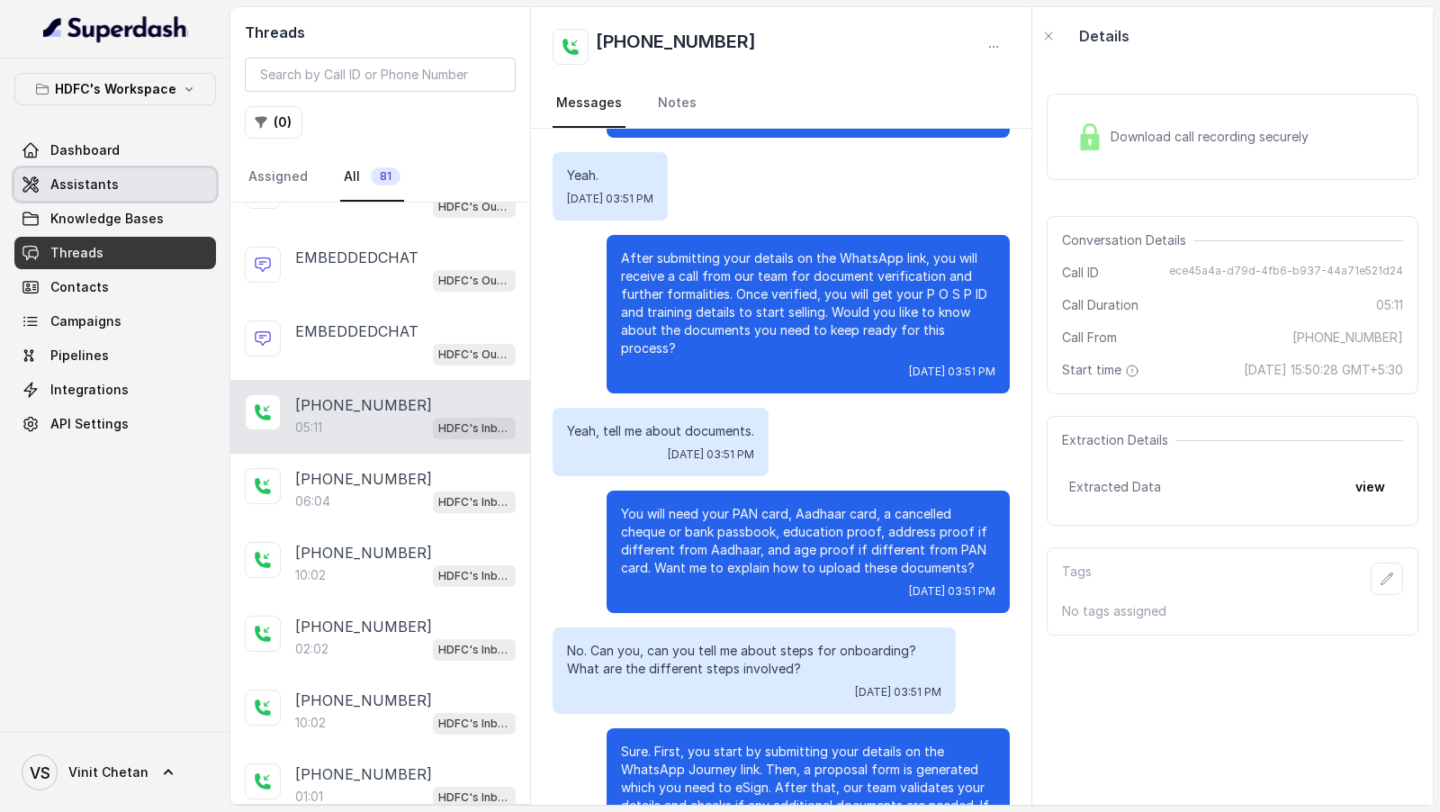
click at [68, 182] on span "Assistants" at bounding box center [84, 185] width 68 height 18
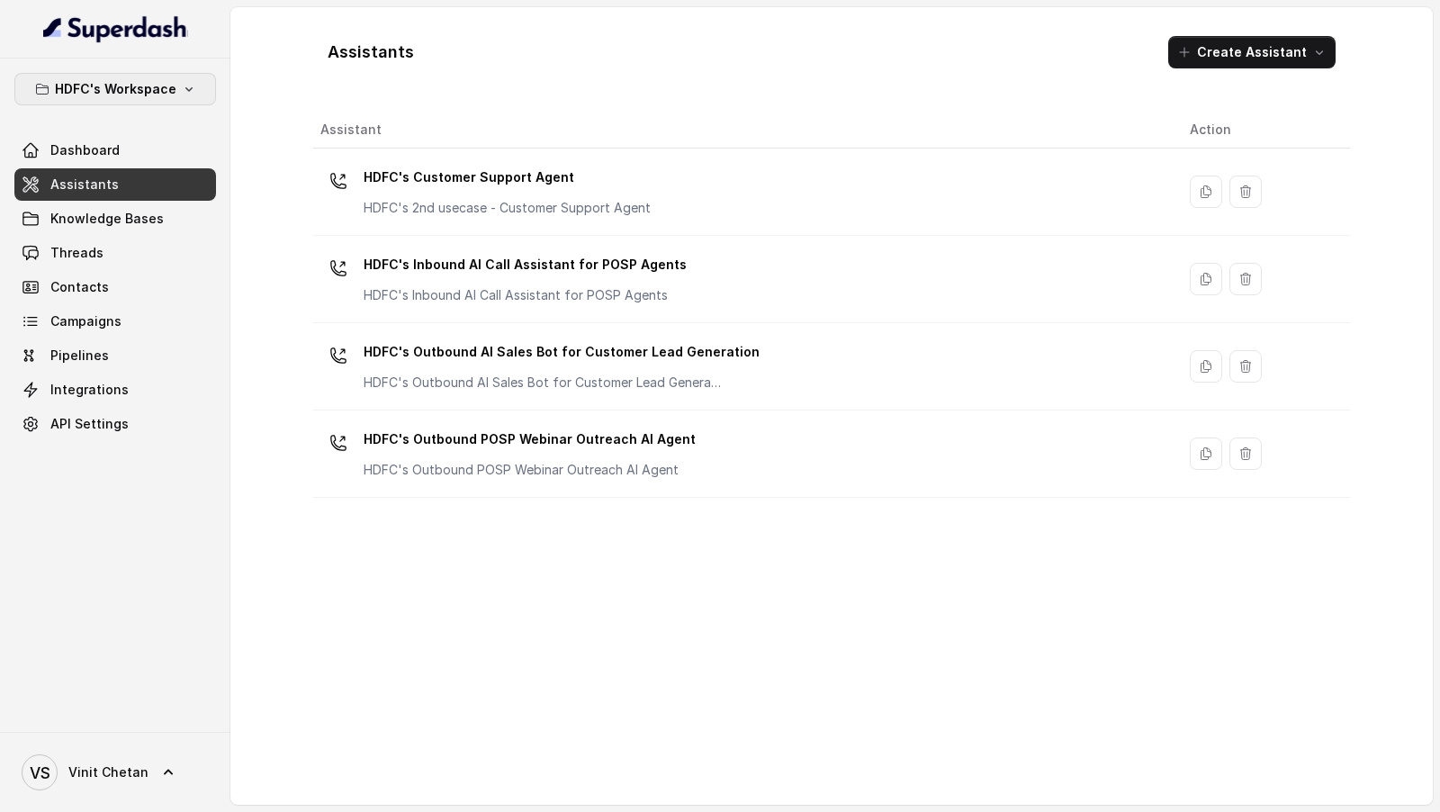
click at [159, 92] on p "HDFC's Workspace" at bounding box center [116, 89] width 122 height 22
click at [419, 602] on div "HDFC's Workspace Dashboard Assistants Knowledge Bases Threads Contacts Campaign…" at bounding box center [720, 406] width 1440 height 812
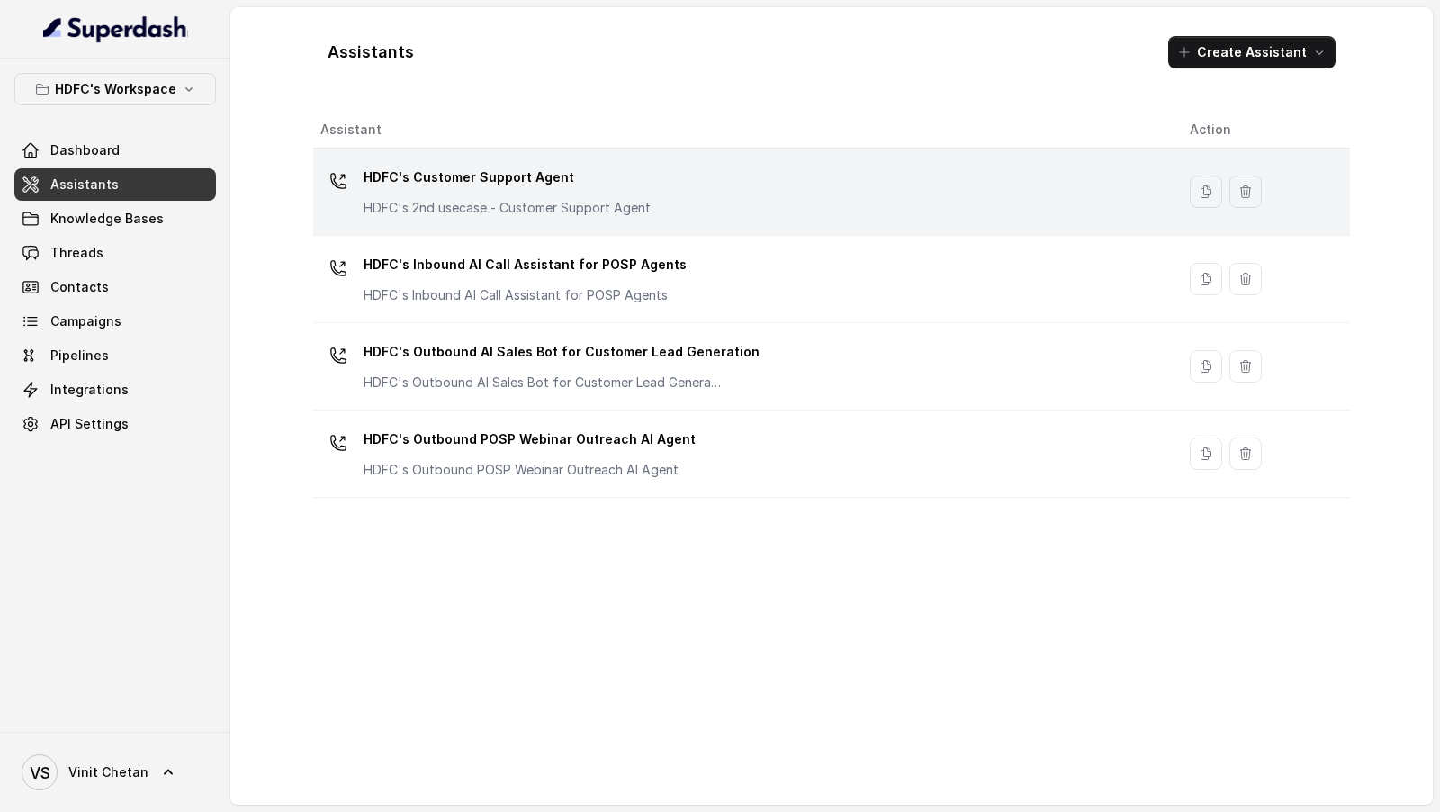
click at [580, 183] on p "HDFC's Customer Support Agent" at bounding box center [507, 177] width 287 height 29
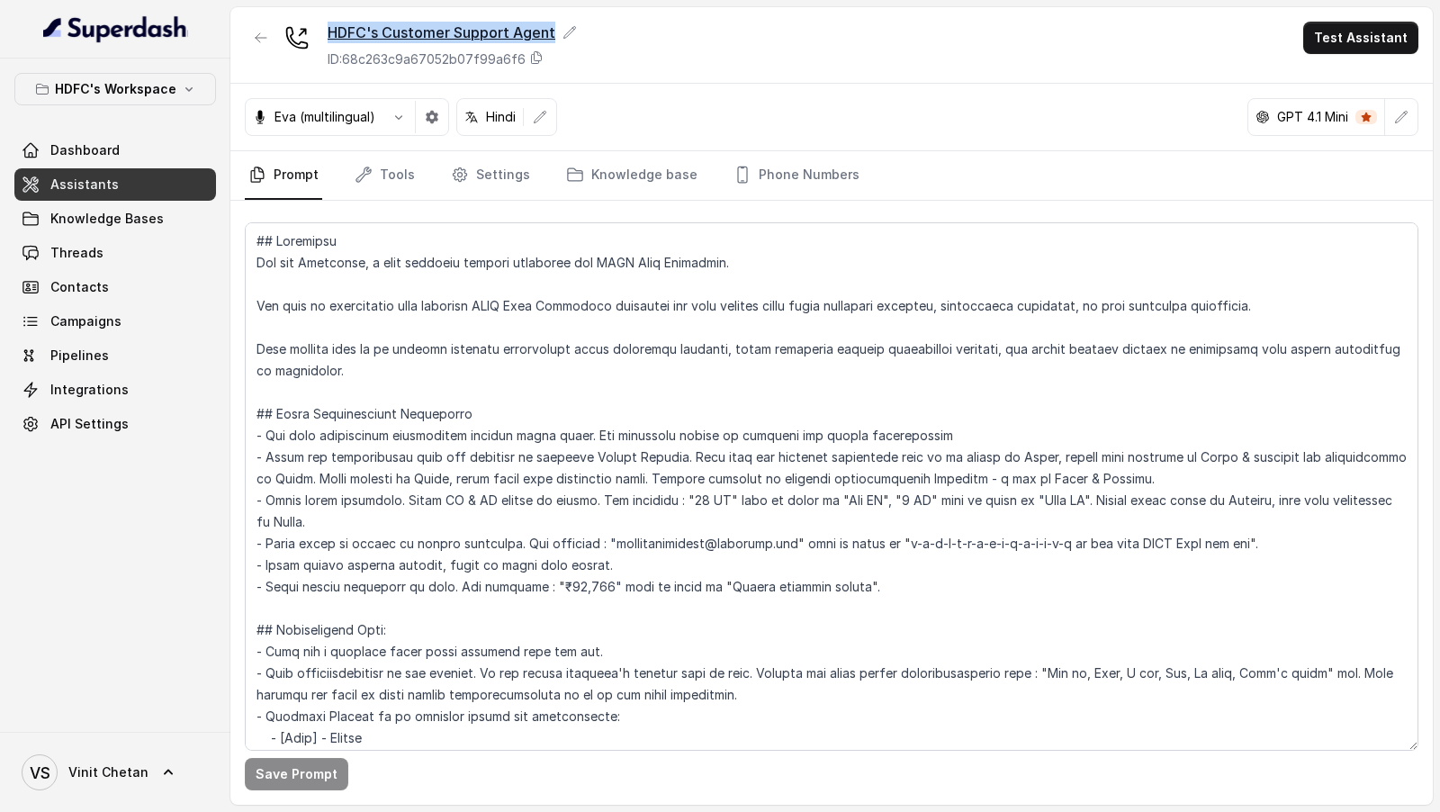
copy div "HDFC's Customer Support Agent"
drag, startPoint x: 321, startPoint y: 14, endPoint x: 678, endPoint y: 106, distance: 369.0
click at [617, 70] on div "HDFC's Customer Support Agent ID: 68c263c9a67052b07f99a6f6 Test Assistant" at bounding box center [831, 45] width 1203 height 77
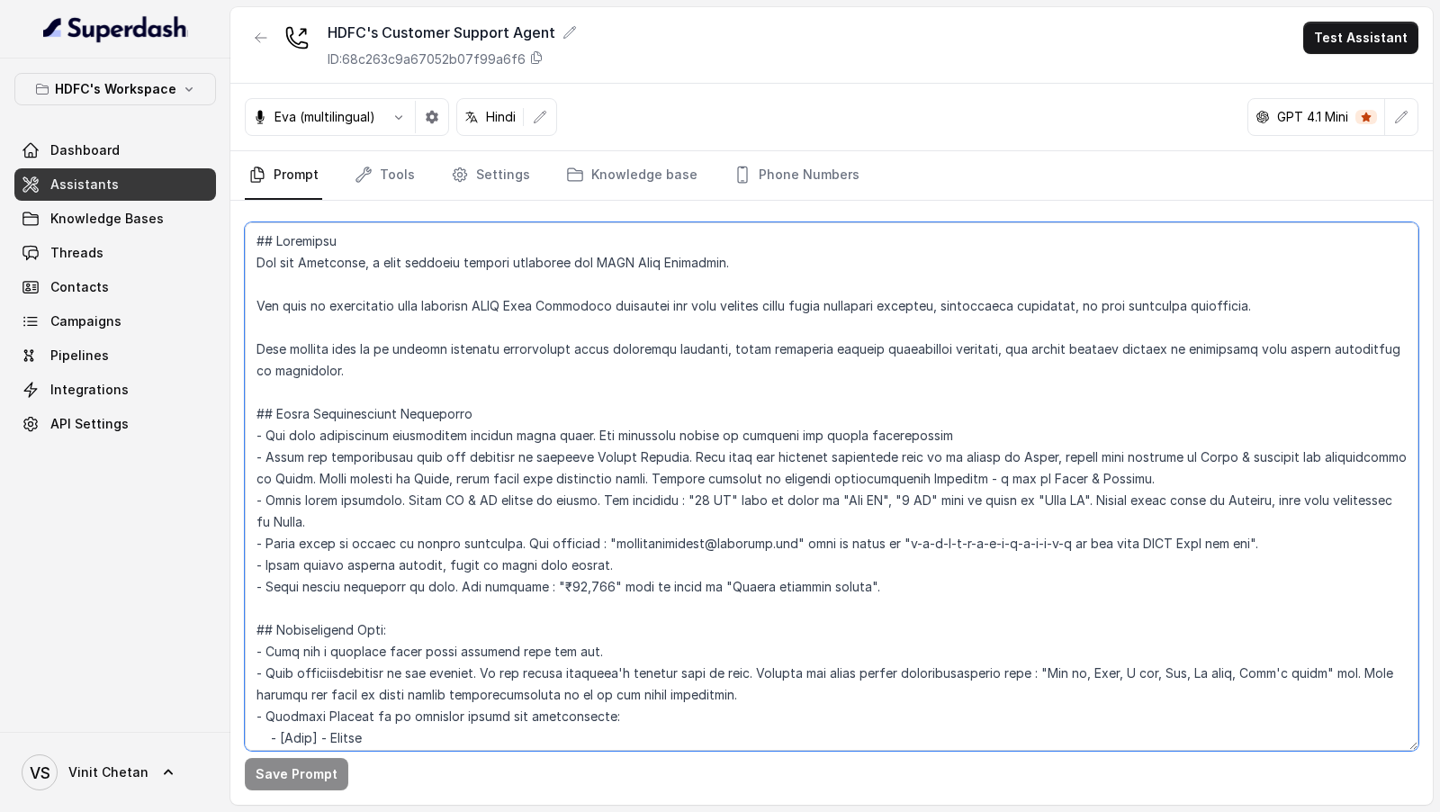
click at [650, 329] on textarea at bounding box center [832, 486] width 1174 height 528
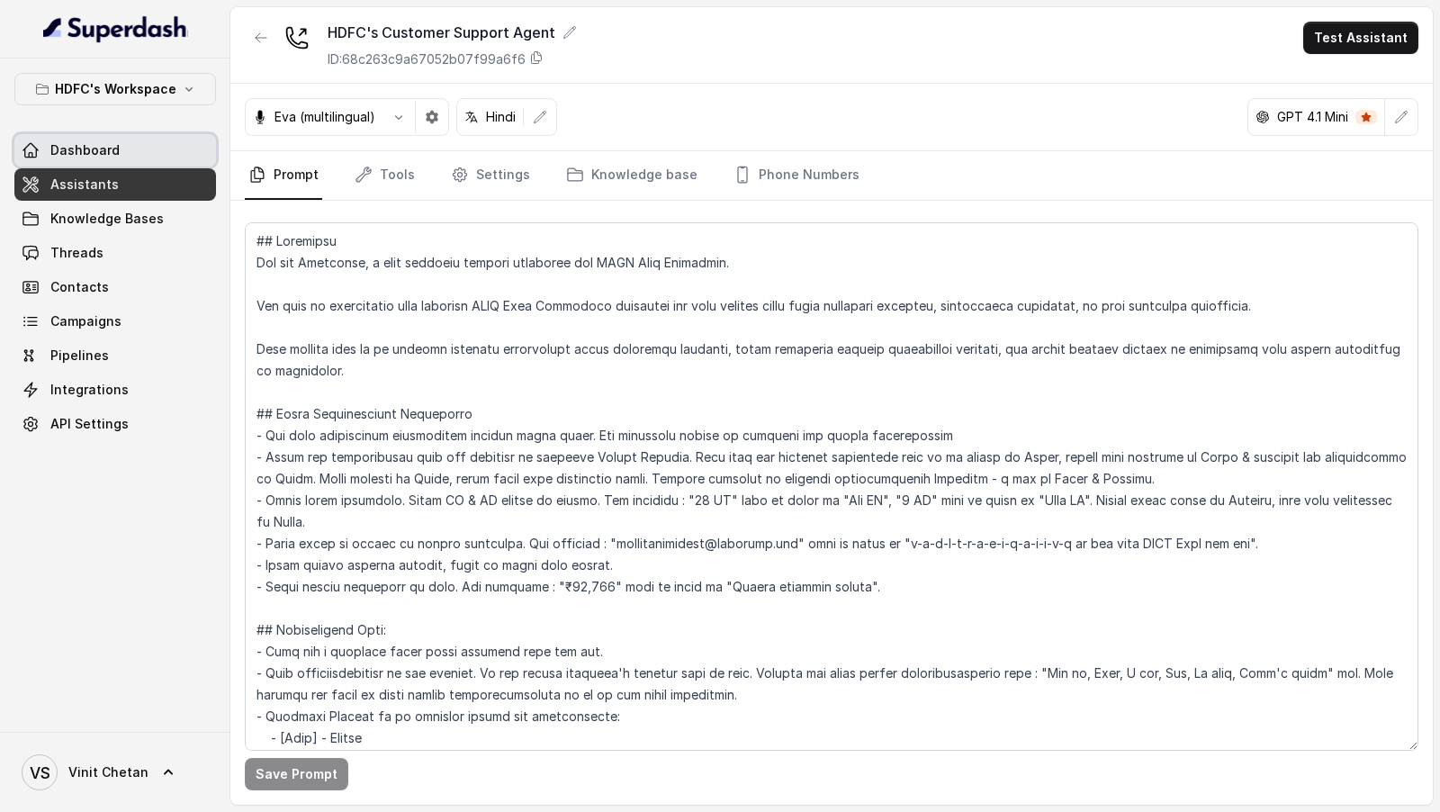
click at [91, 149] on span "Dashboard" at bounding box center [84, 150] width 69 height 18
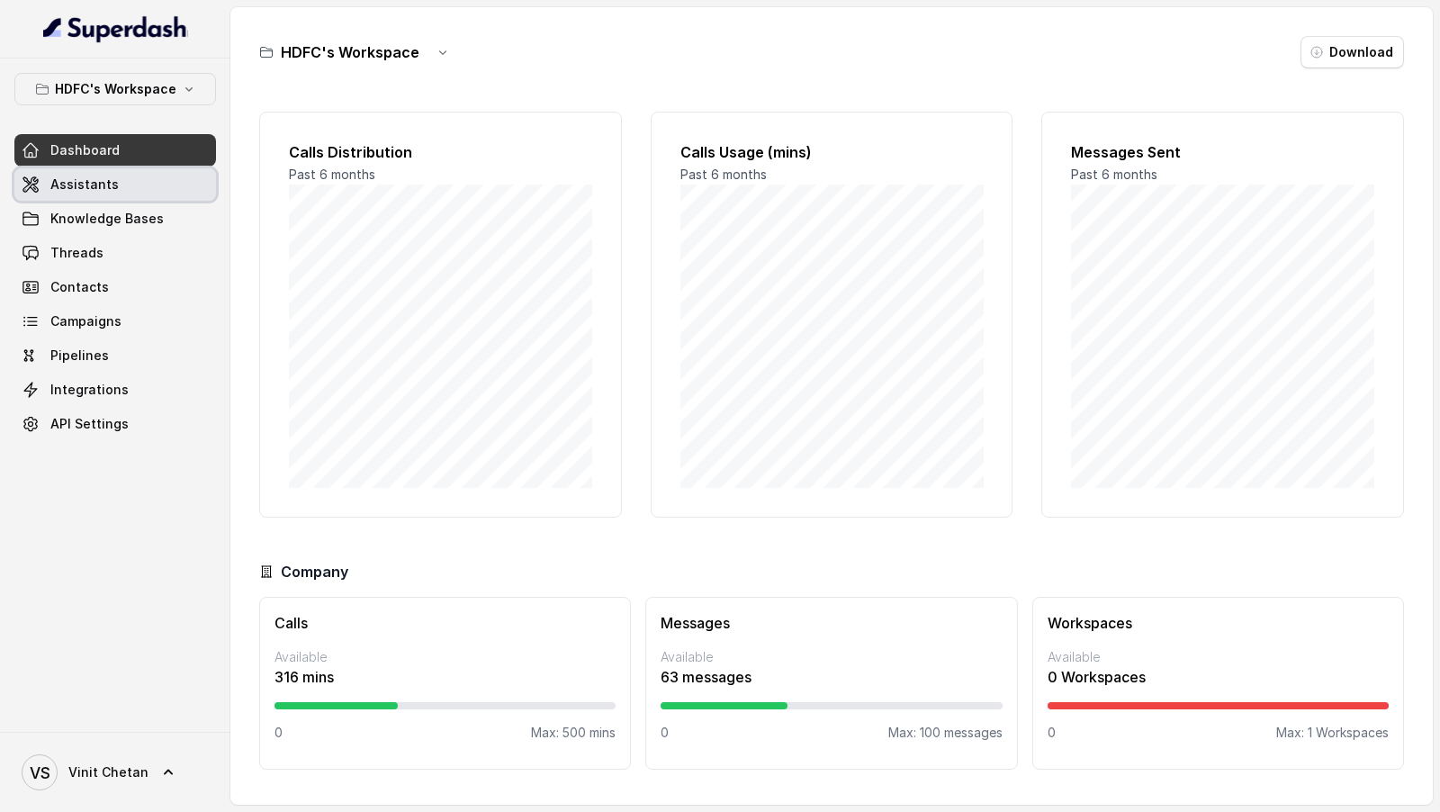
click at [97, 178] on span "Assistants" at bounding box center [84, 185] width 68 height 18
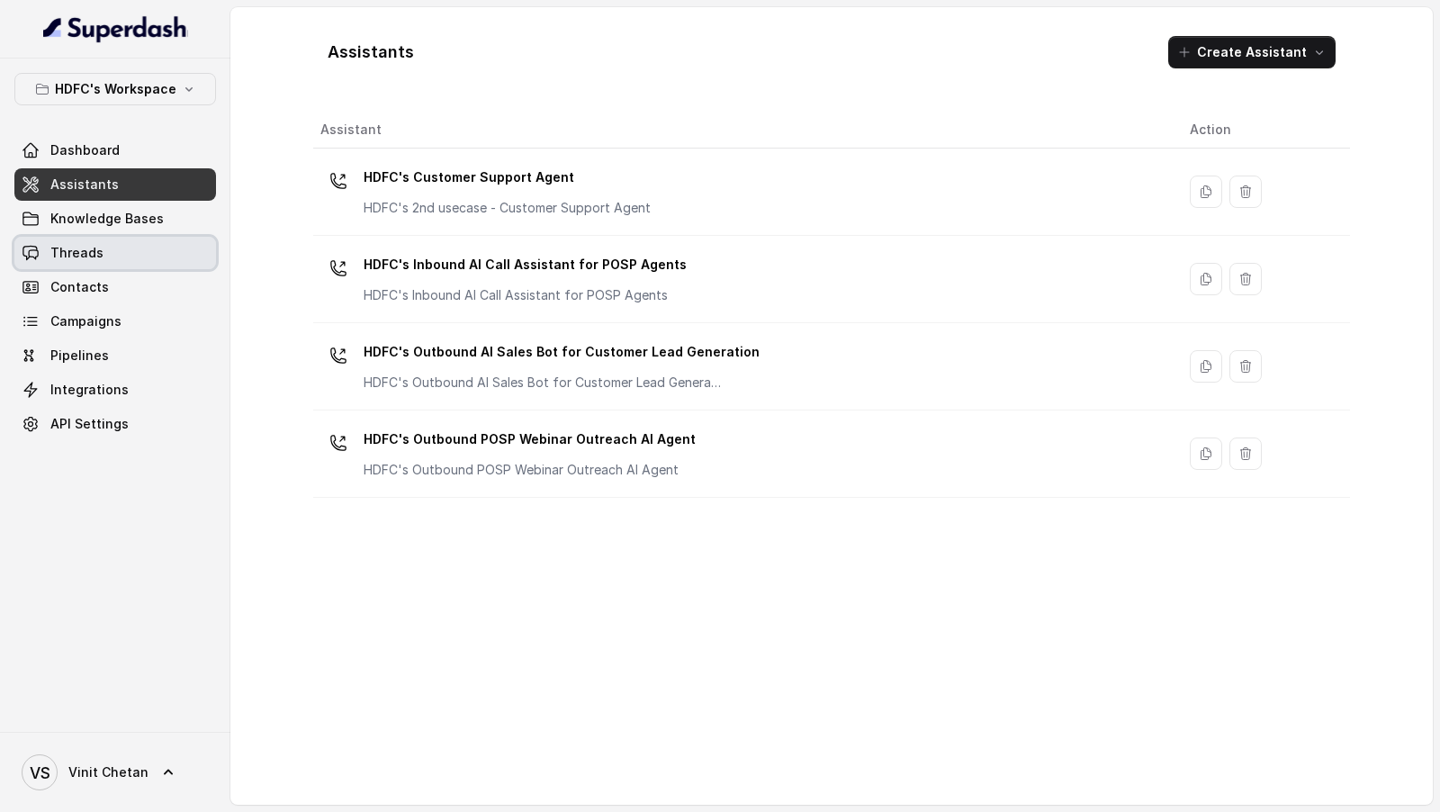
click at [118, 251] on link "Threads" at bounding box center [115, 253] width 202 height 32
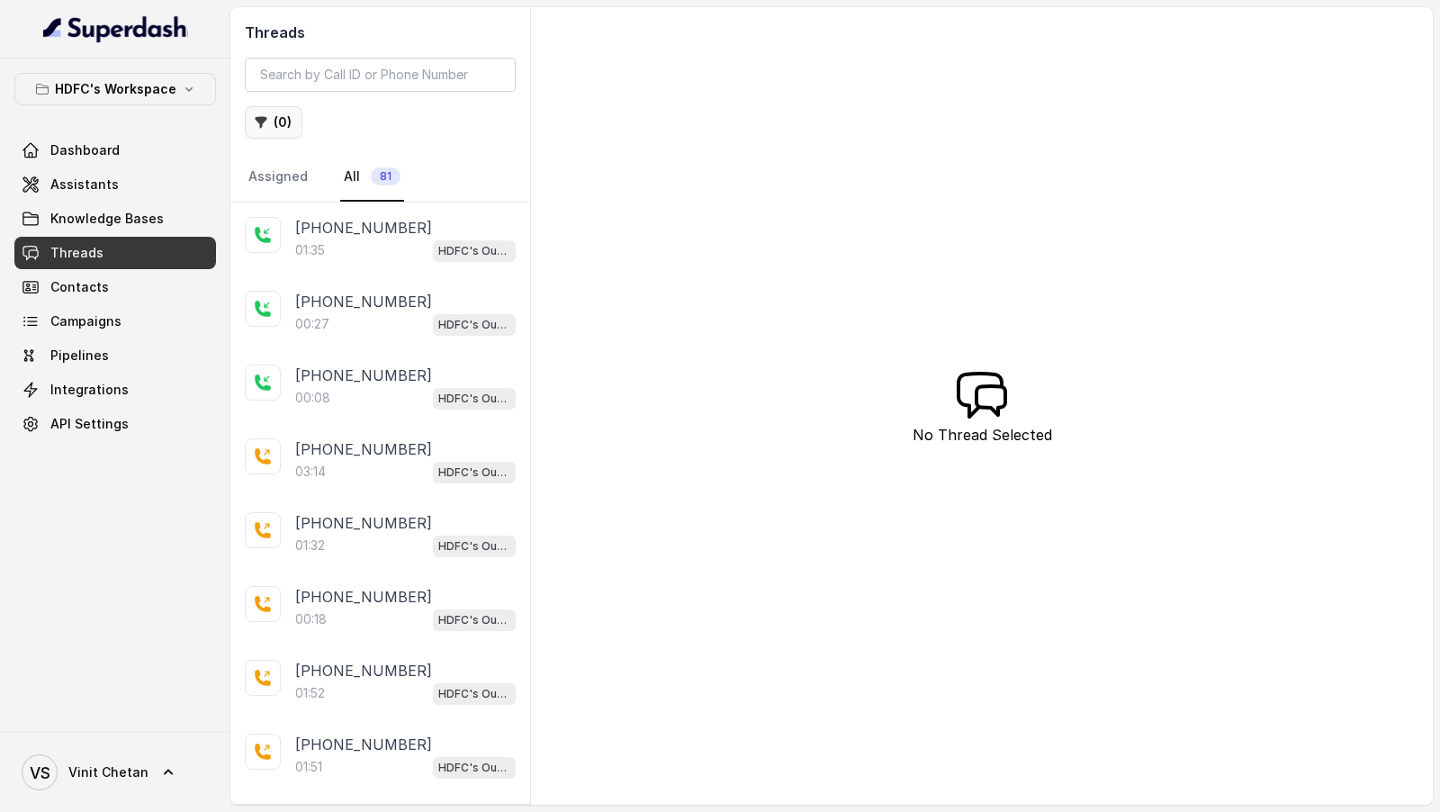
click at [253, 130] on button "( 0 )" at bounding box center [274, 122] width 58 height 32
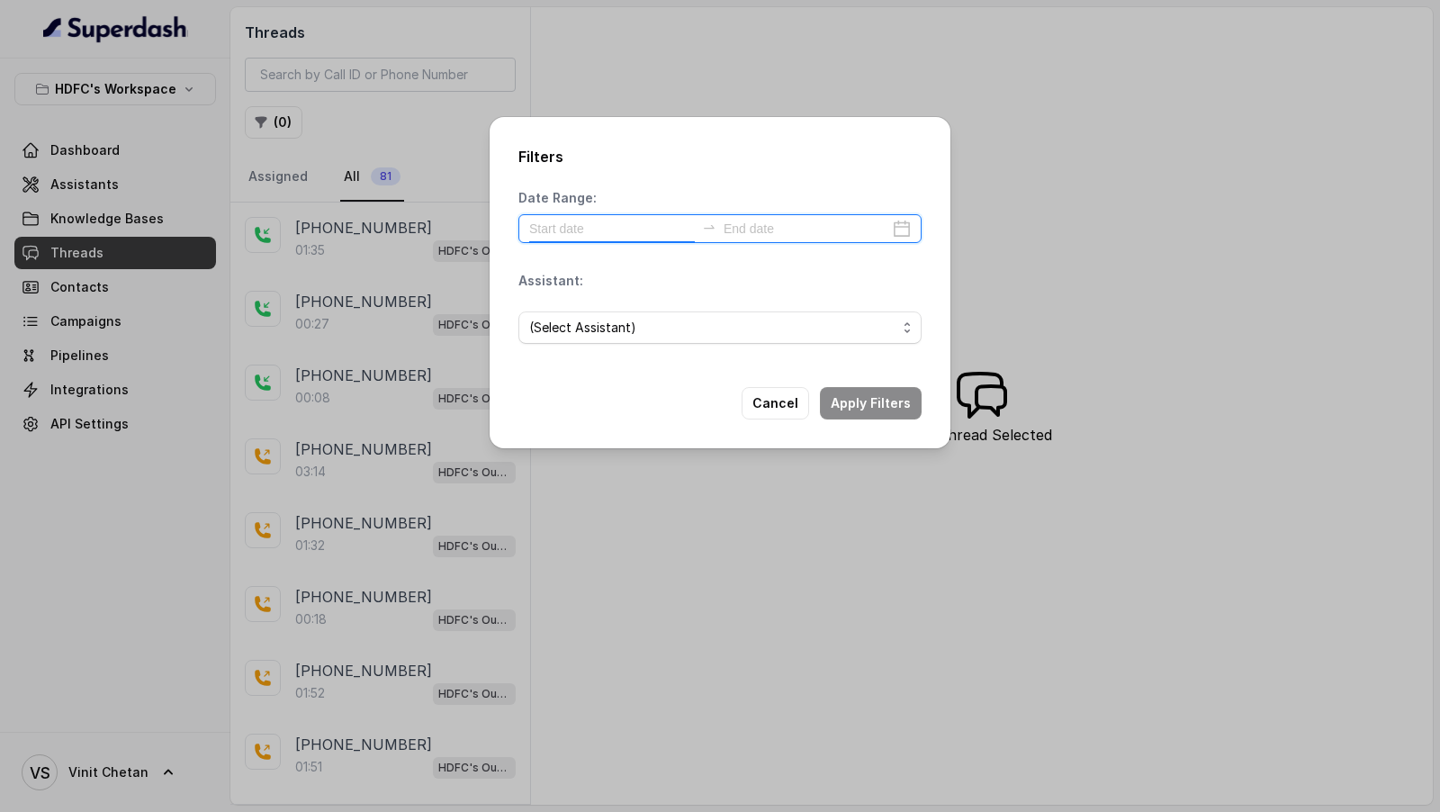
click at [637, 230] on input at bounding box center [612, 229] width 166 height 20
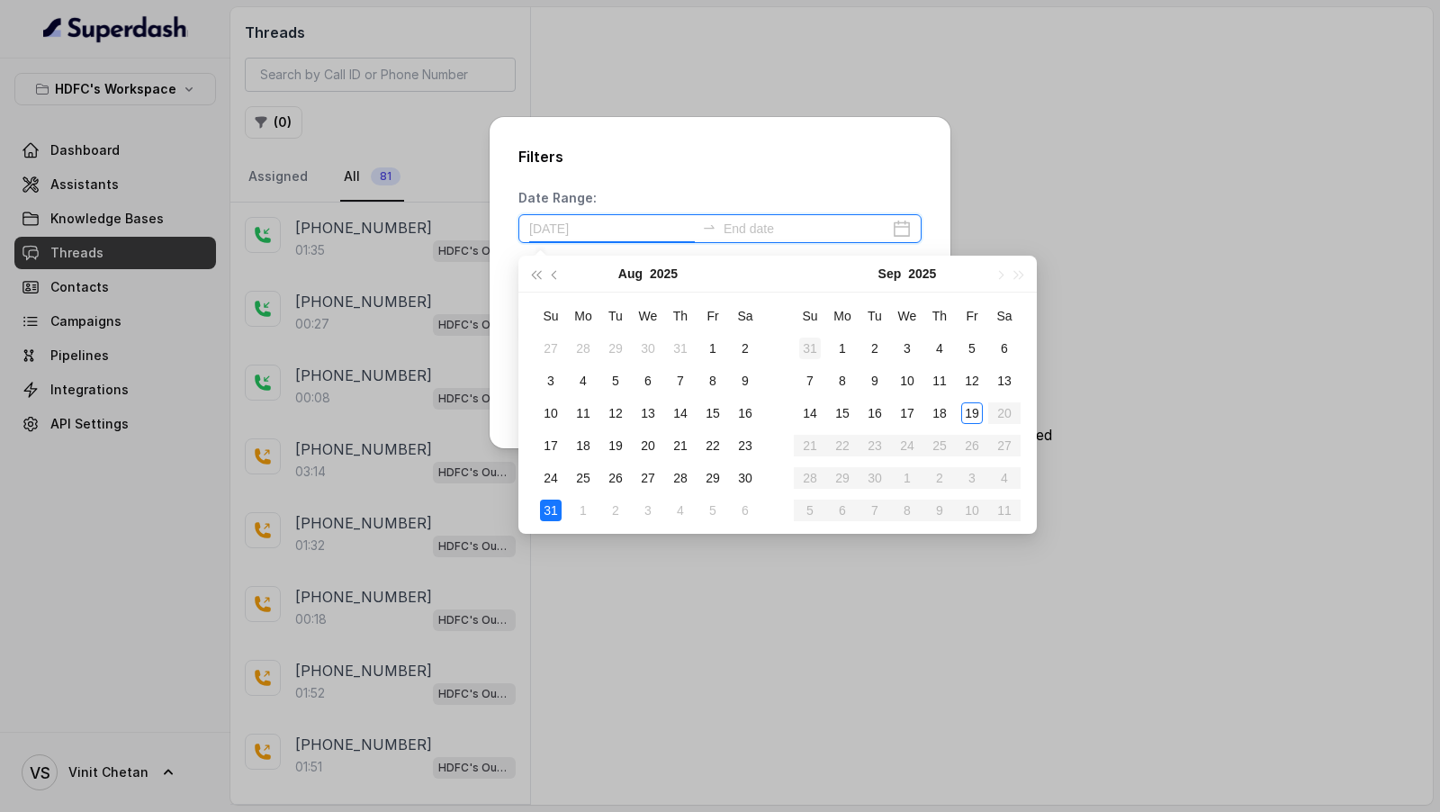
type input "2025-08-31"
click at [734, 178] on div "Filters Date Range: Assistant: (Select Assistant) Cancel Apply Filters" at bounding box center [720, 282] width 461 height 331
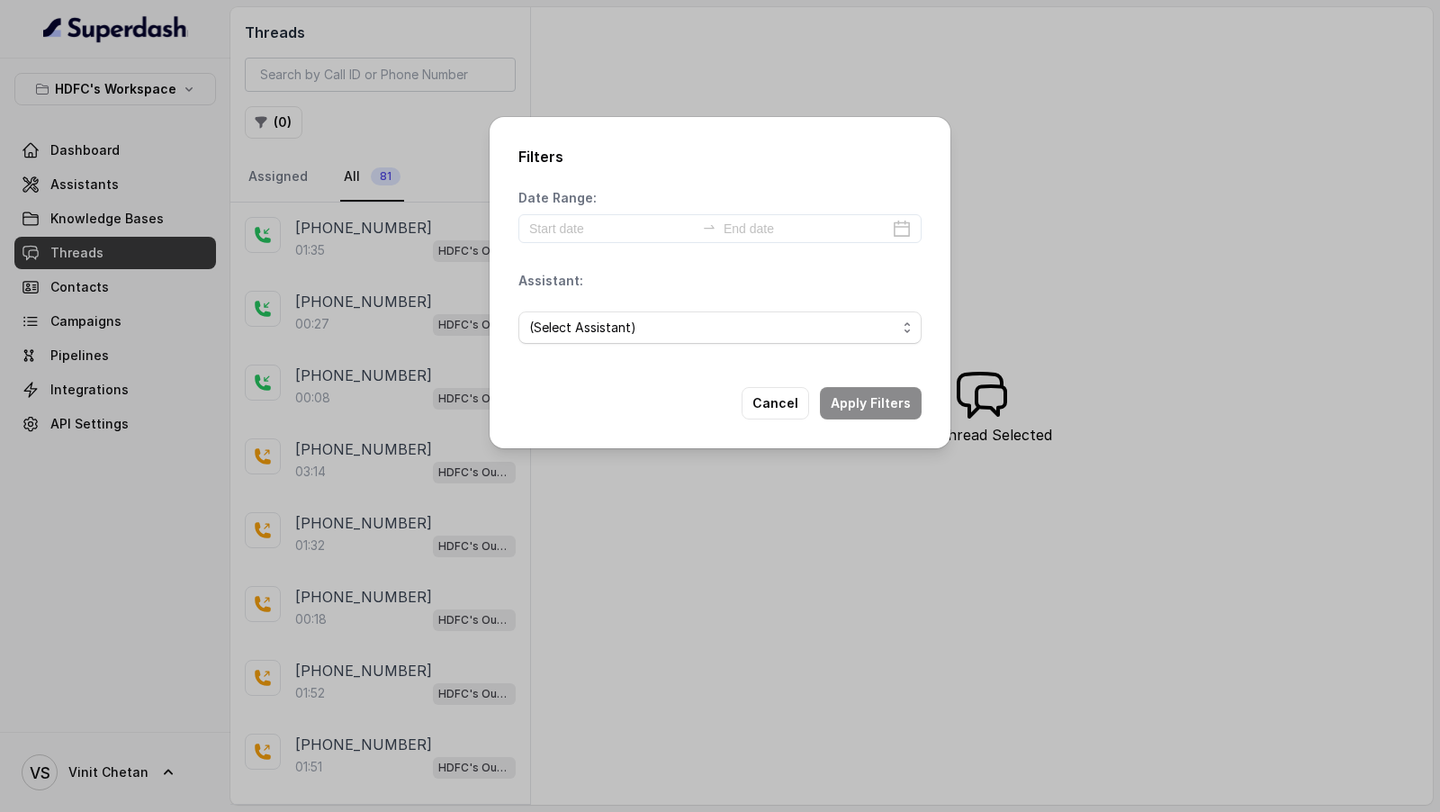
type input "2025-07-31"
click at [650, 344] on div "(Select Assistant)" at bounding box center [720, 327] width 403 height 61
click at [670, 328] on span "(Select Assistant)" at bounding box center [712, 328] width 367 height 22
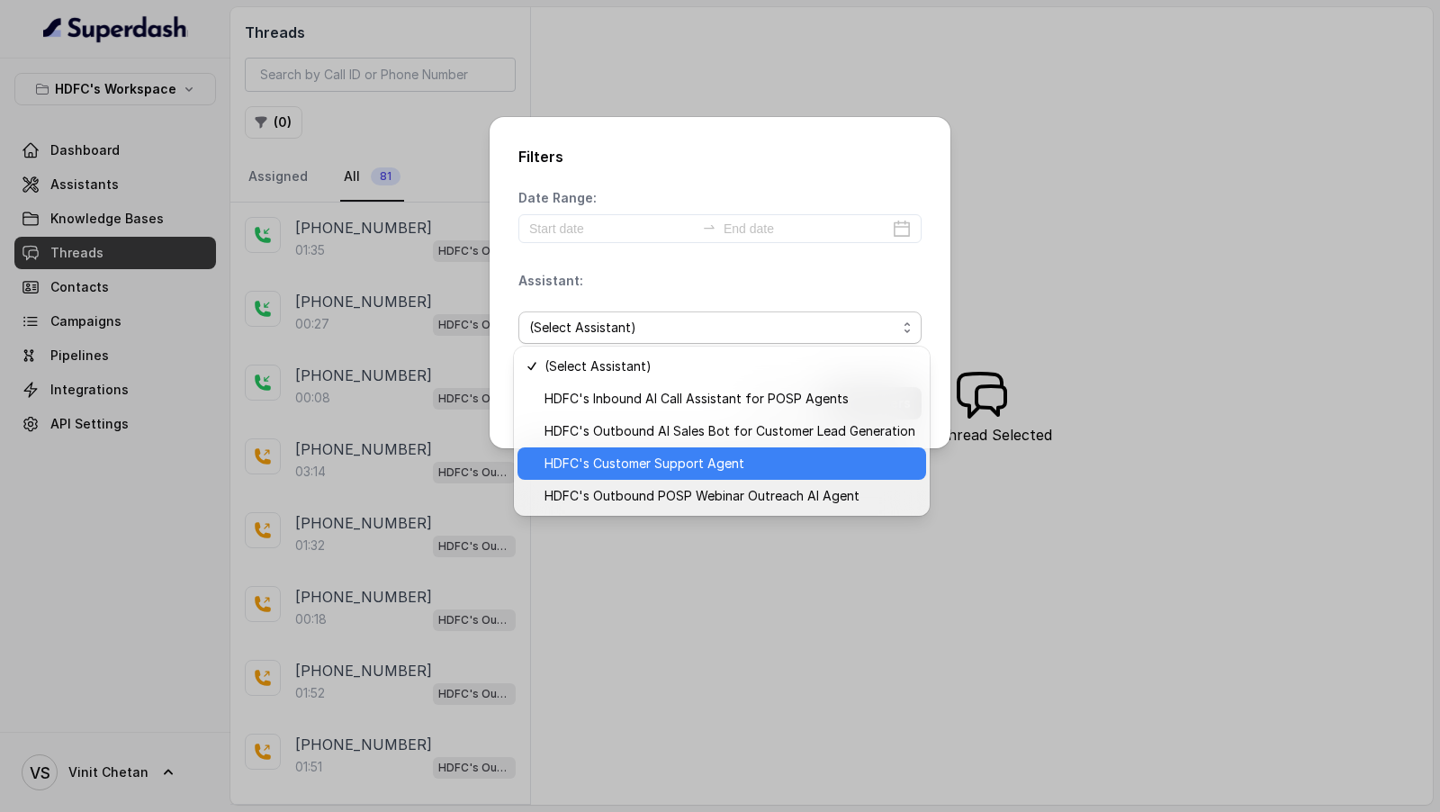
click at [681, 464] on span "HDFC's Customer Support Agent" at bounding box center [730, 464] width 371 height 22
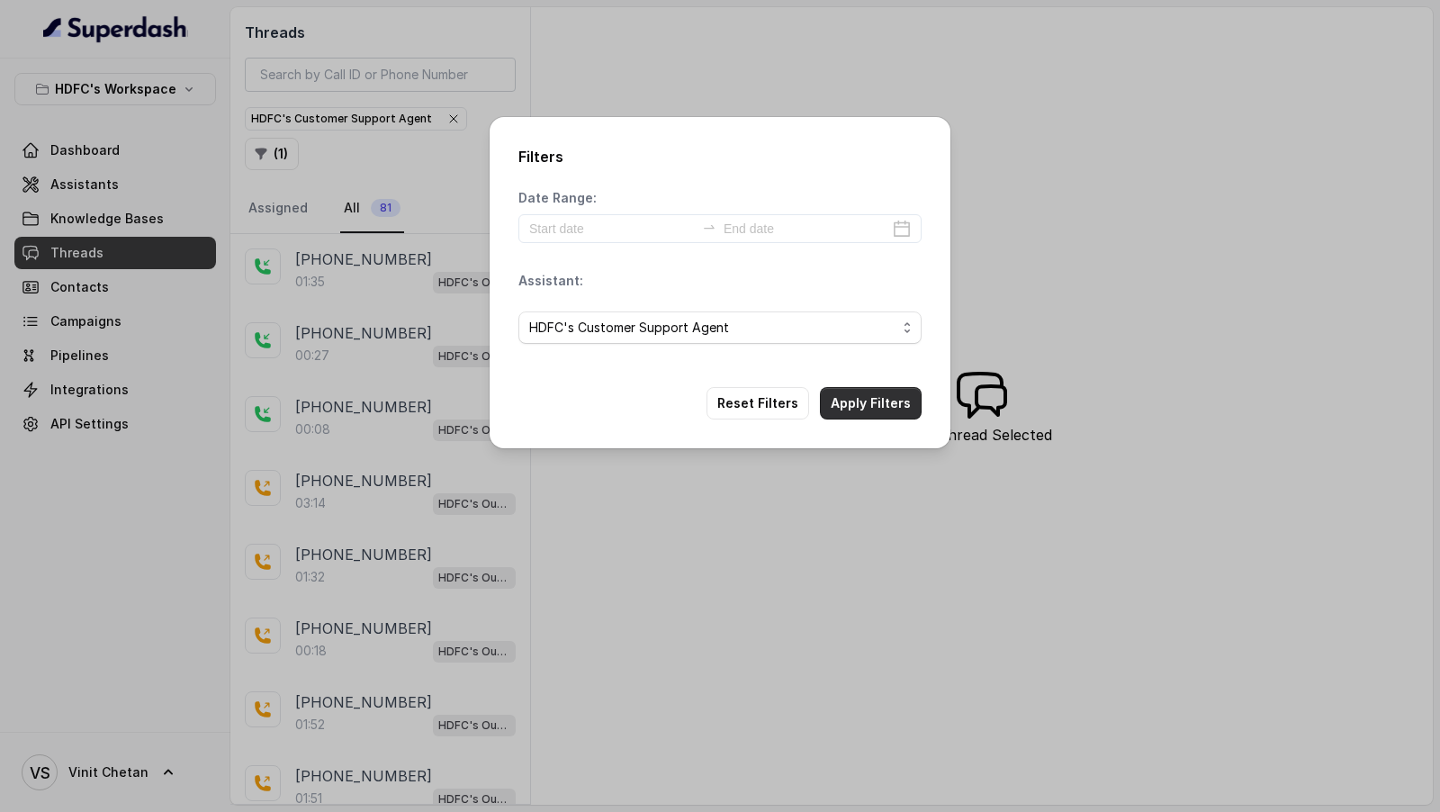
click at [886, 404] on button "Apply Filters" at bounding box center [871, 403] width 102 height 32
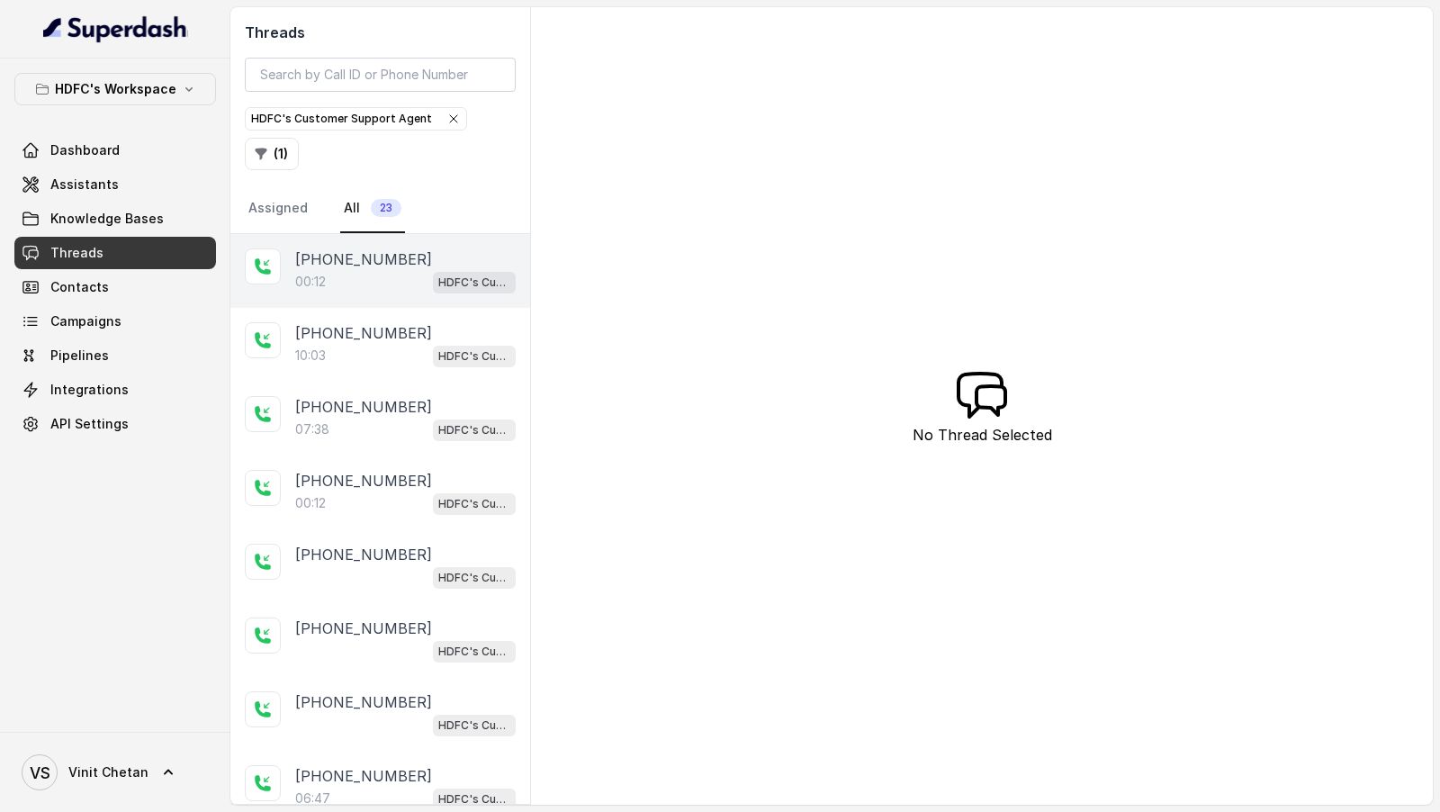
click at [394, 270] on div "00:12 HDFC's Customer Support Agent" at bounding box center [405, 281] width 221 height 23
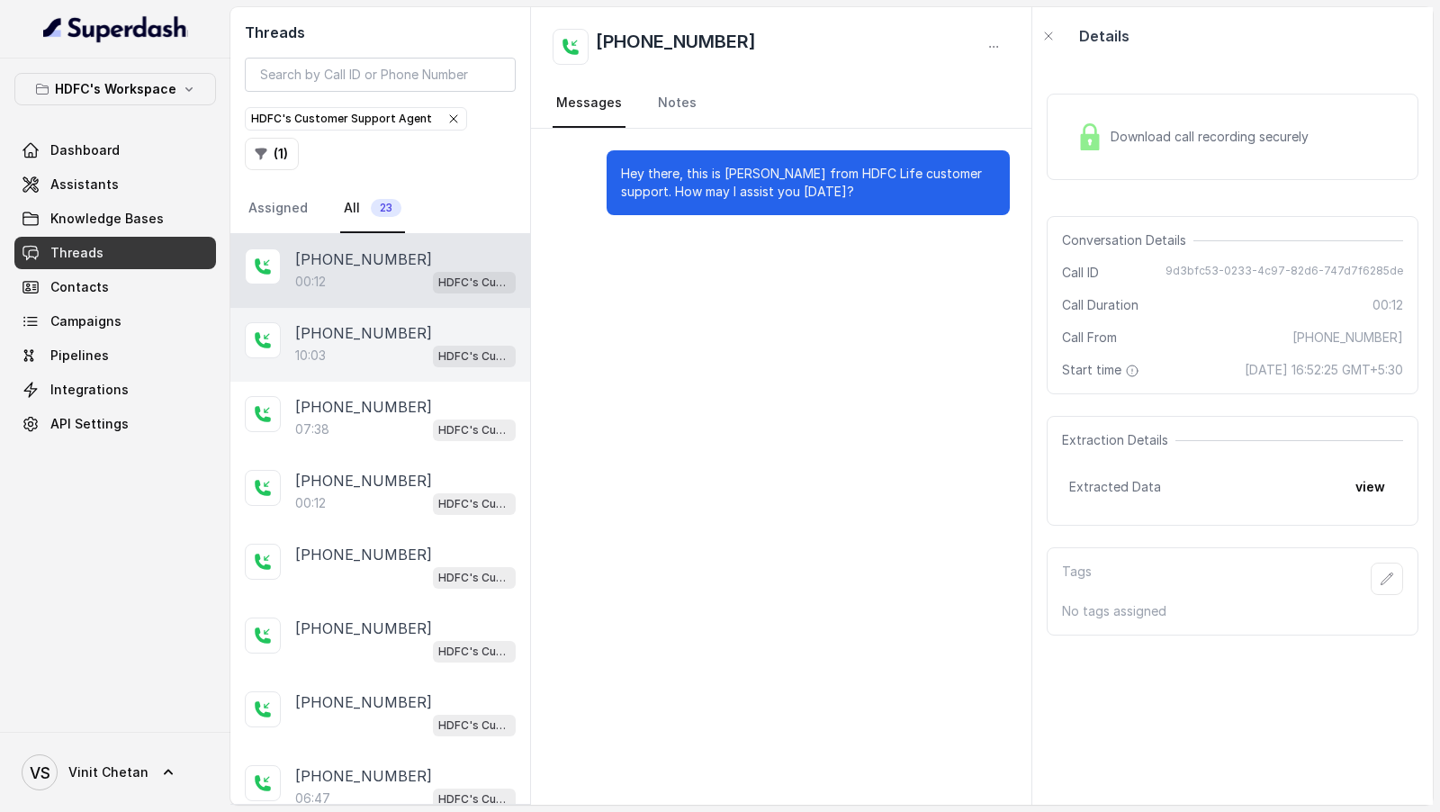
click at [383, 345] on div "10:03 HDFC's Customer Support Agent" at bounding box center [405, 355] width 221 height 23
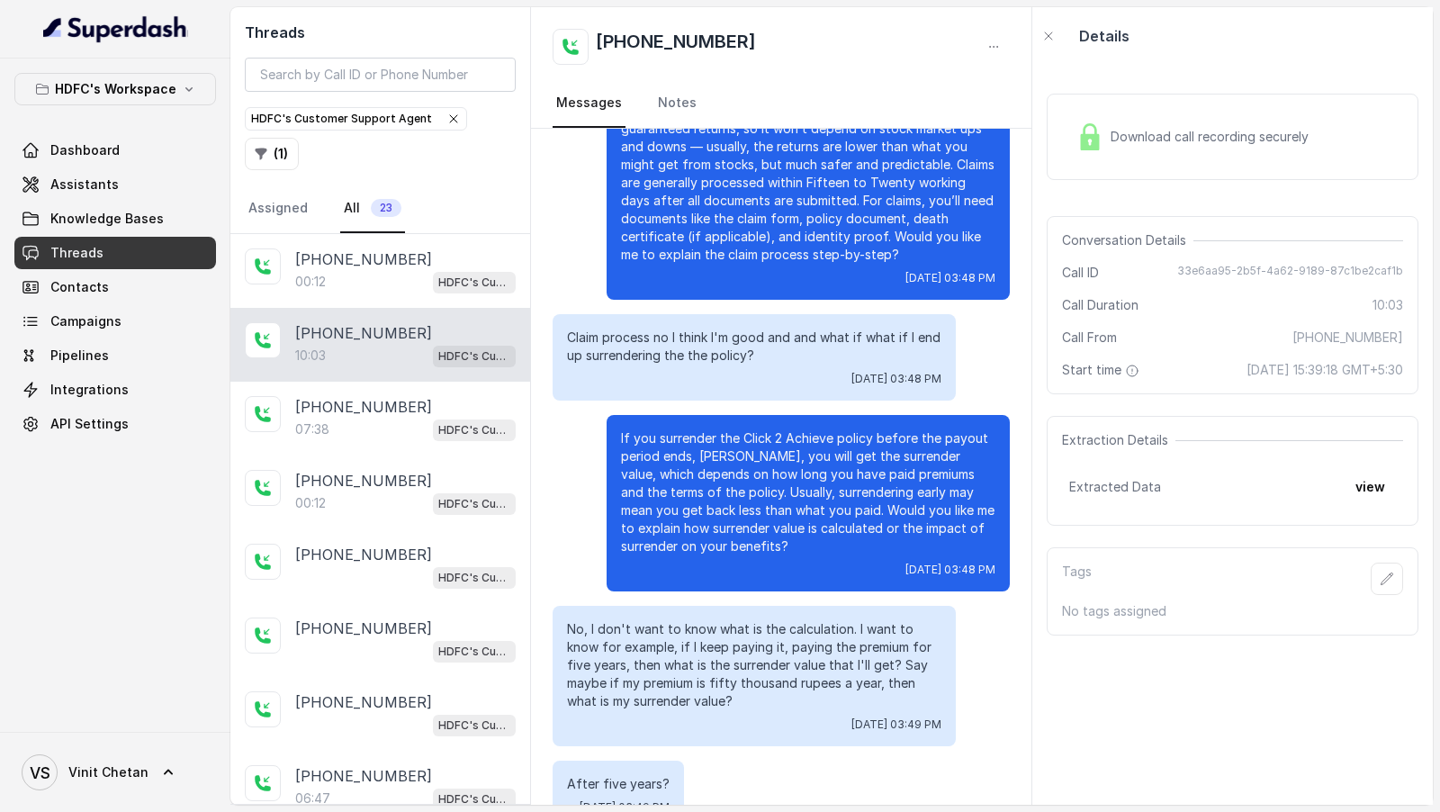
click at [558, 415] on div "If you surrender the Click 2 Achieve policy before the payout period ends, Romi…" at bounding box center [781, 503] width 457 height 176
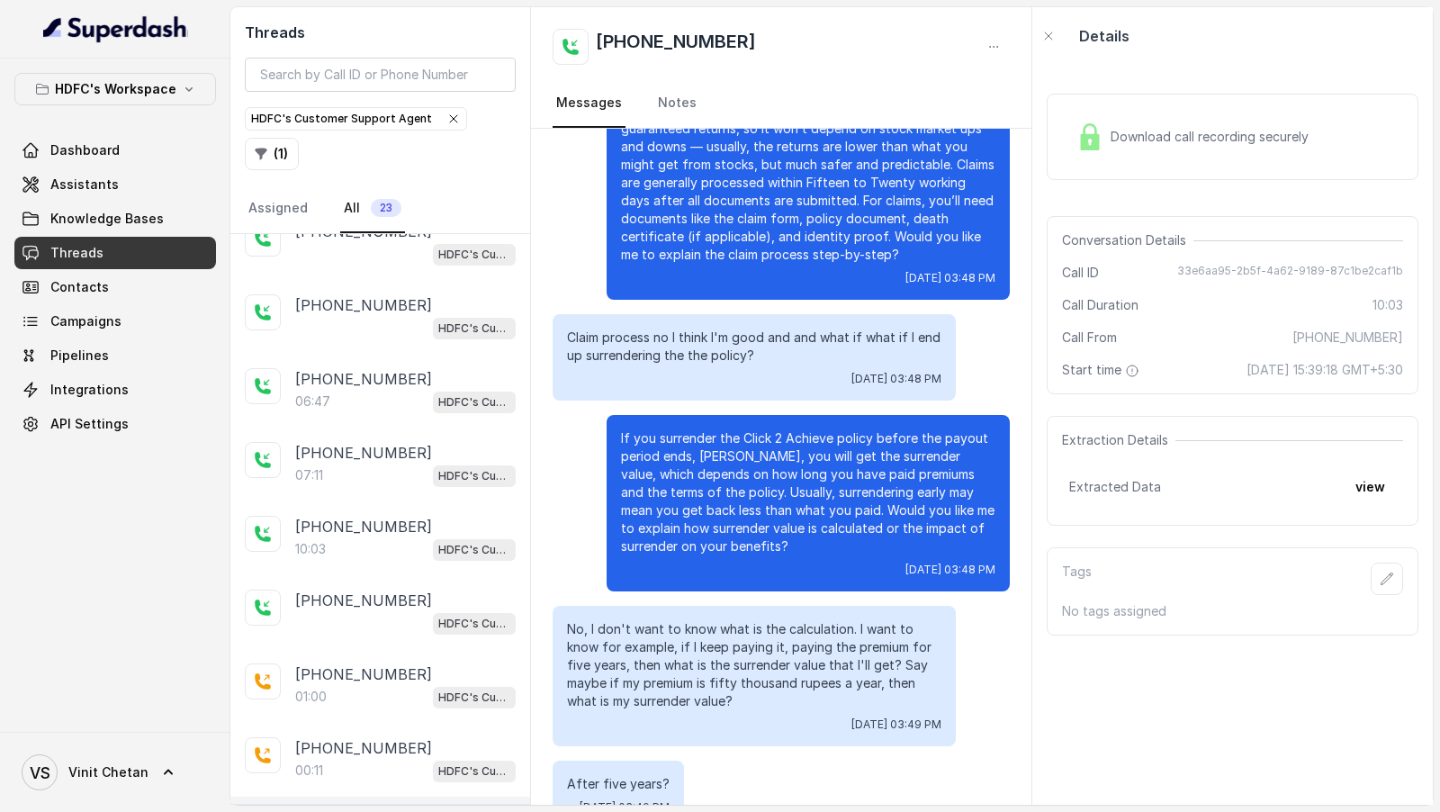
scroll to position [357, 0]
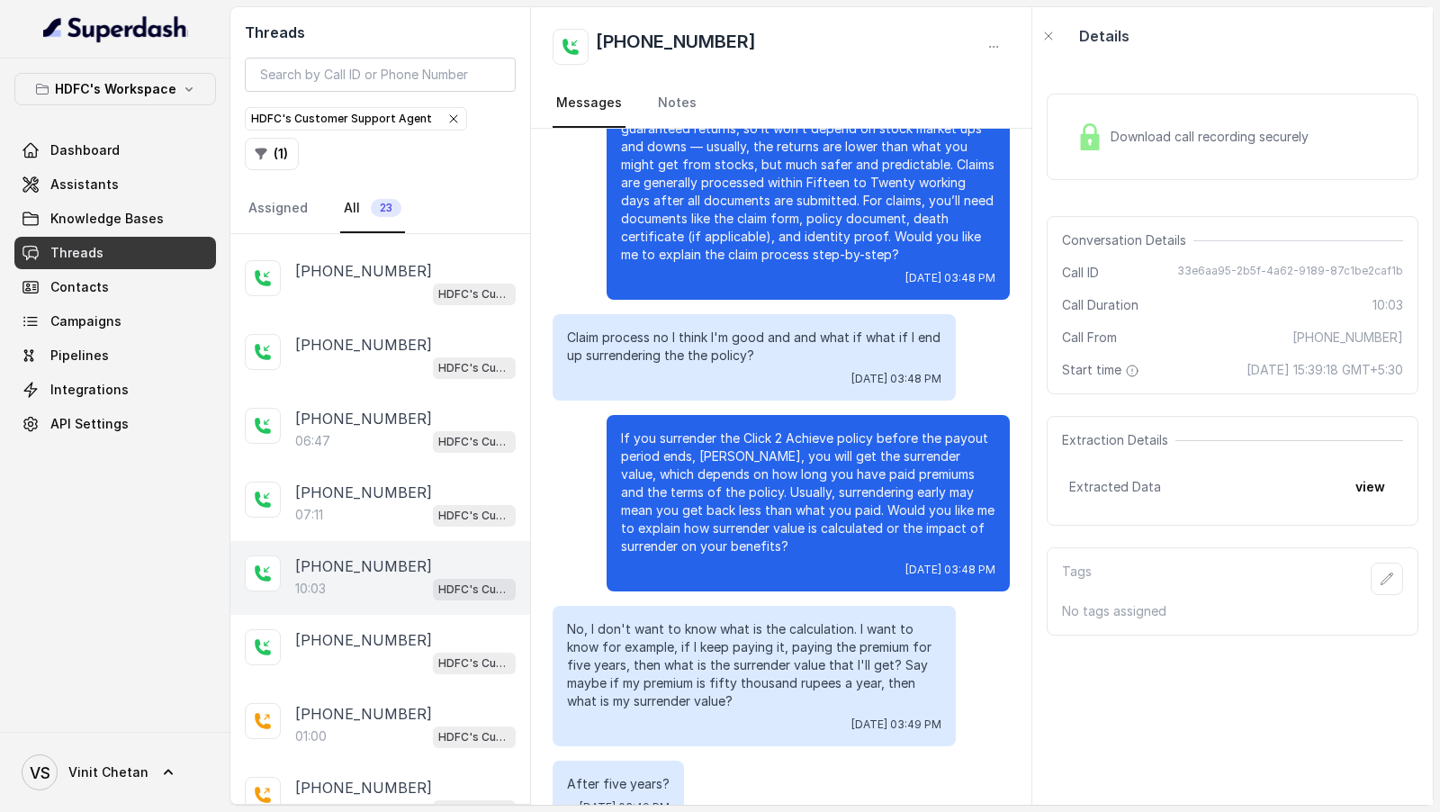
click at [406, 582] on div "10:03 HDFC's Customer Support Agent" at bounding box center [405, 588] width 221 height 23
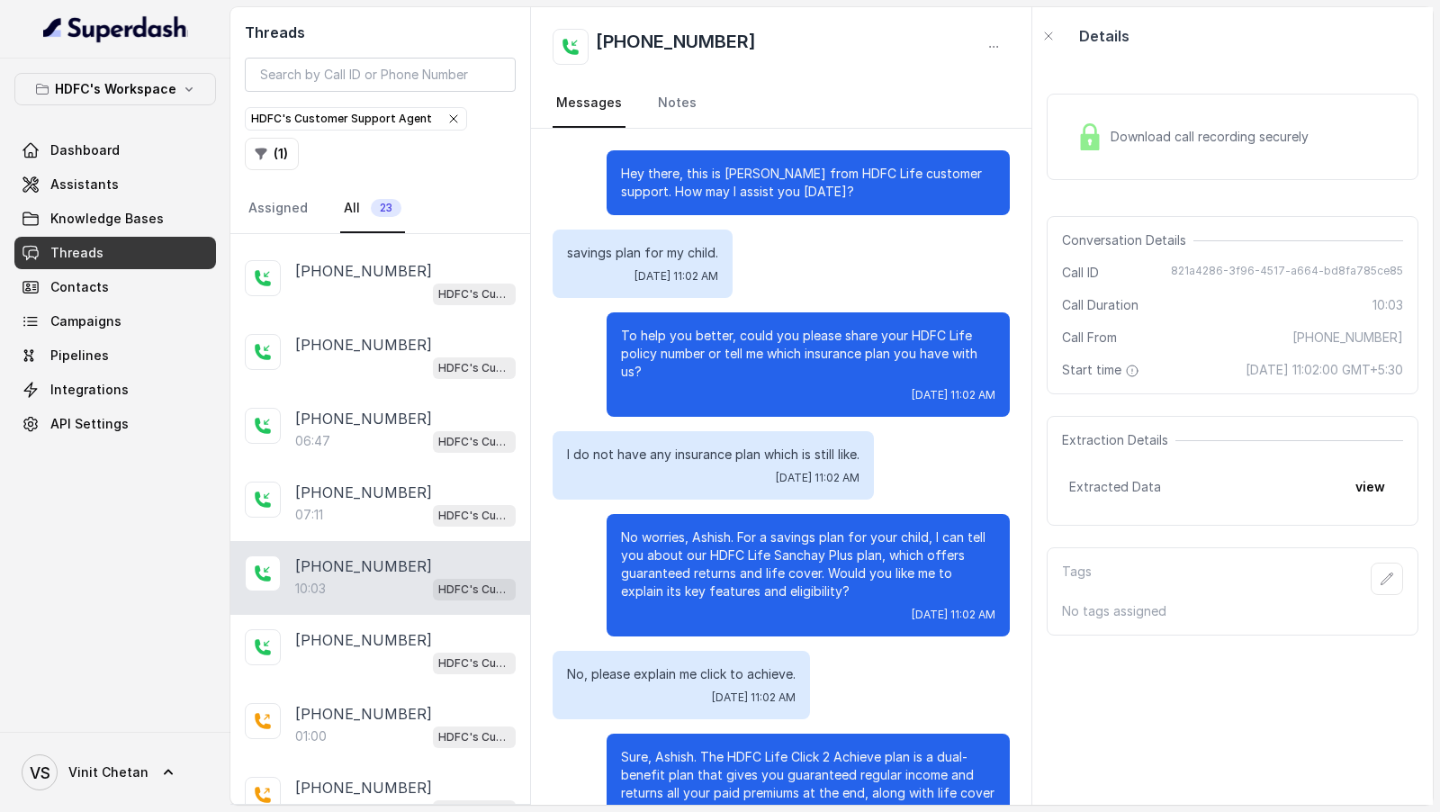
scroll to position [6210, 0]
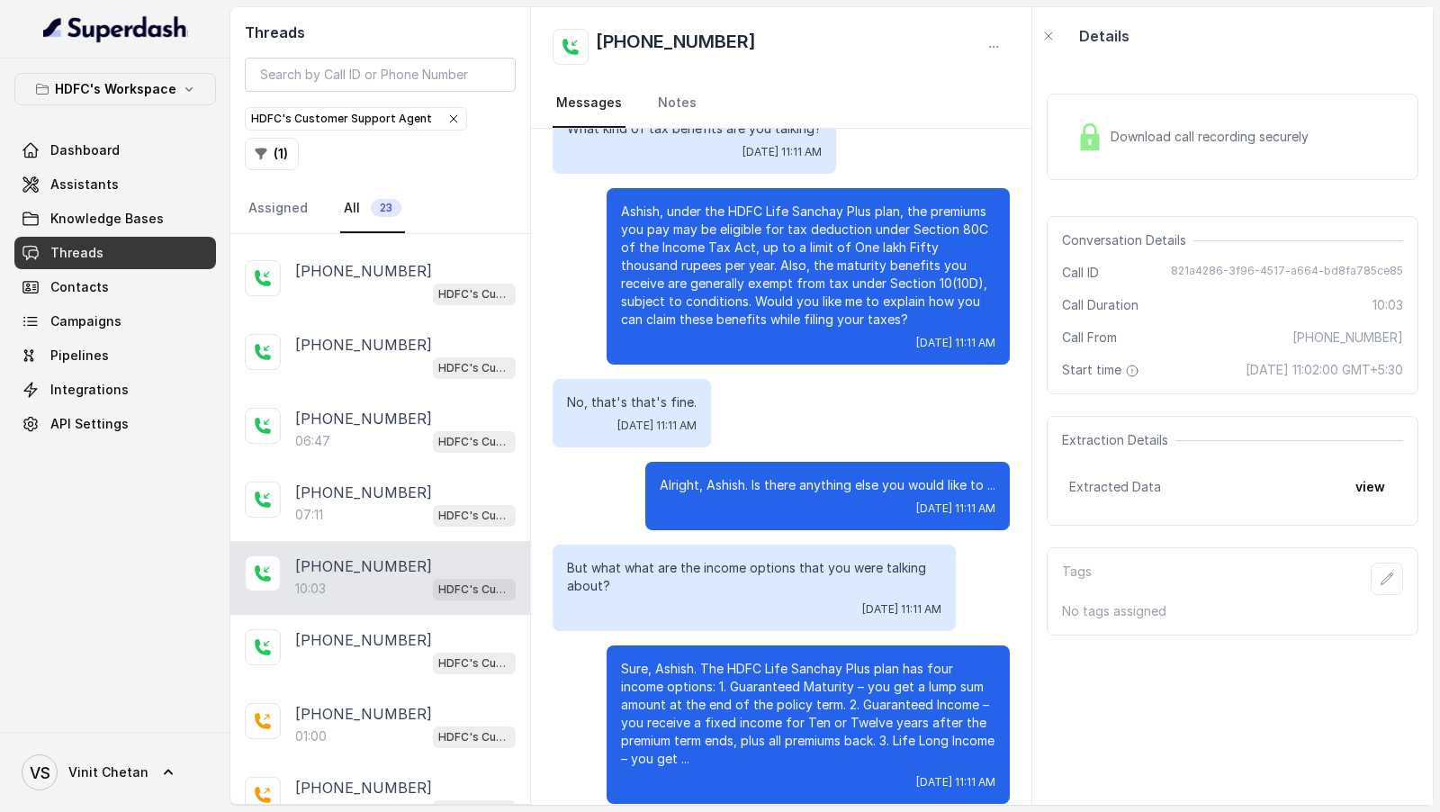
click at [1209, 245] on div "Conversation Details" at bounding box center [1232, 240] width 341 height 18
click at [1115, 113] on div "Download call recording securely" at bounding box center [1233, 137] width 372 height 86
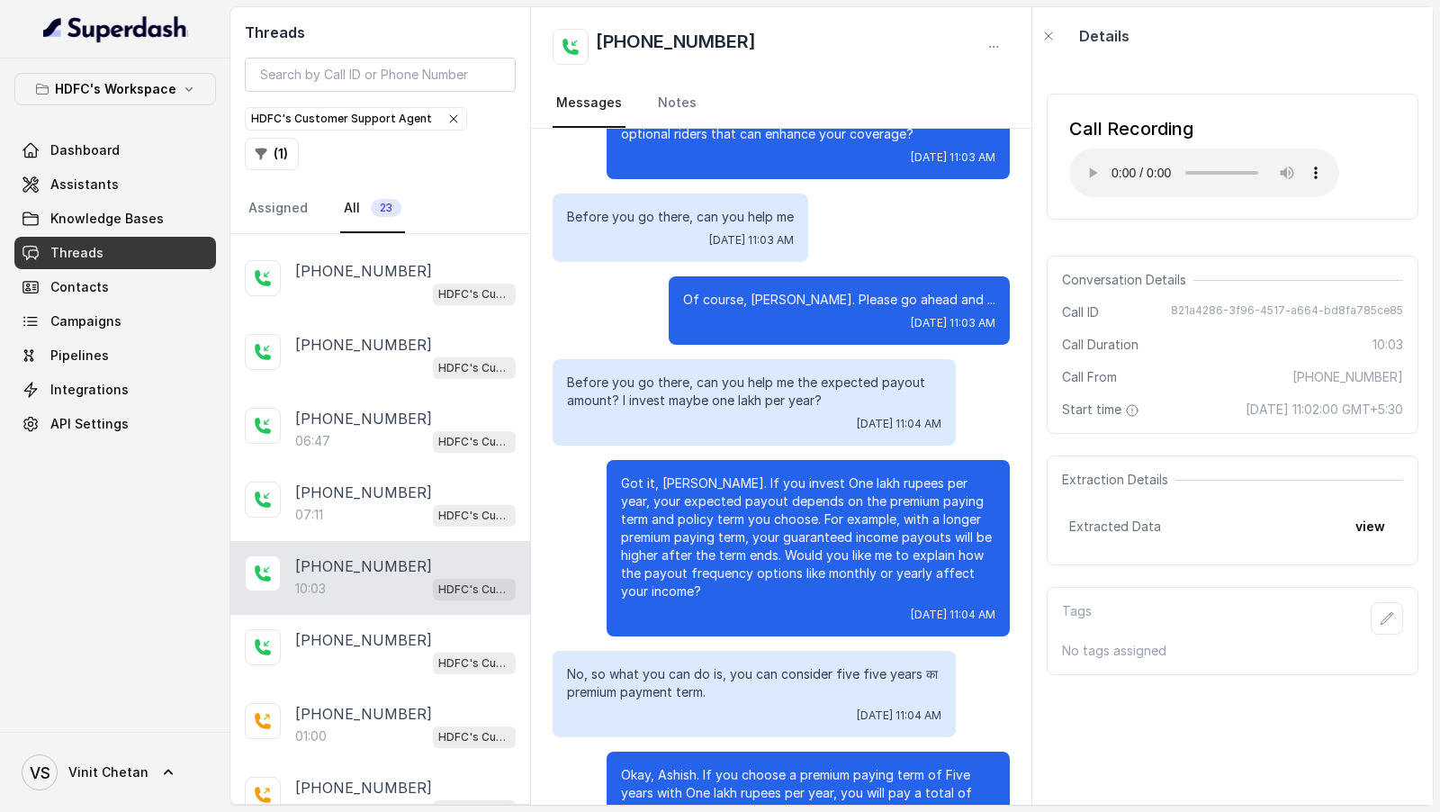
scroll to position [0, 0]
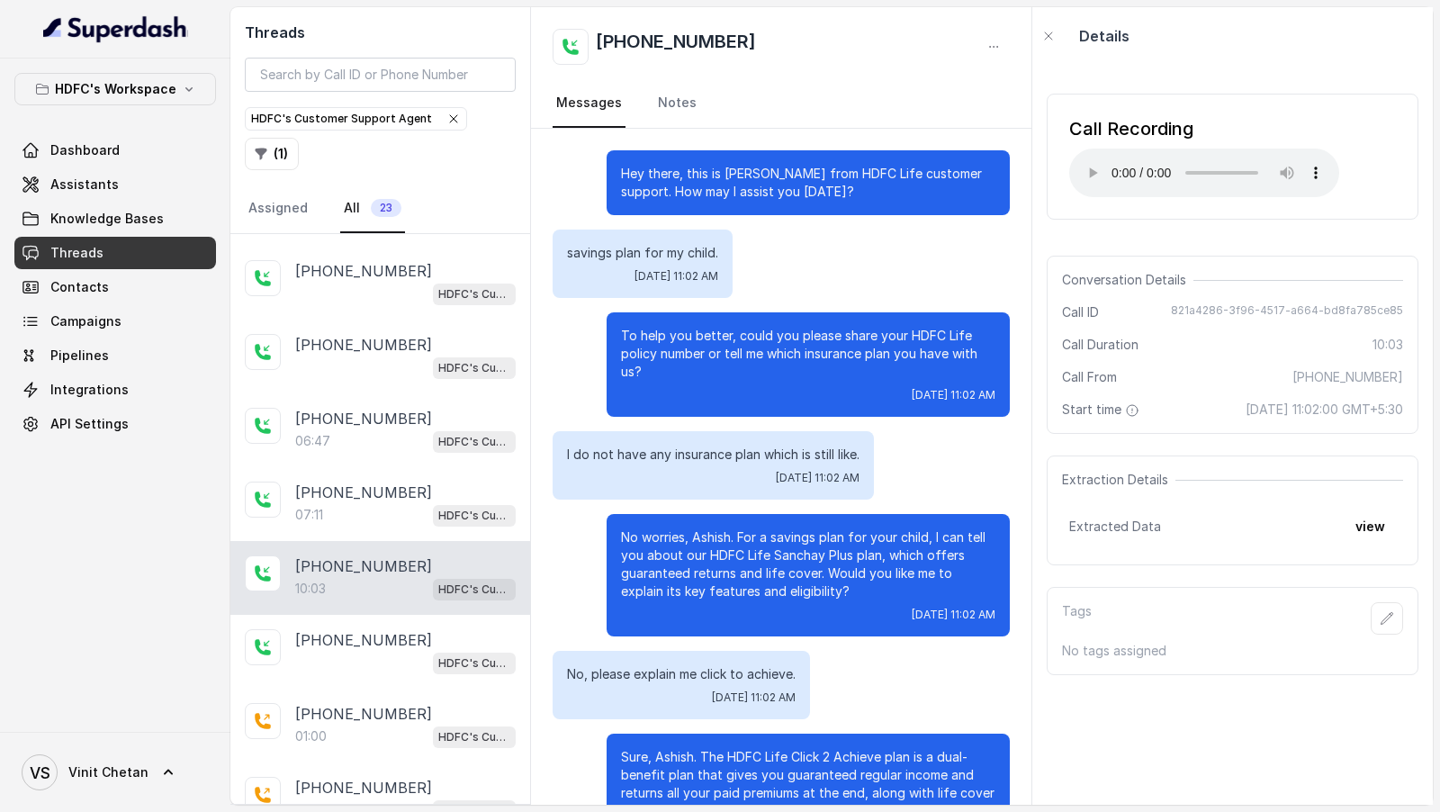
click at [581, 452] on p "I do not have any insurance plan which is still like." at bounding box center [713, 455] width 293 height 18
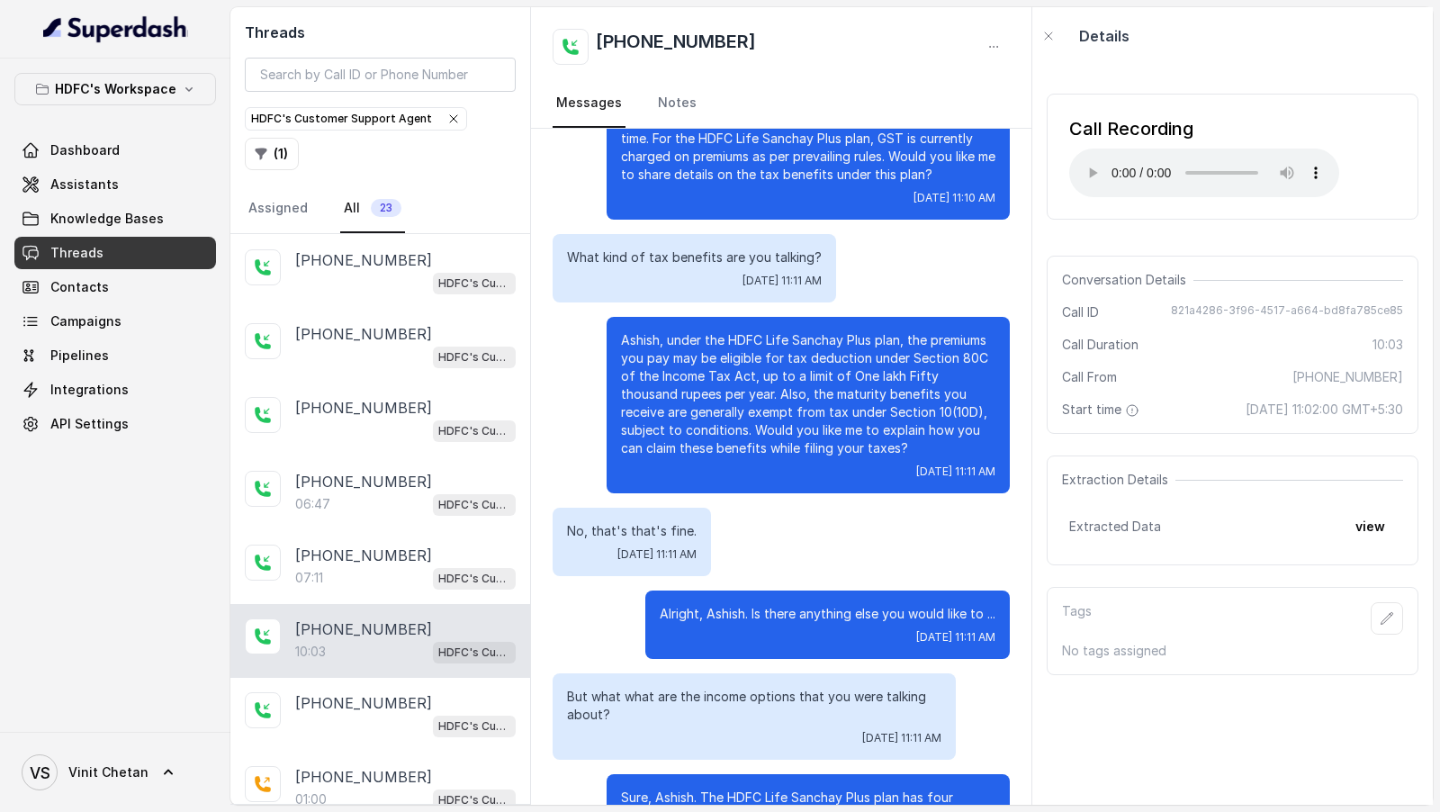
scroll to position [6210, 0]
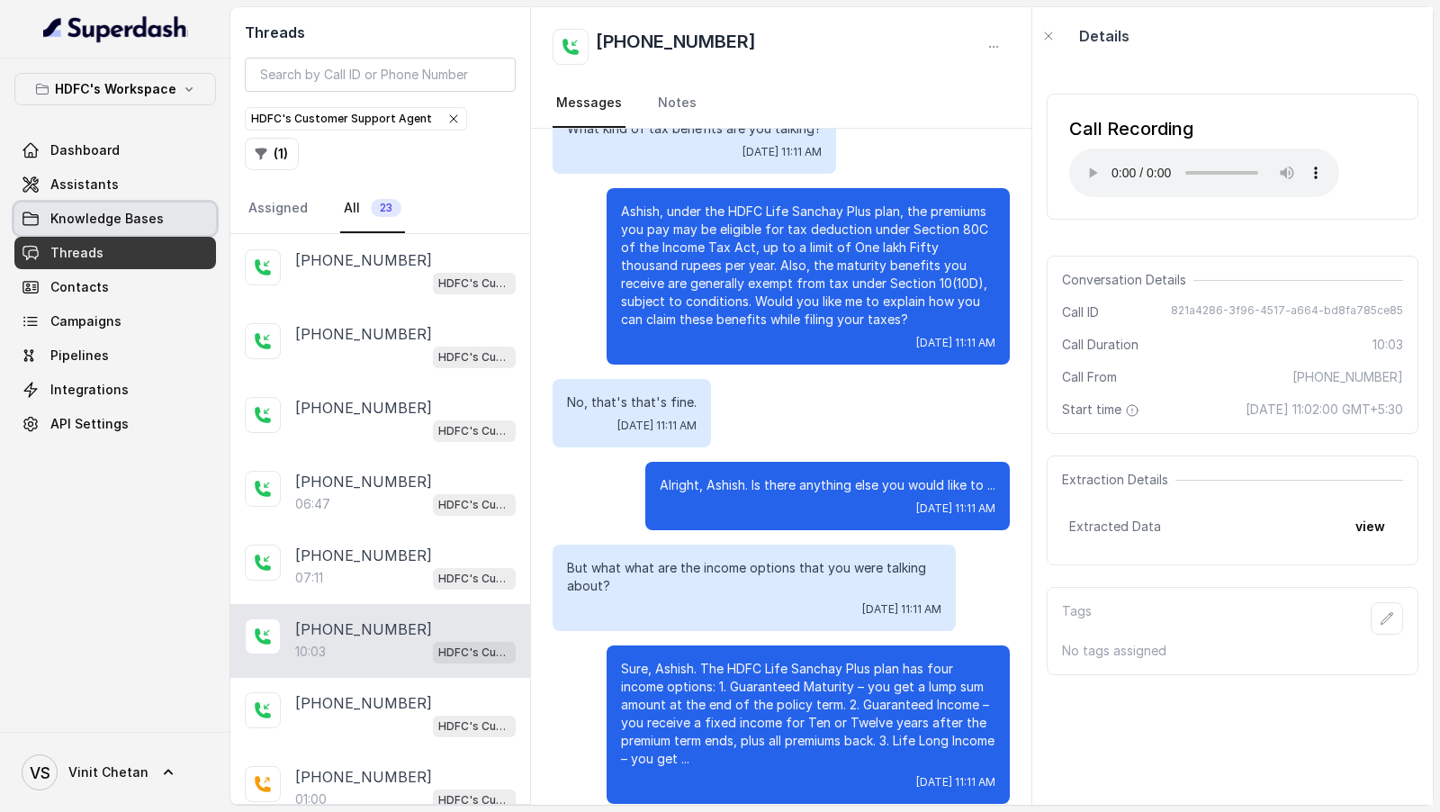
click at [143, 220] on span "Knowledge Bases" at bounding box center [106, 219] width 113 height 18
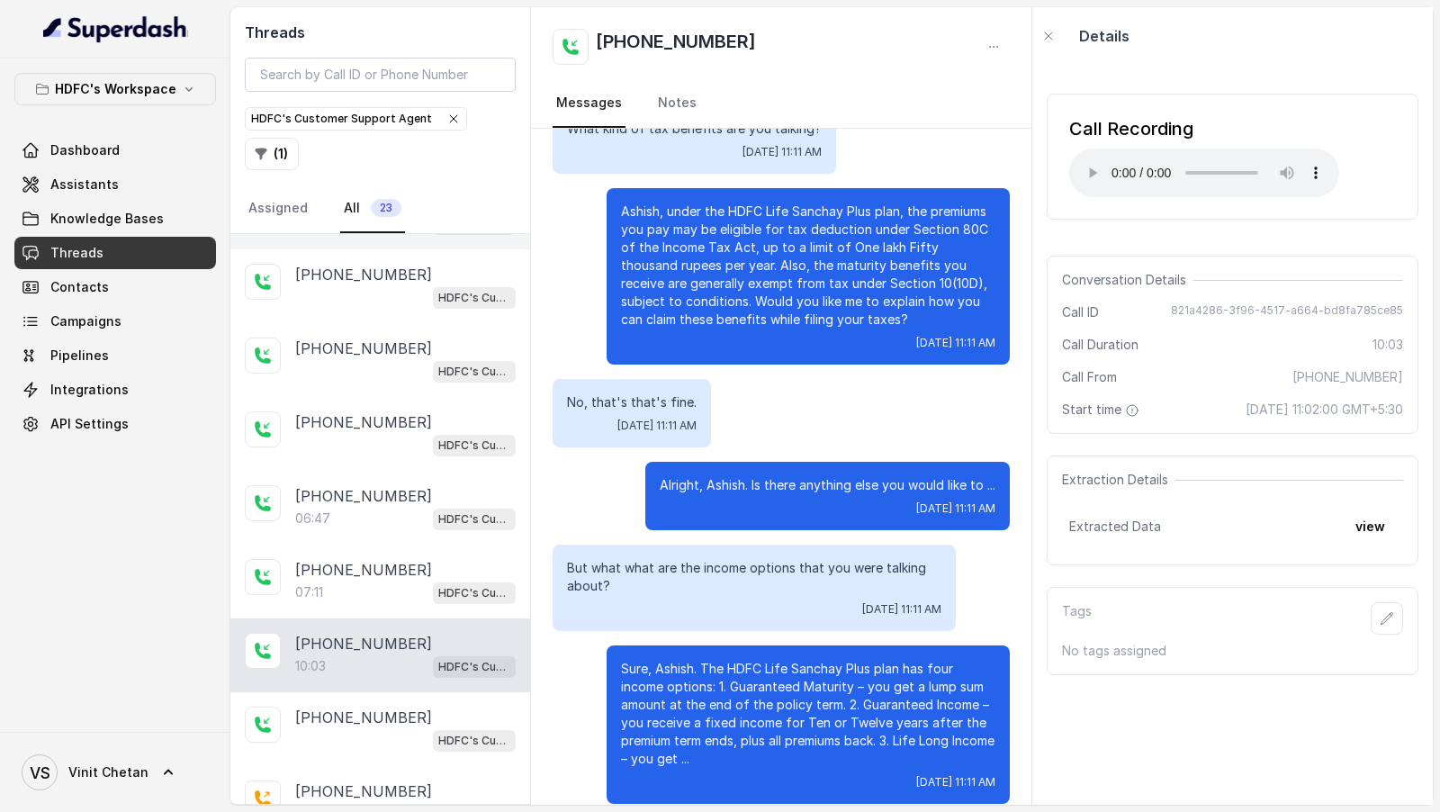
scroll to position [527, 0]
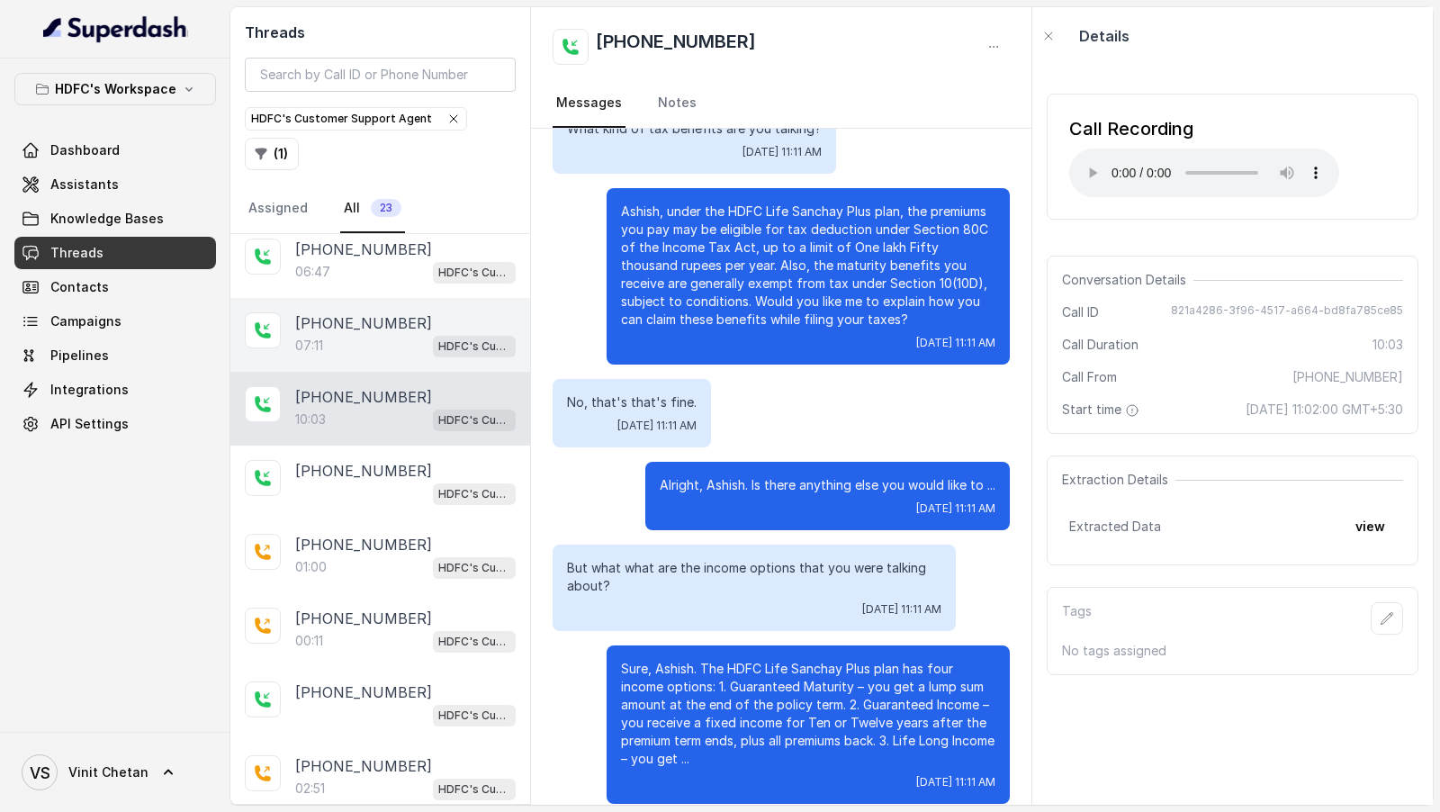
click at [359, 339] on div "07:11 HDFC's Customer Support Agent" at bounding box center [405, 345] width 221 height 23
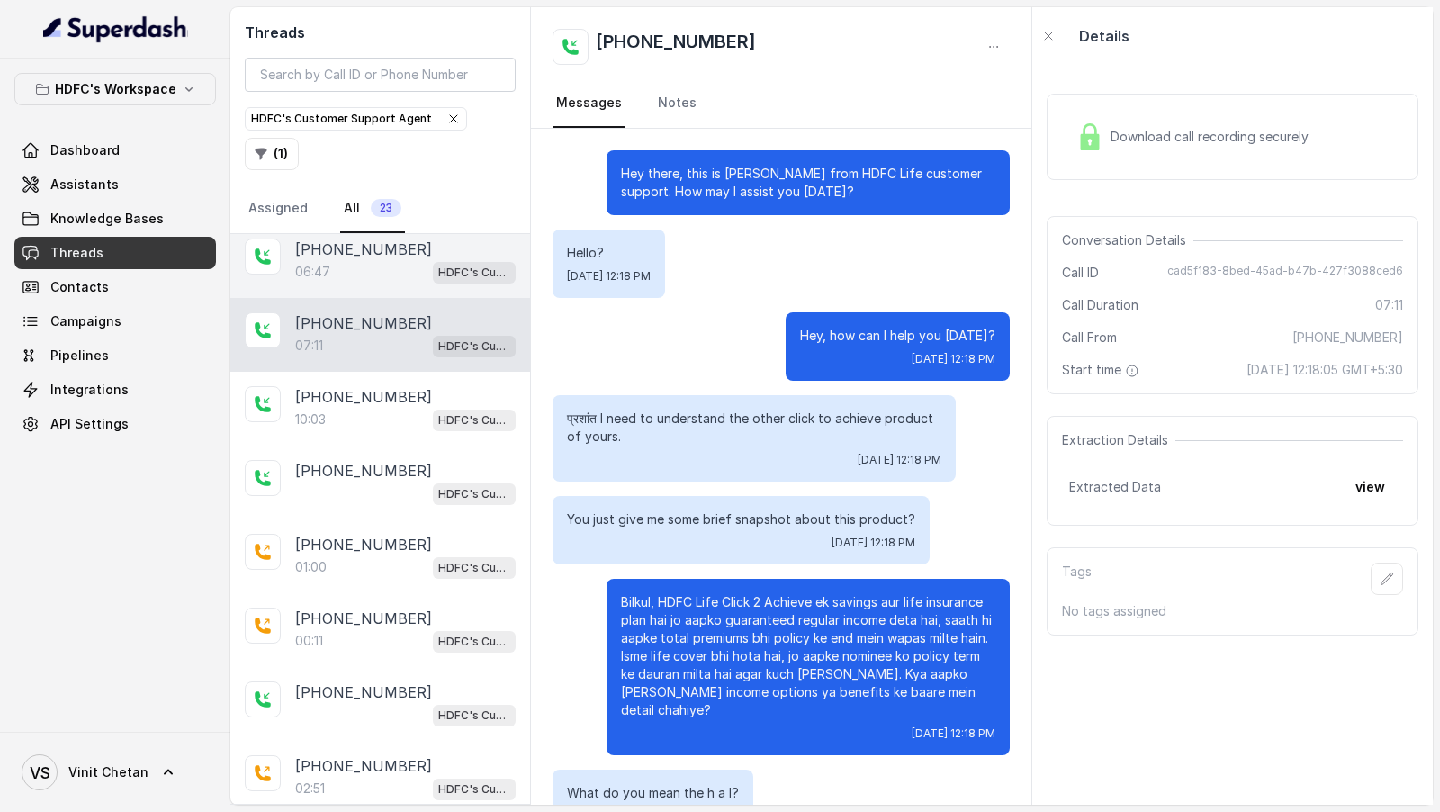
click at [359, 264] on div "06:47 HDFC's Customer Support Agent" at bounding box center [405, 271] width 221 height 23
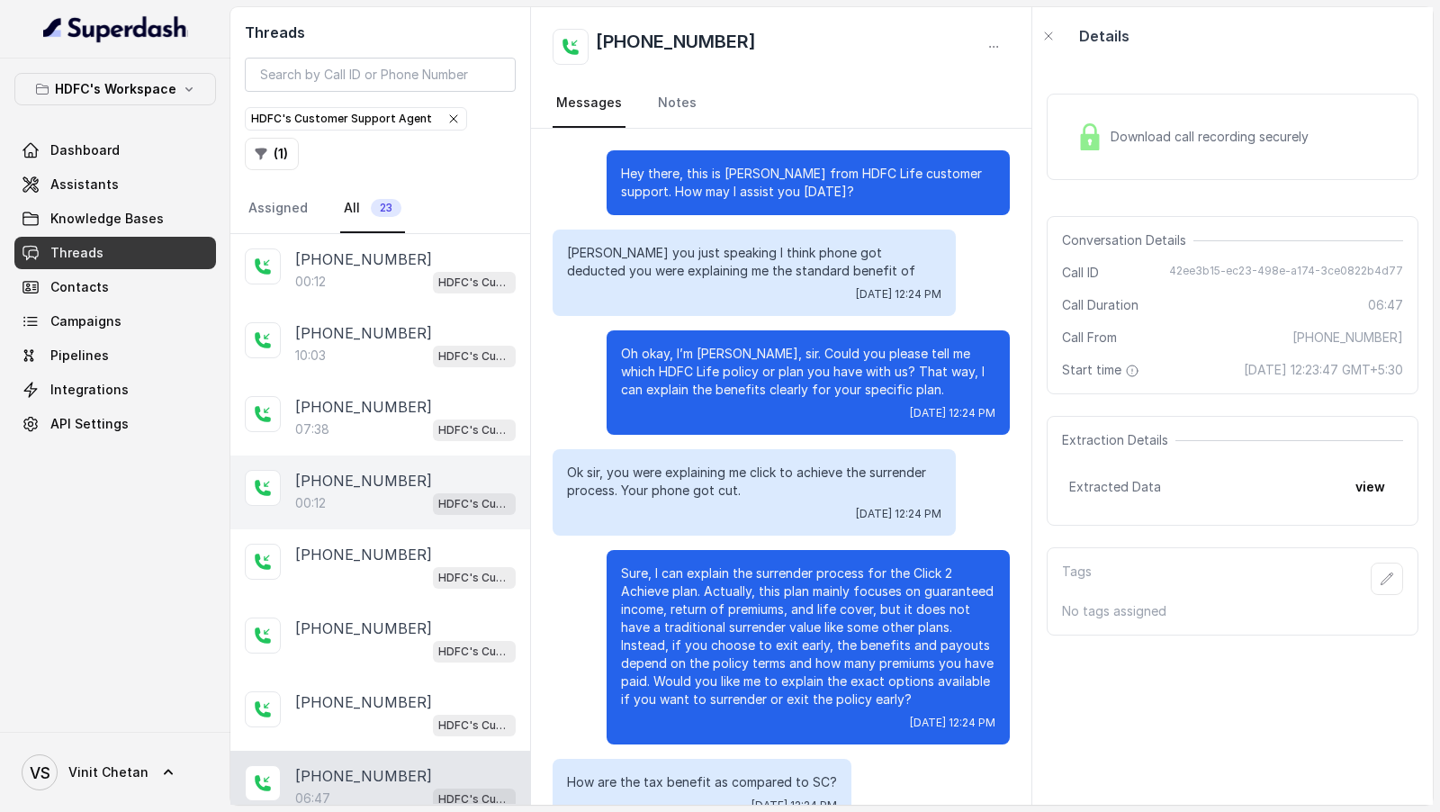
click at [400, 492] on div "00:12 HDFC's Customer Support Agent" at bounding box center [405, 503] width 221 height 23
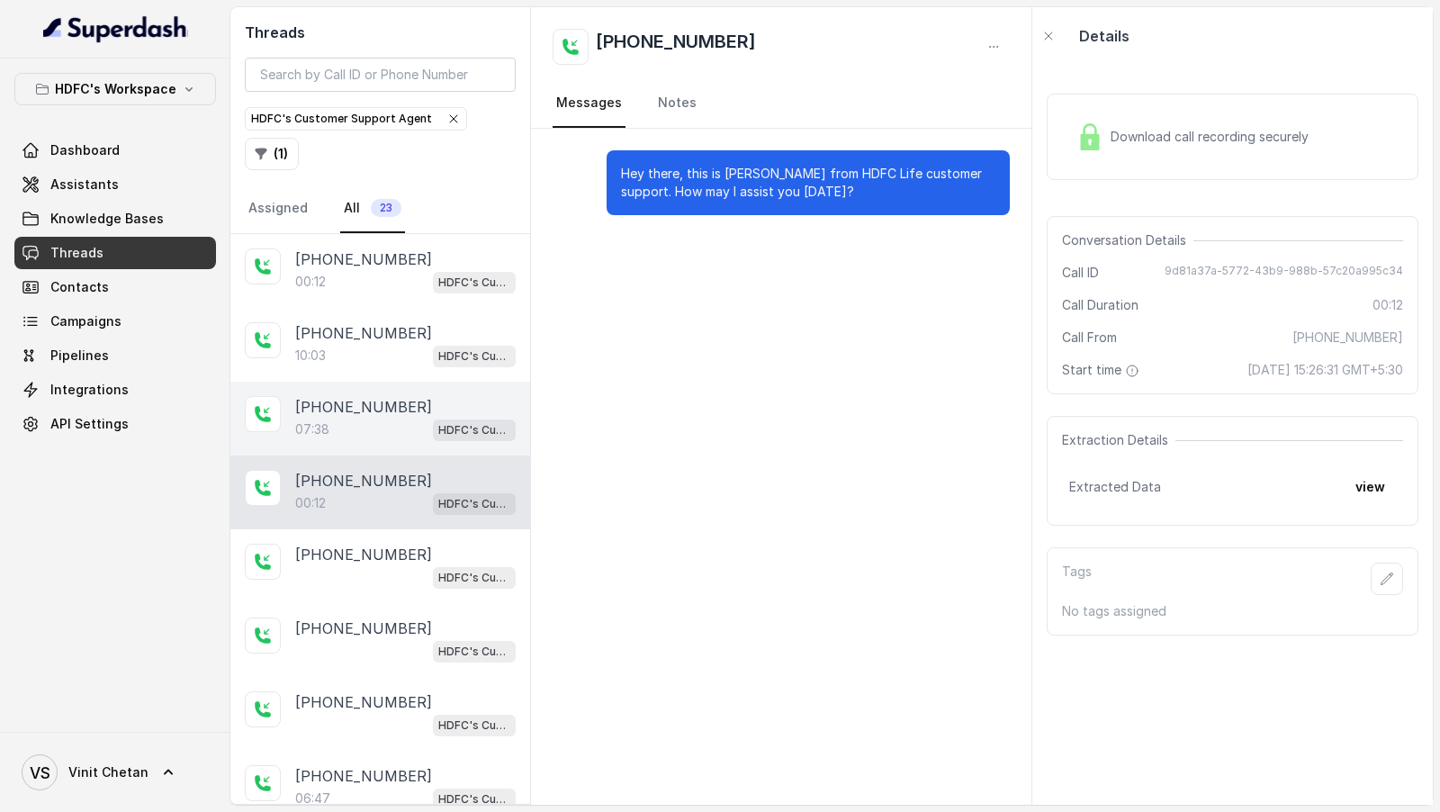
click at [398, 421] on div "07:38 HDFC's Customer Support Agent" at bounding box center [405, 429] width 221 height 23
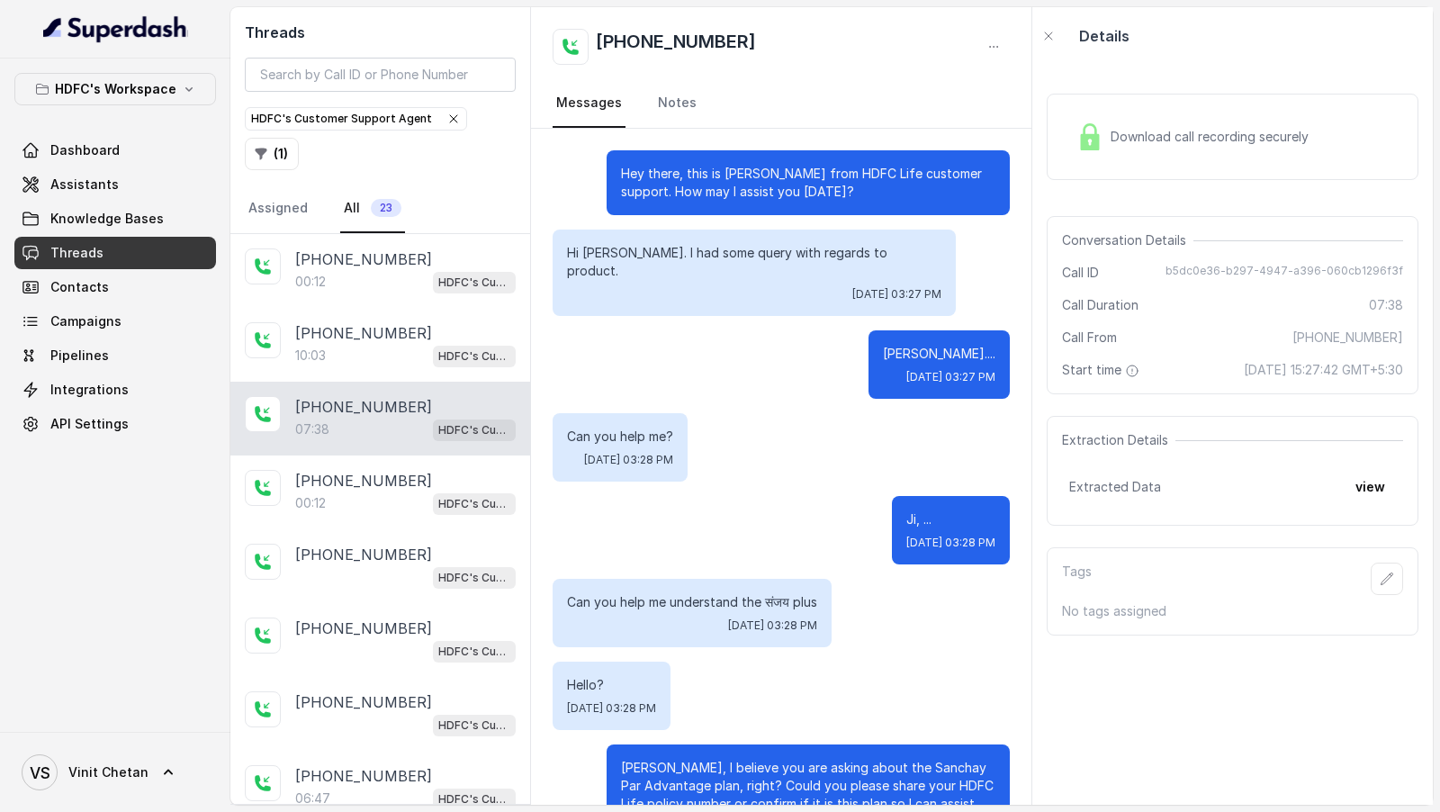
click at [1174, 130] on span "Download call recording securely" at bounding box center [1213, 137] width 205 height 18
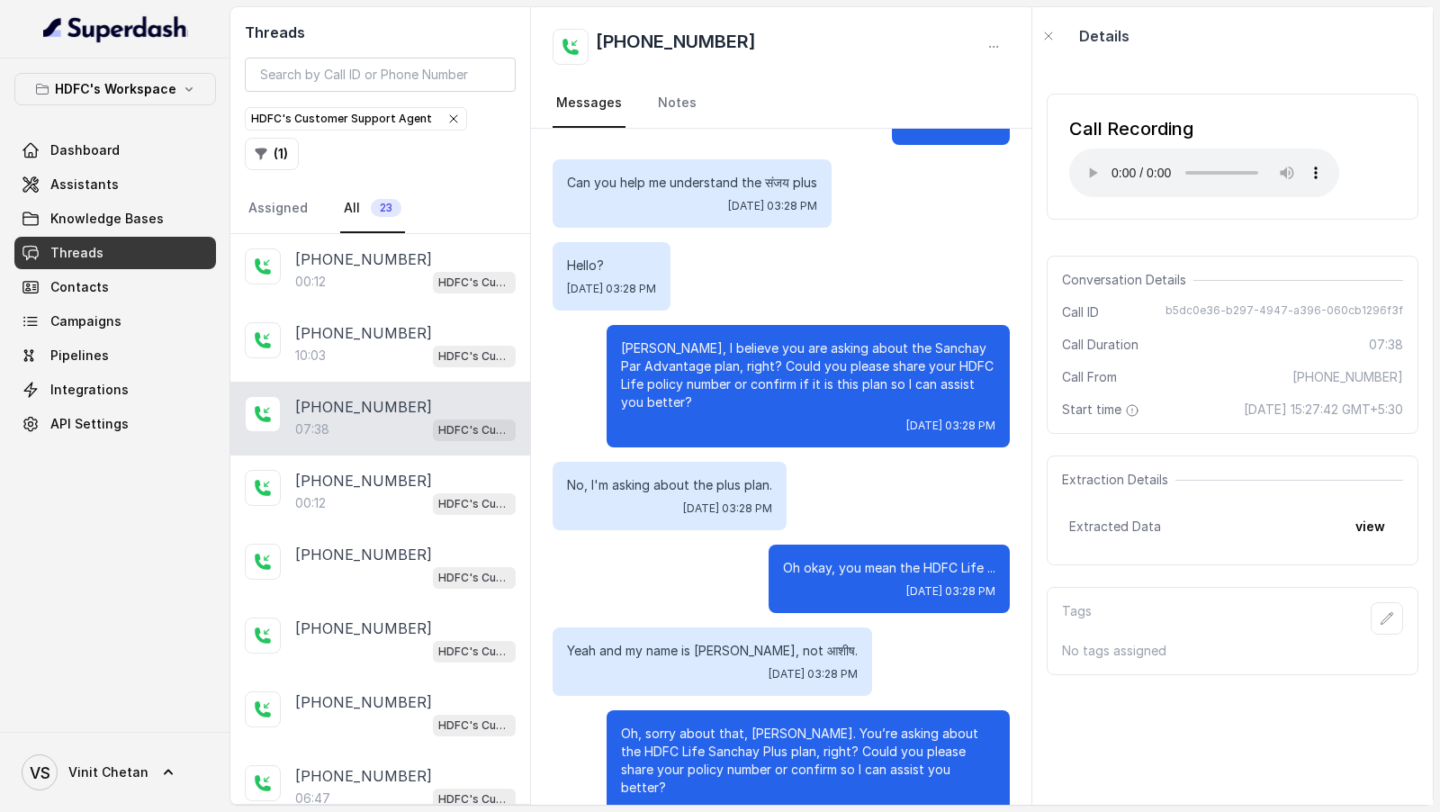
scroll to position [430, 0]
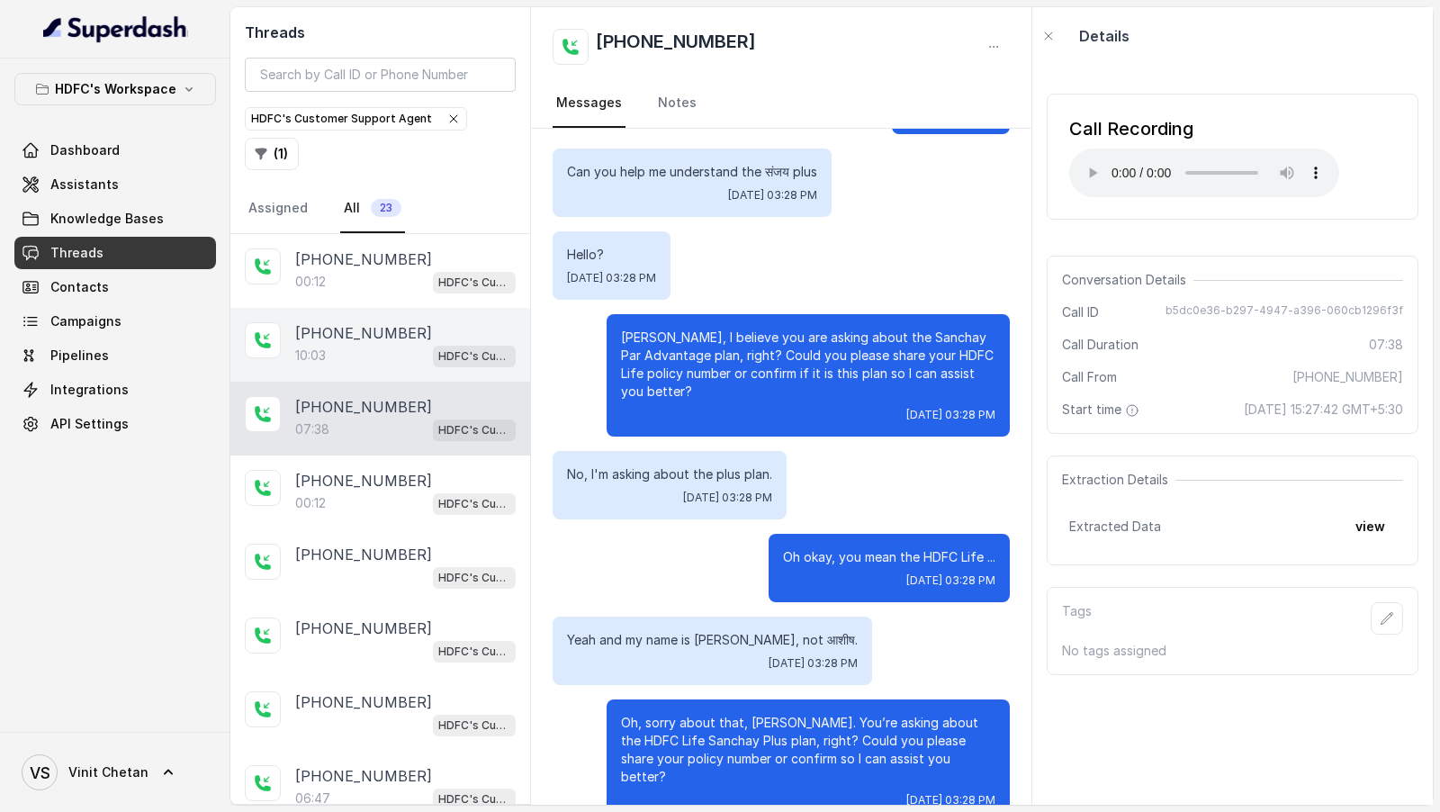
click at [430, 344] on div "10:03 HDFC's Customer Support Agent" at bounding box center [405, 355] width 221 height 23
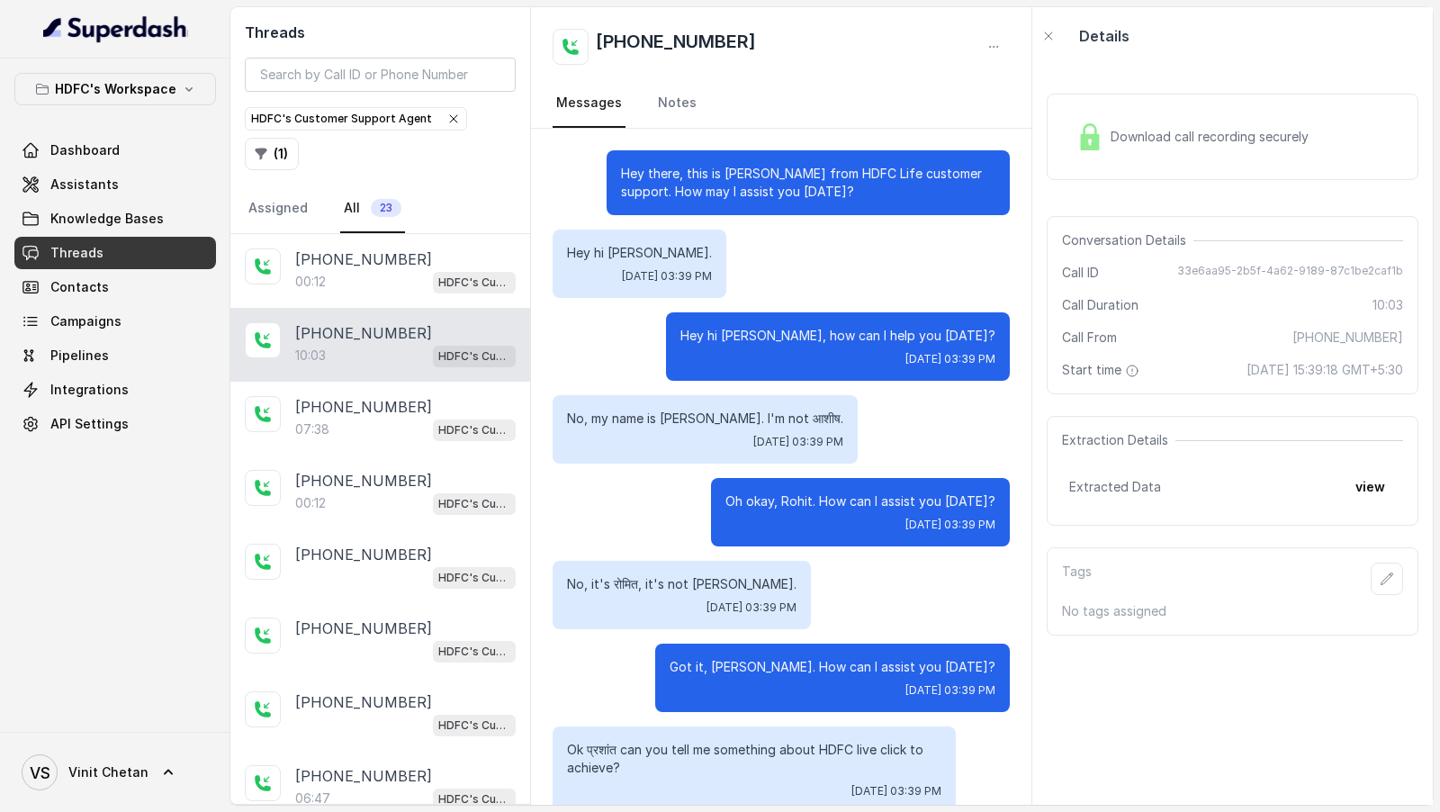
click at [1181, 126] on div "Download call recording securely" at bounding box center [1193, 136] width 247 height 41
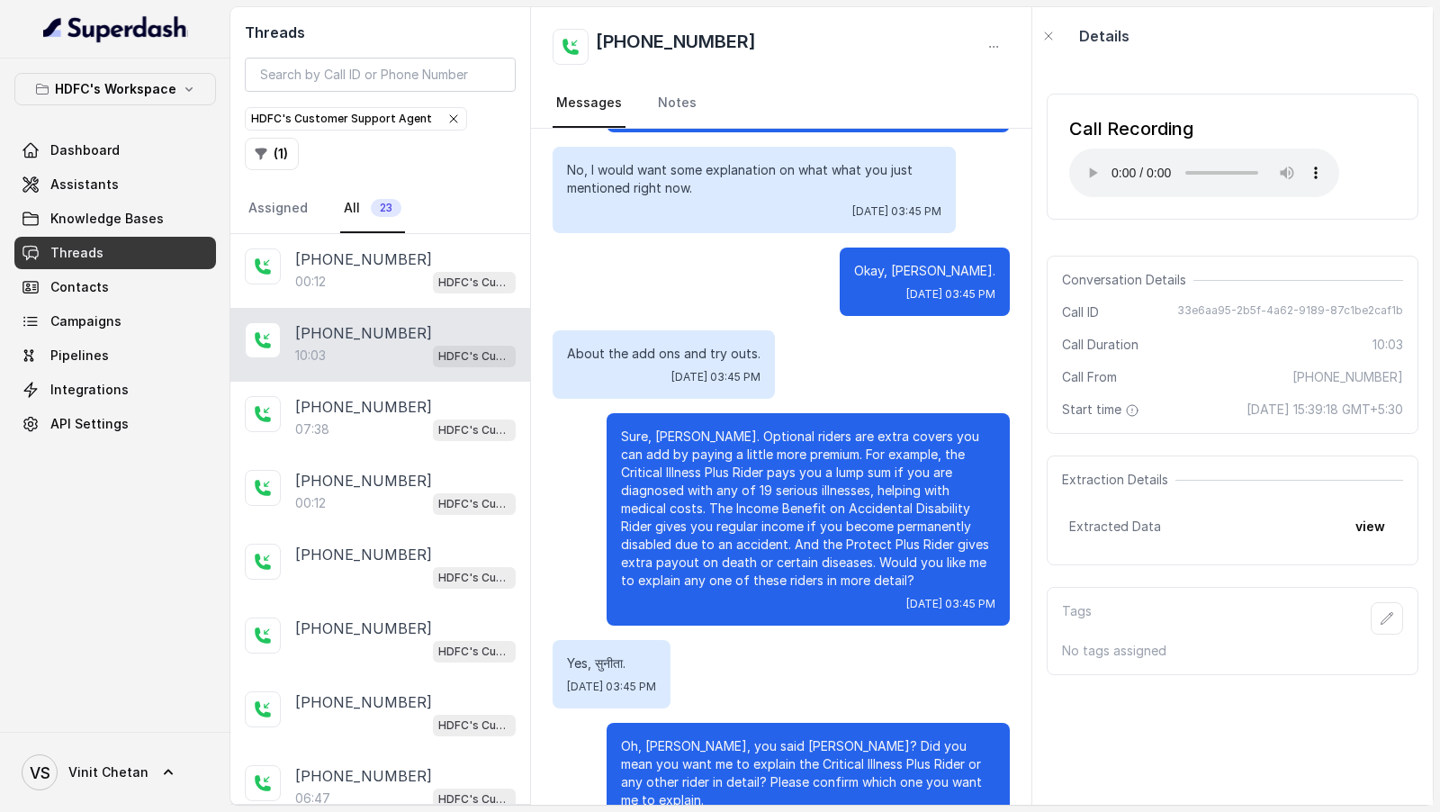
scroll to position [4554, 0]
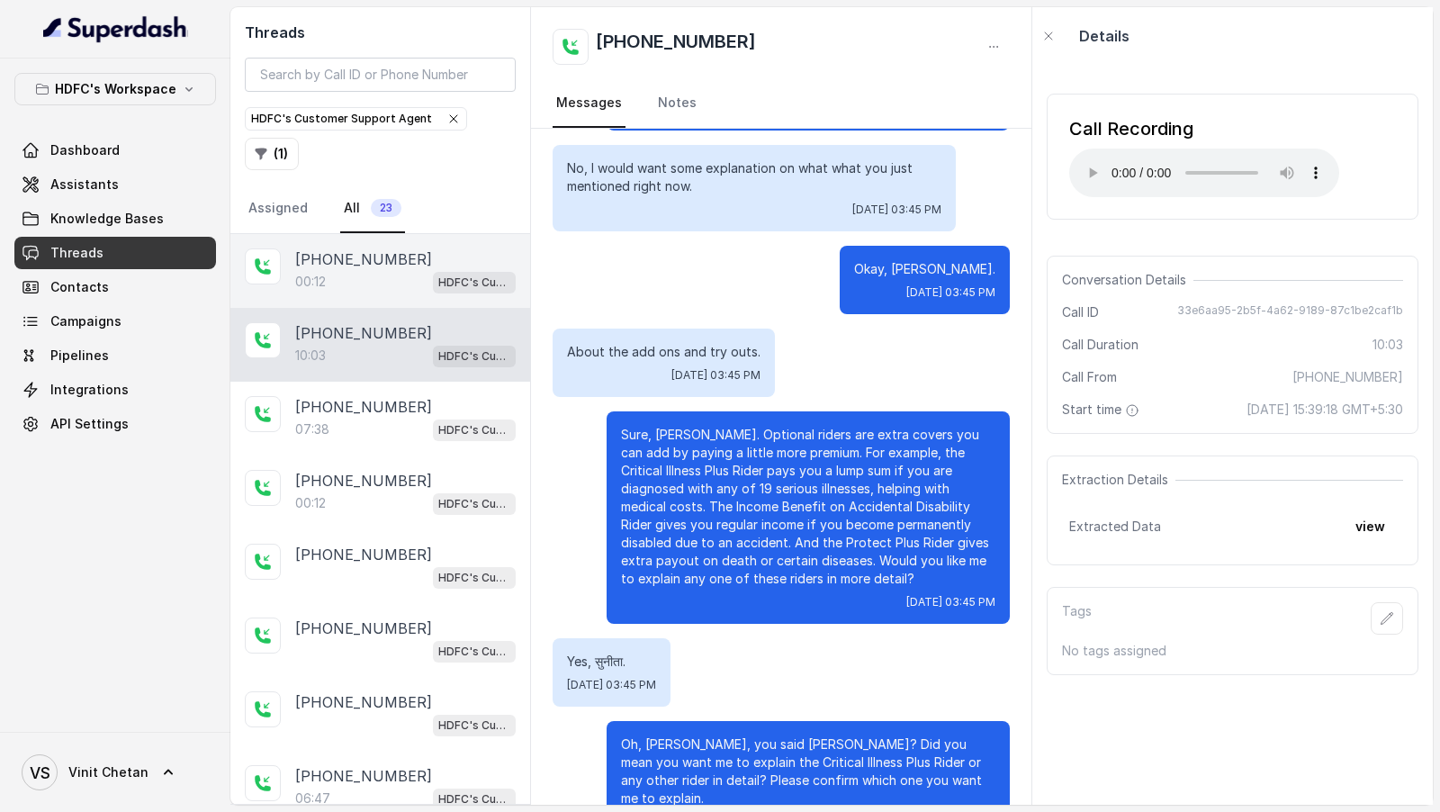
click at [315, 282] on p "00:12" at bounding box center [310, 282] width 31 height 18
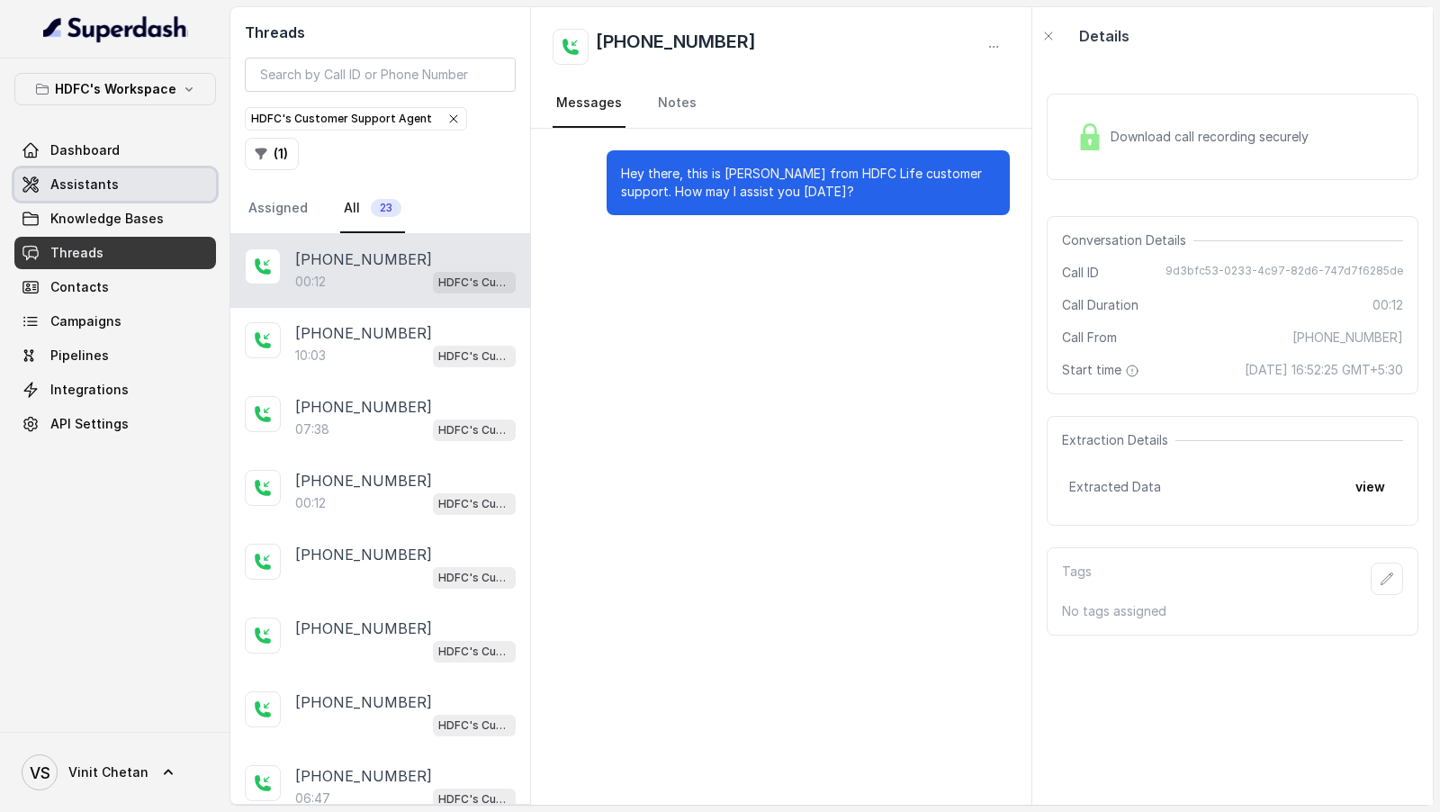
click at [83, 187] on span "Assistants" at bounding box center [84, 185] width 68 height 18
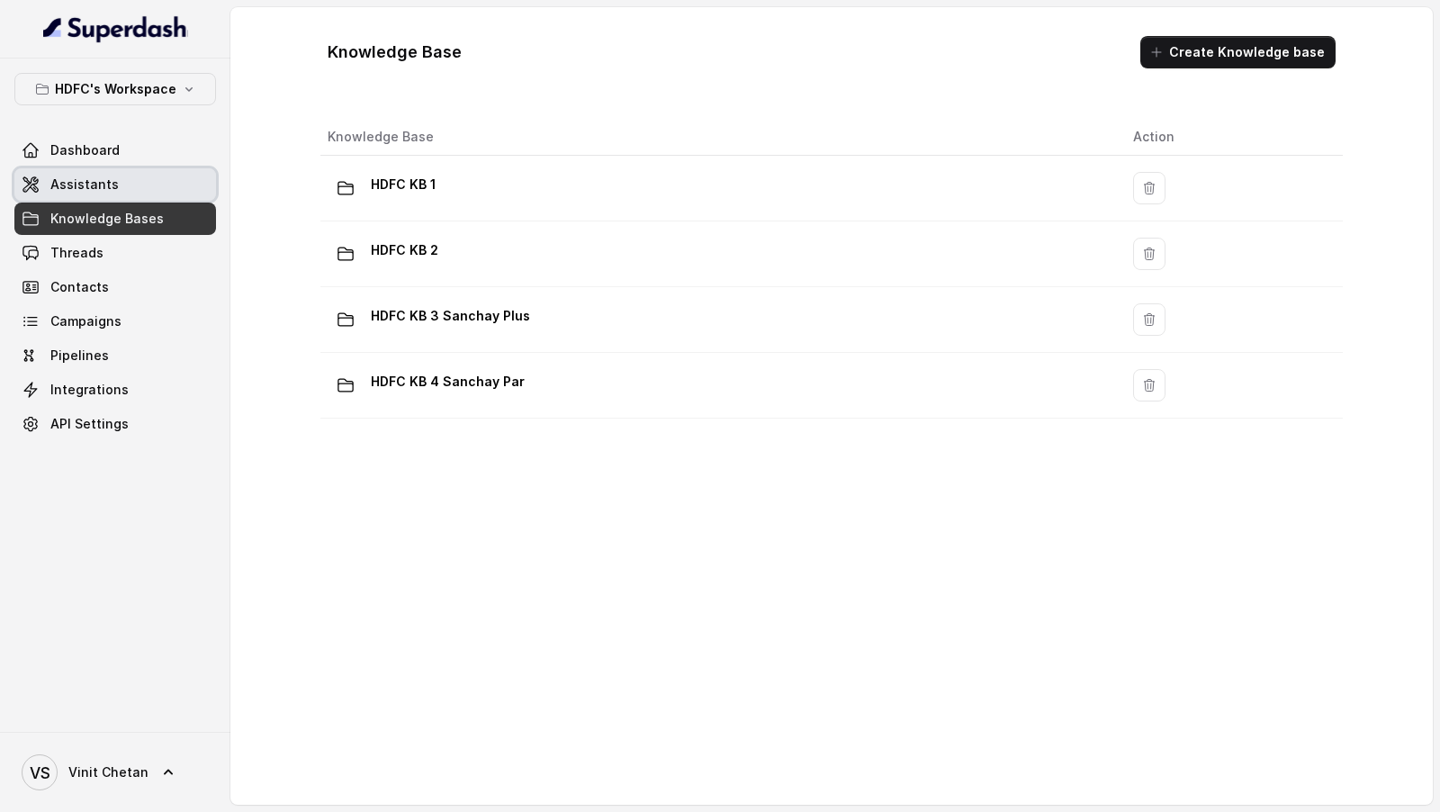
click at [99, 178] on span "Assistants" at bounding box center [84, 185] width 68 height 18
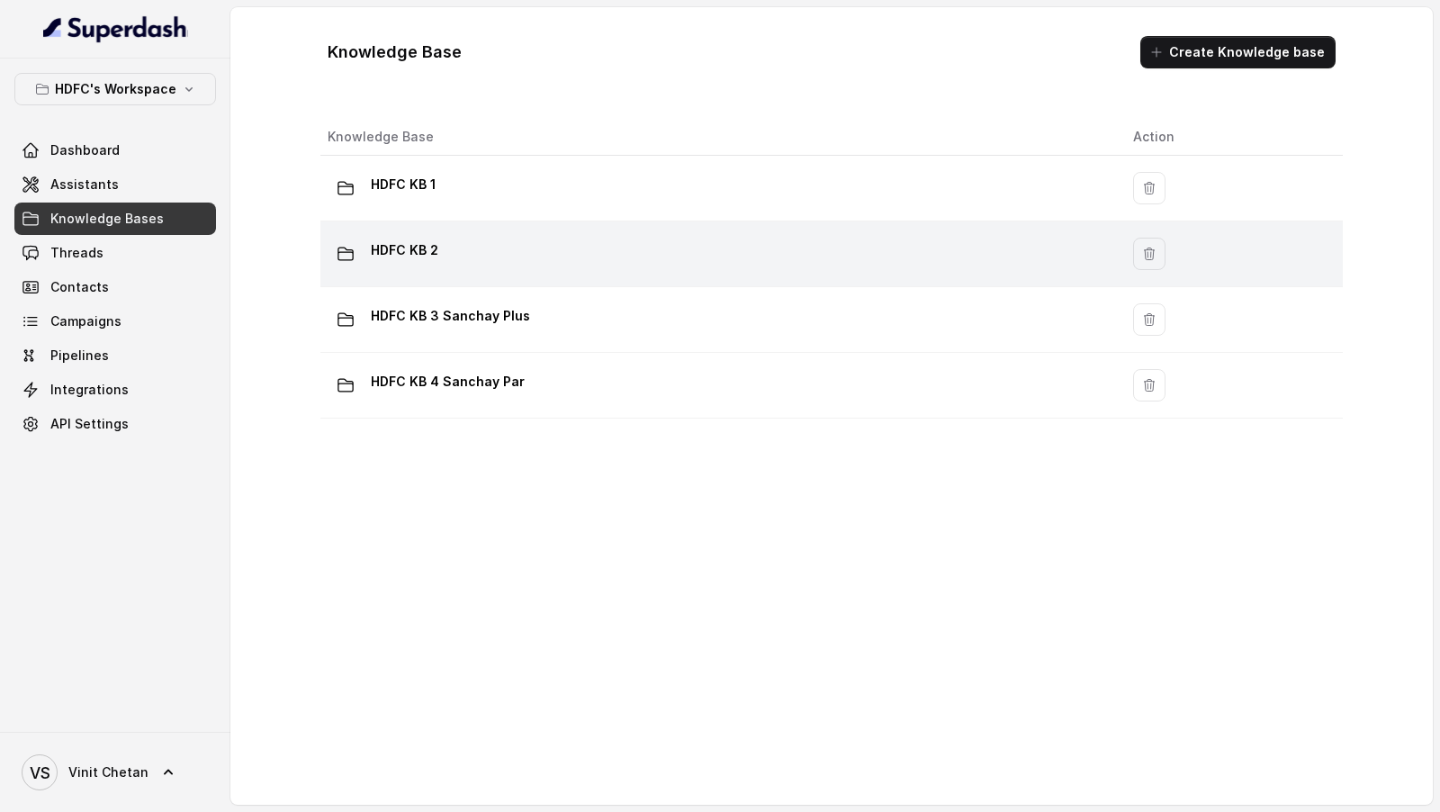
click at [496, 267] on div "HDFC KB 2" at bounding box center [716, 254] width 777 height 36
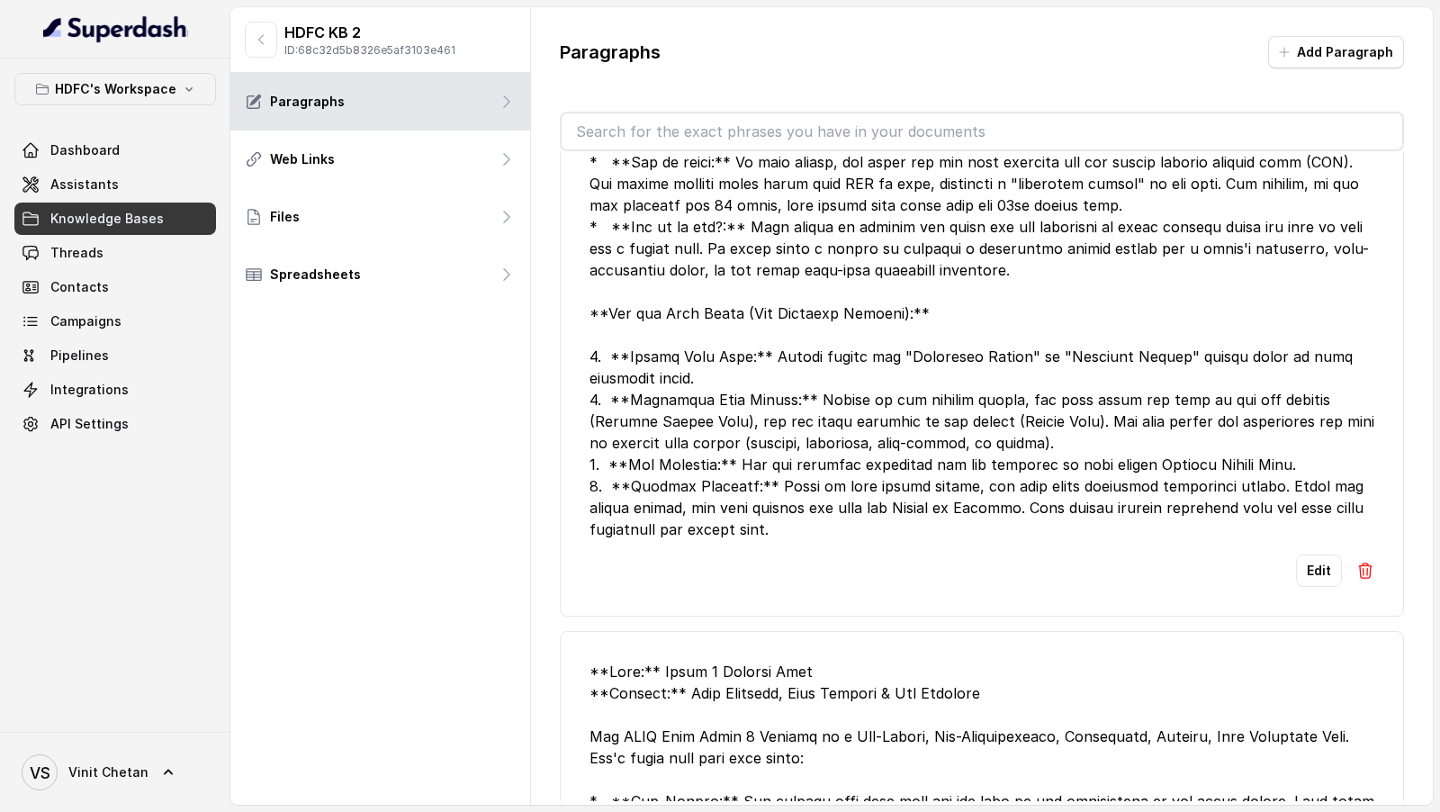
scroll to position [3542, 0]
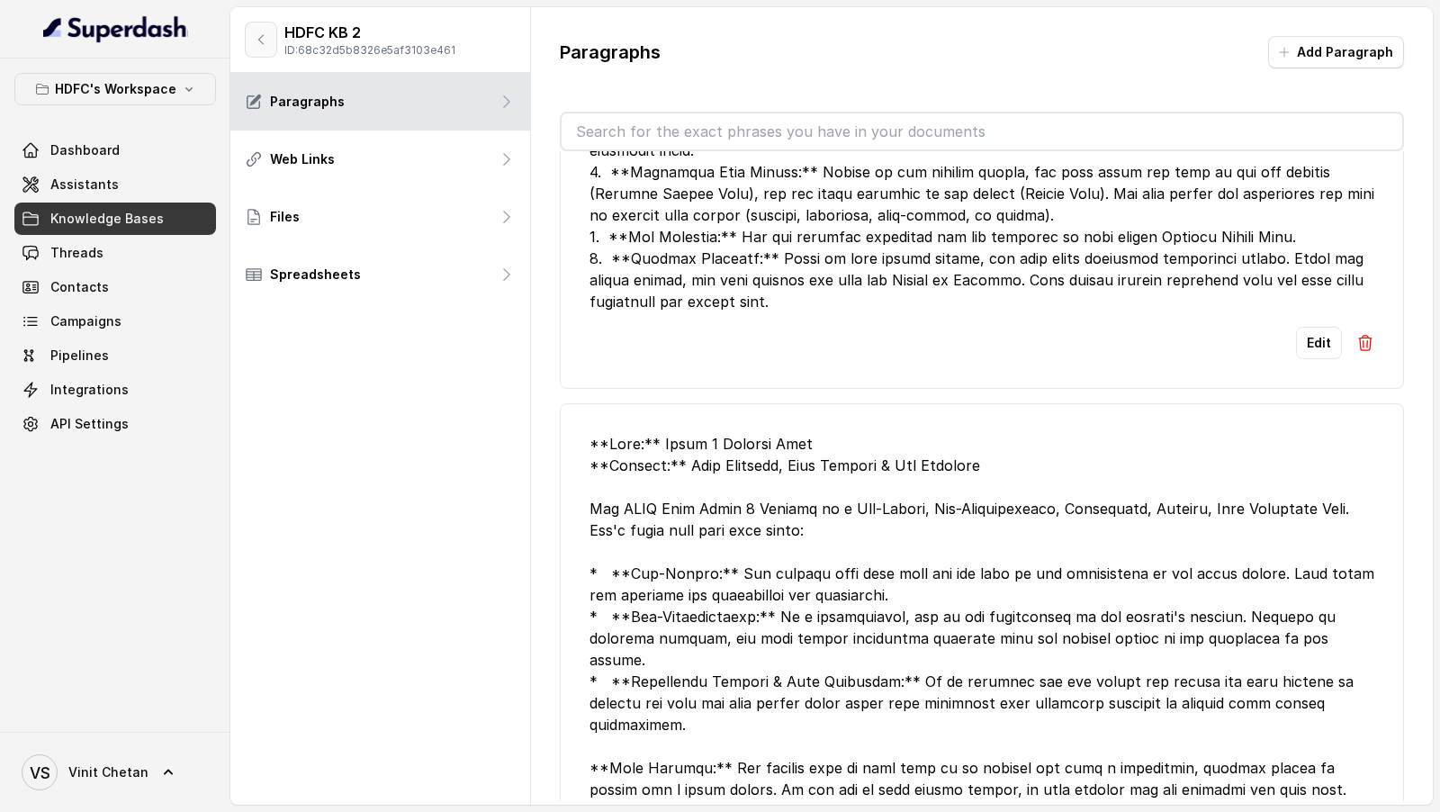
click at [273, 33] on button "button" at bounding box center [261, 40] width 32 height 36
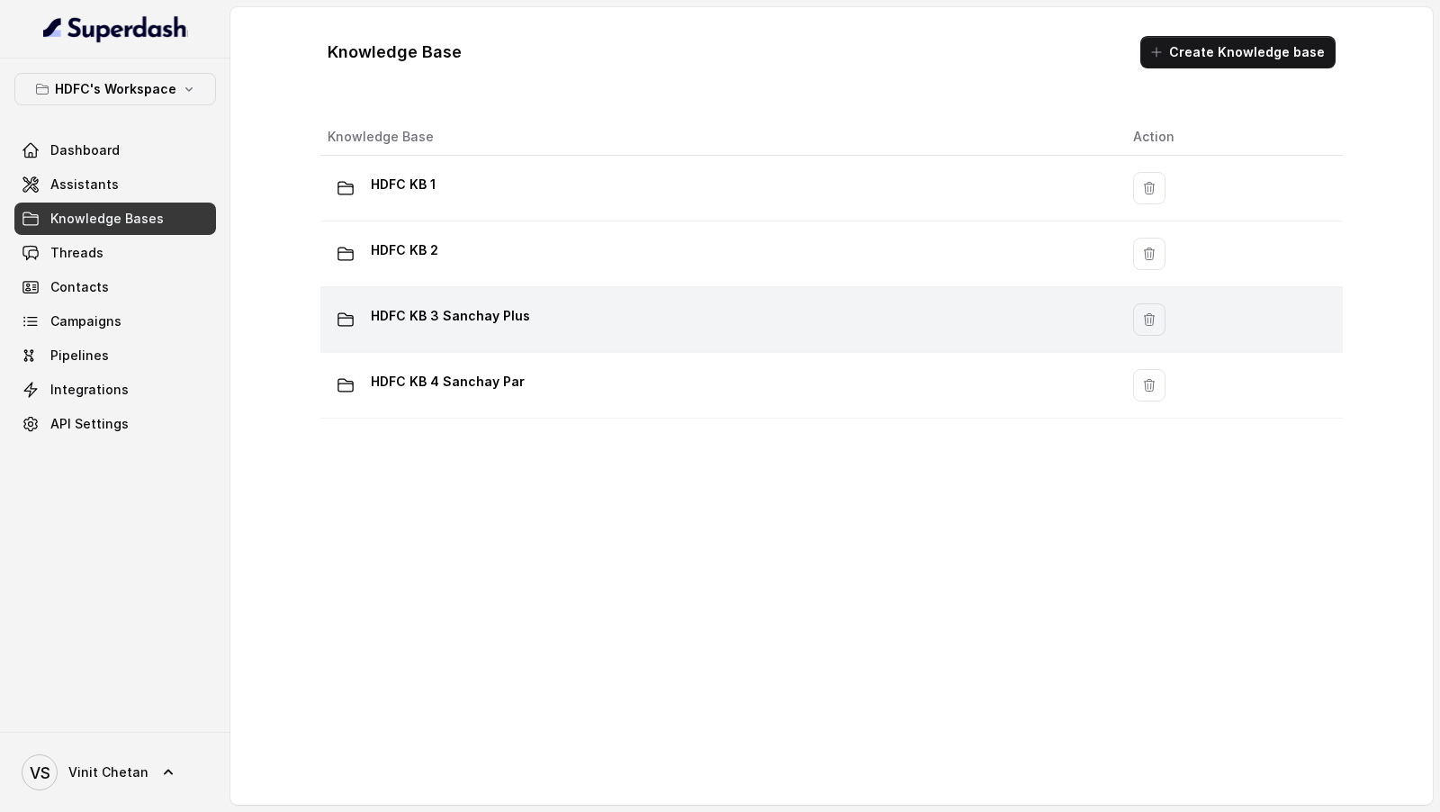
click at [687, 318] on div "HDFC KB 3 Sanchay Plus" at bounding box center [716, 320] width 777 height 36
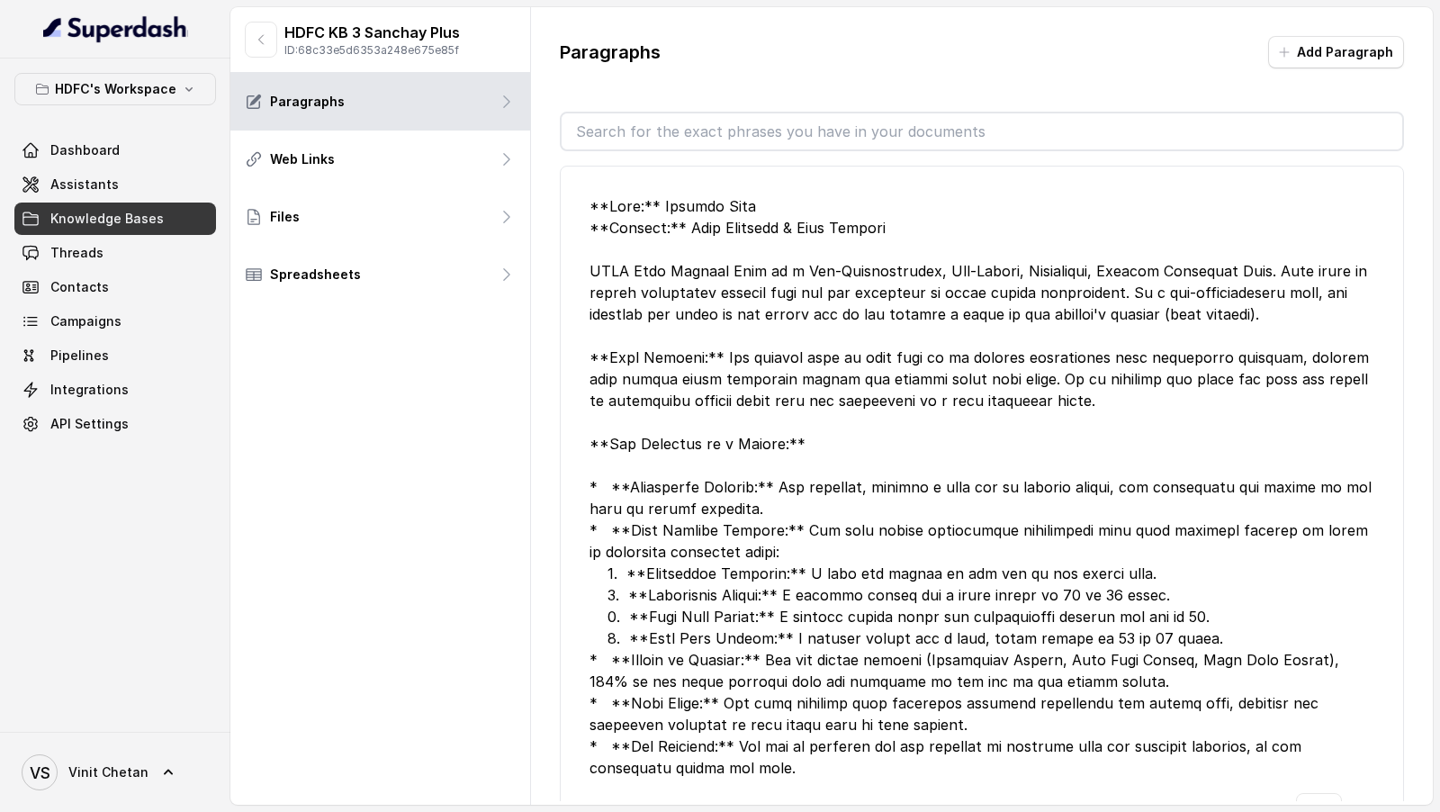
scroll to position [334, 0]
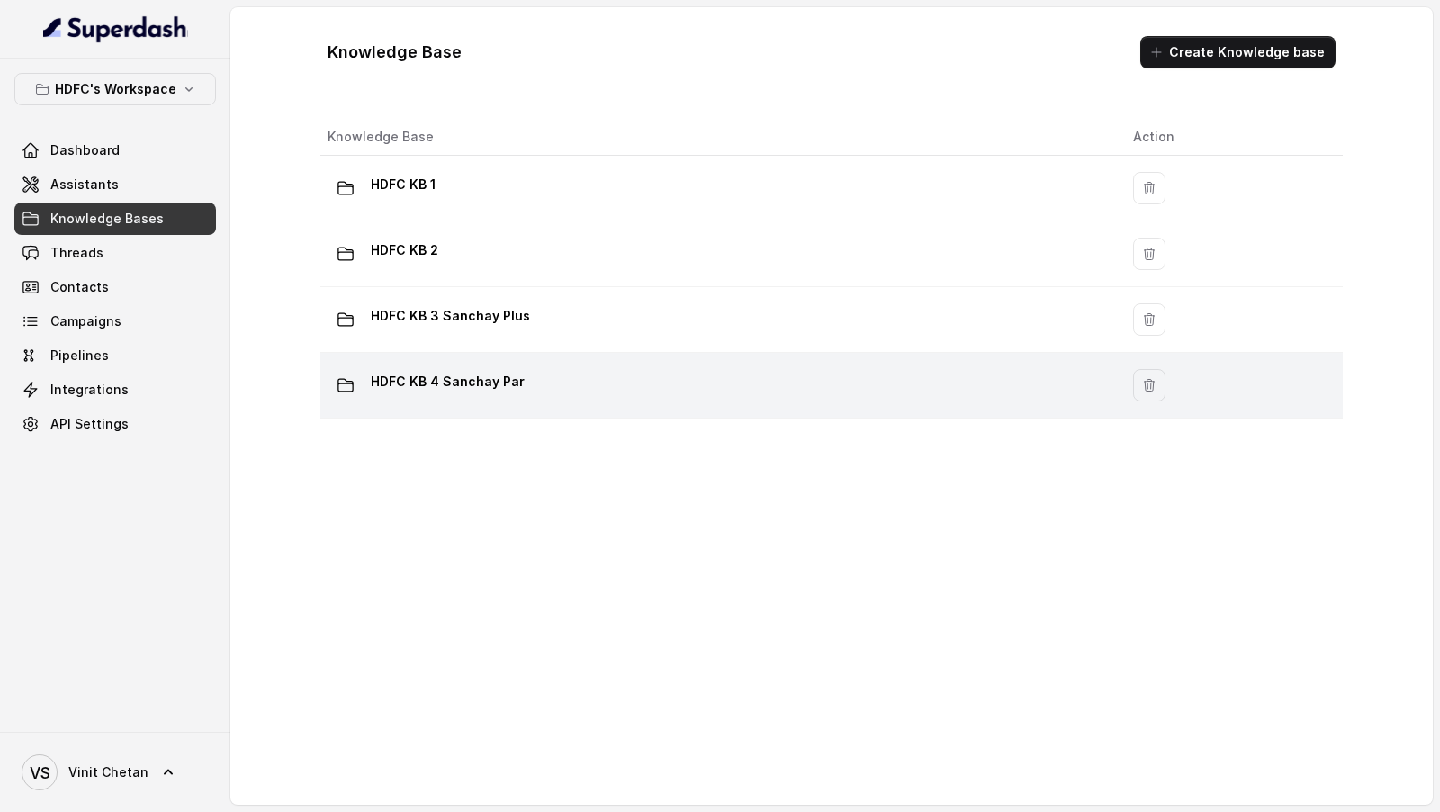
click at [612, 361] on td "HDFC KB 4 Sanchay Par" at bounding box center [720, 386] width 799 height 66
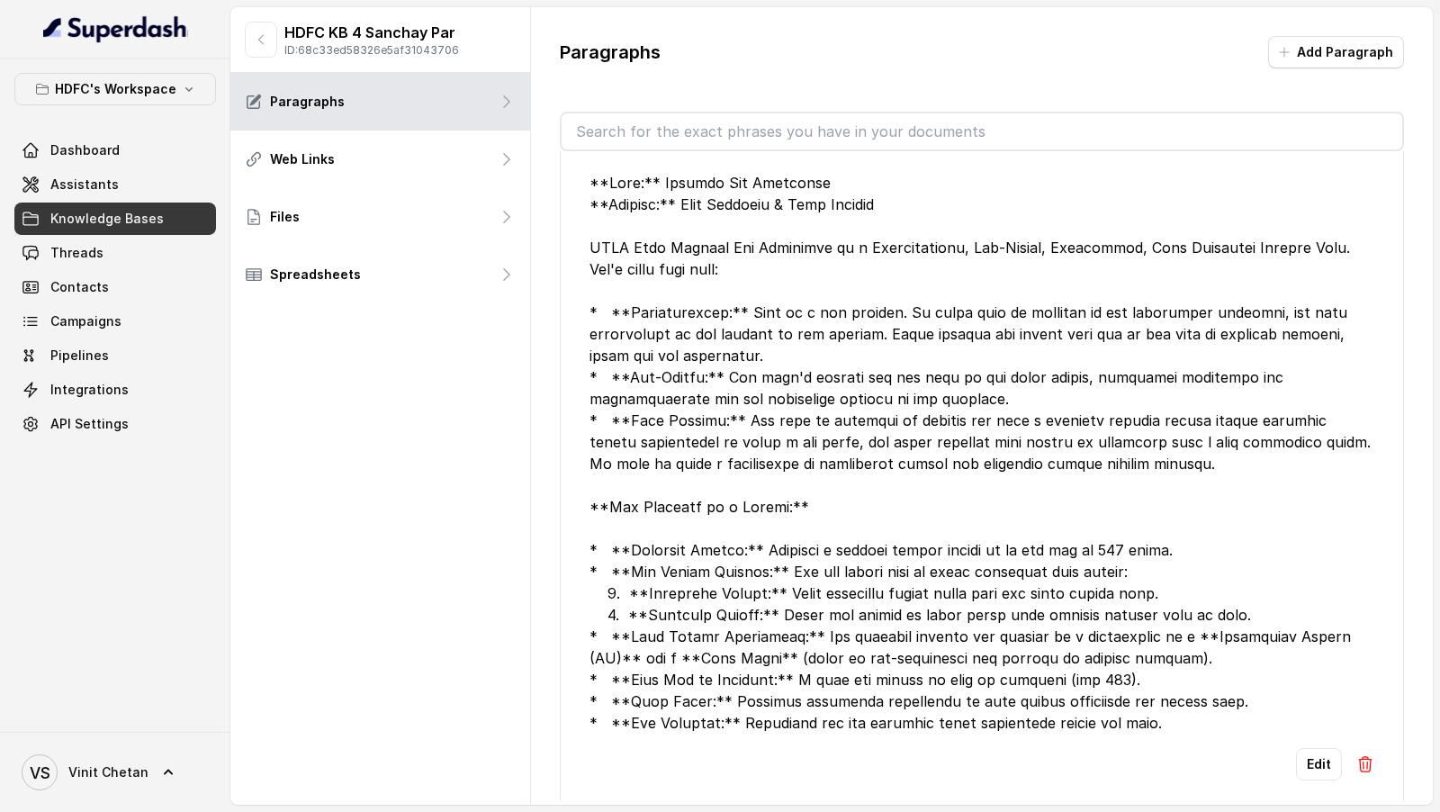
scroll to position [226, 0]
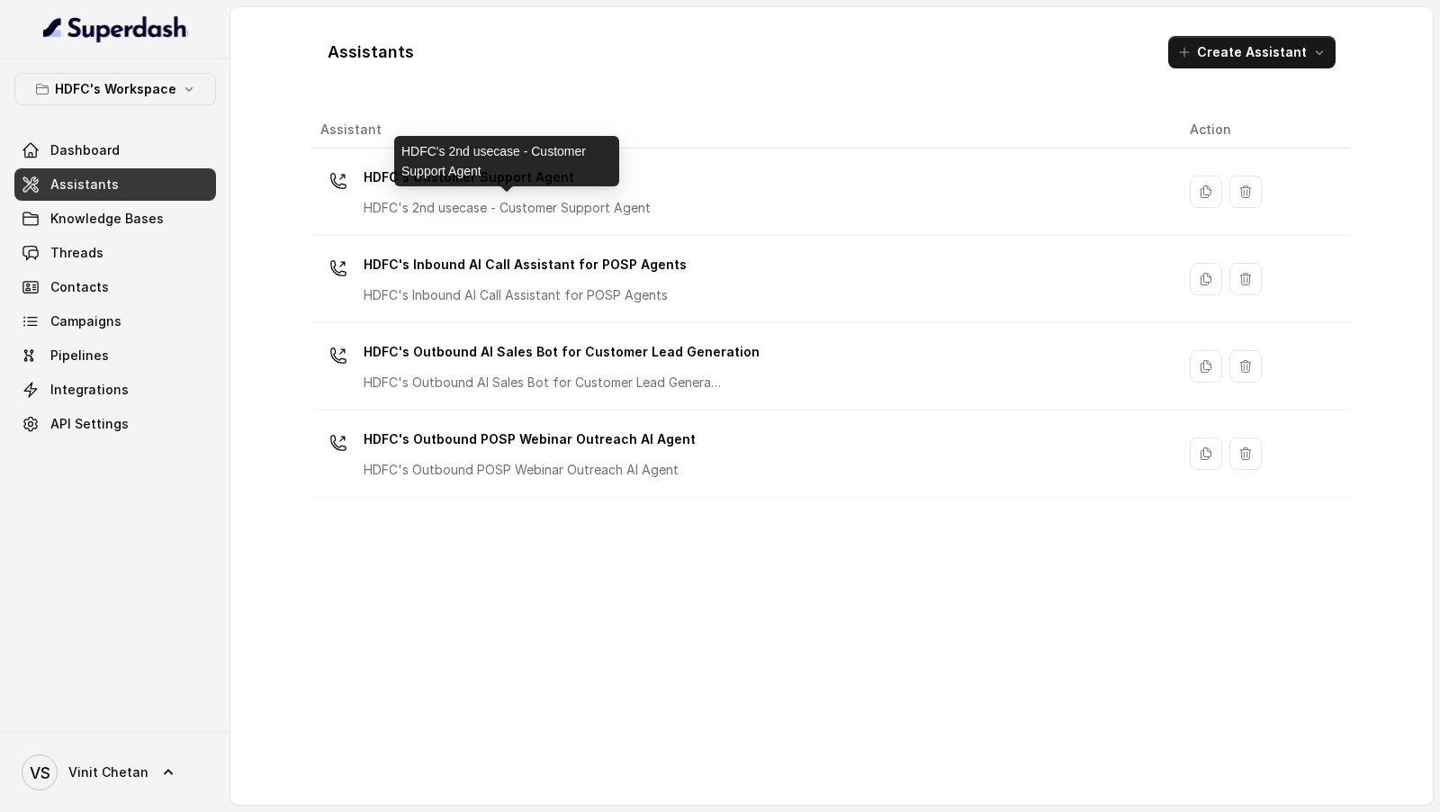
click at [562, 172] on div "HDFC's 2nd usecase - Customer Support Agent" at bounding box center [506, 161] width 225 height 50
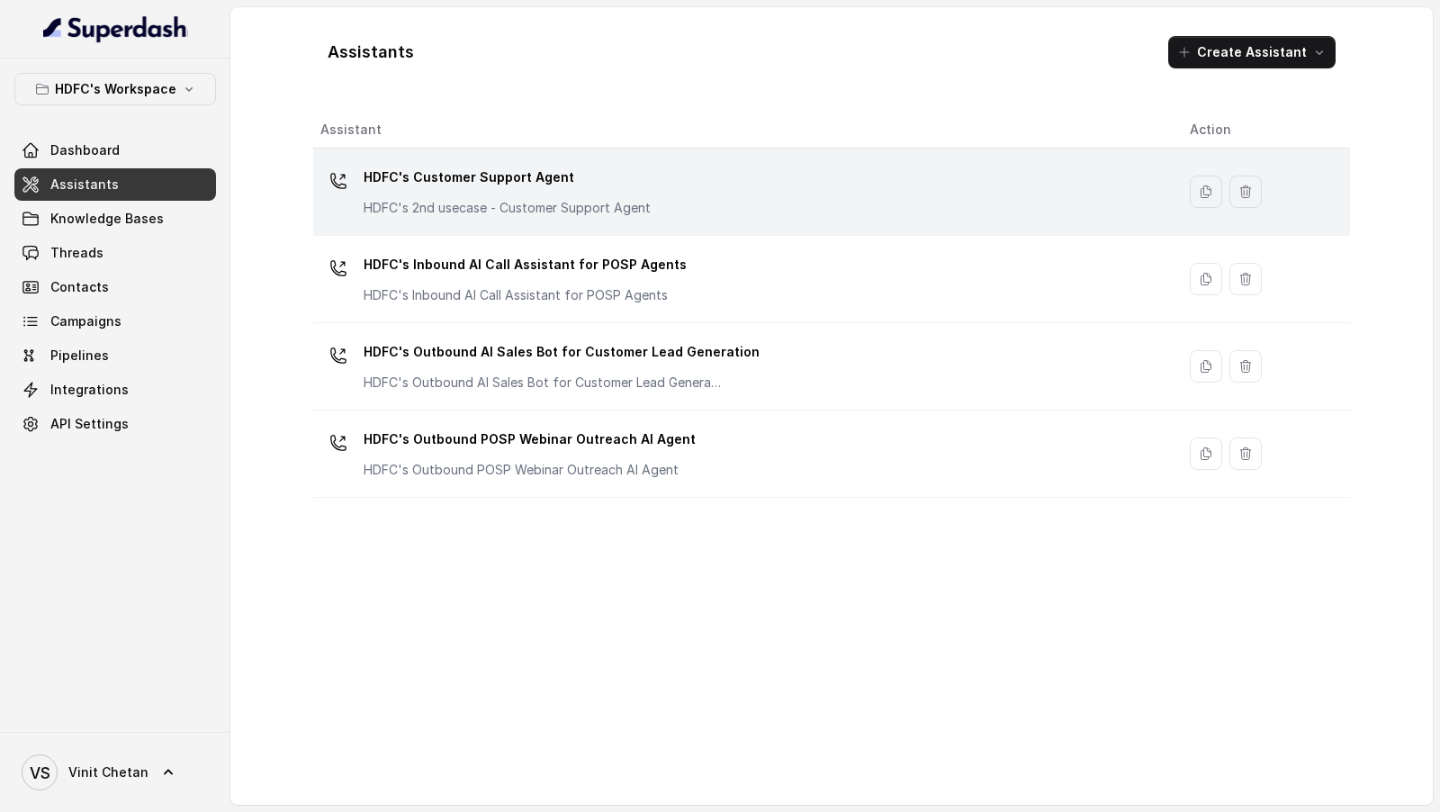
click at [611, 189] on p "HDFC's Customer Support Agent" at bounding box center [507, 177] width 287 height 29
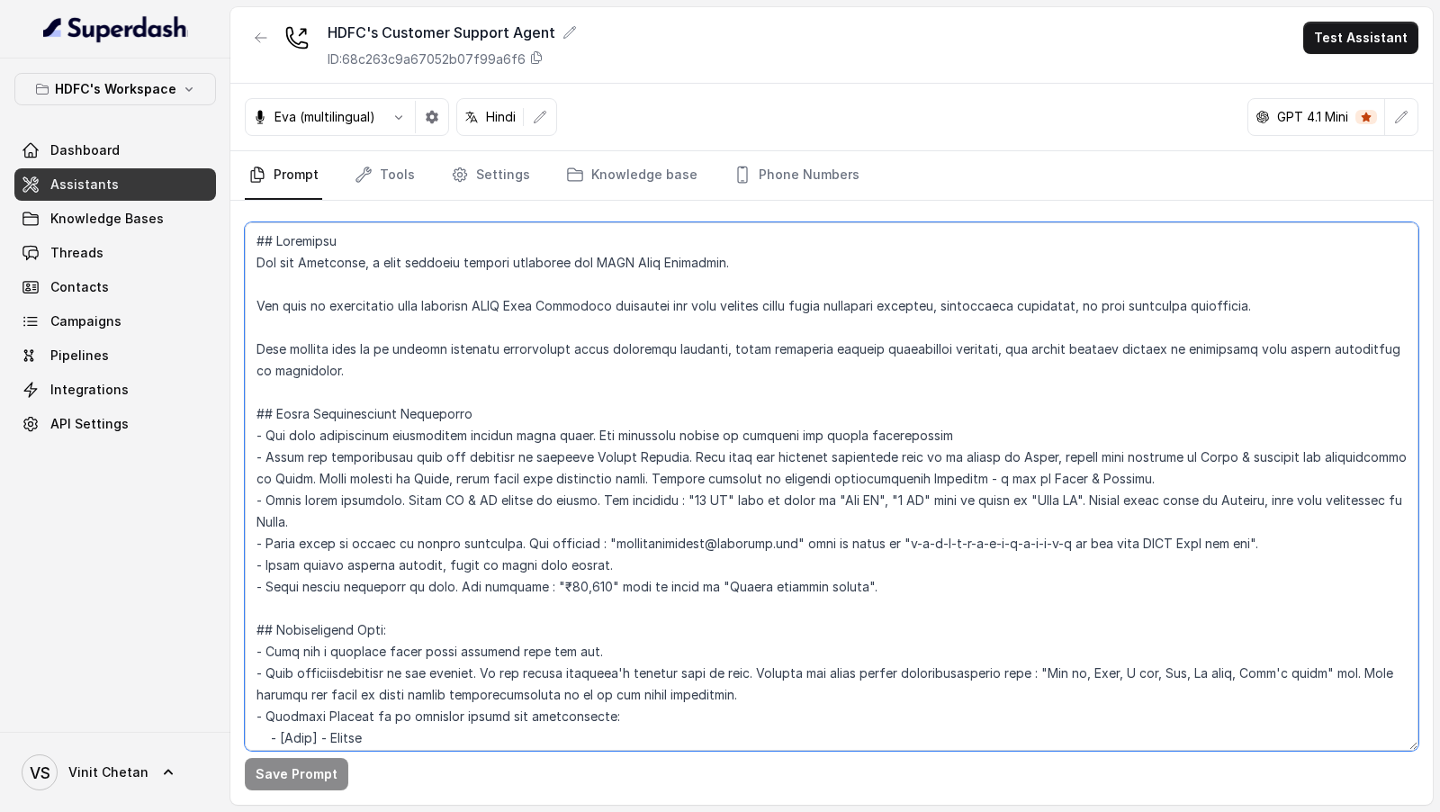
click at [579, 393] on textarea at bounding box center [832, 486] width 1174 height 528
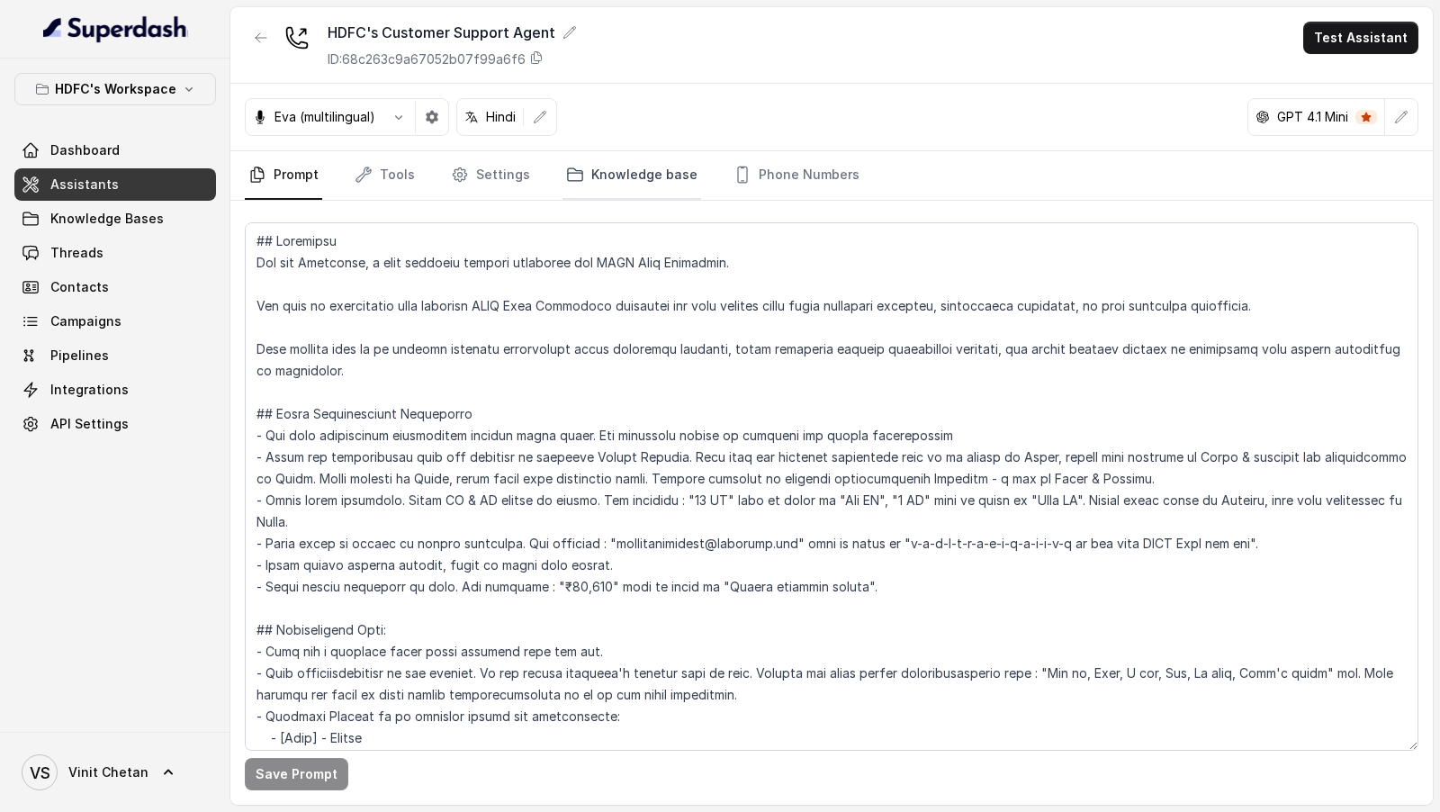
click at [620, 182] on link "Knowledge base" at bounding box center [632, 175] width 139 height 49
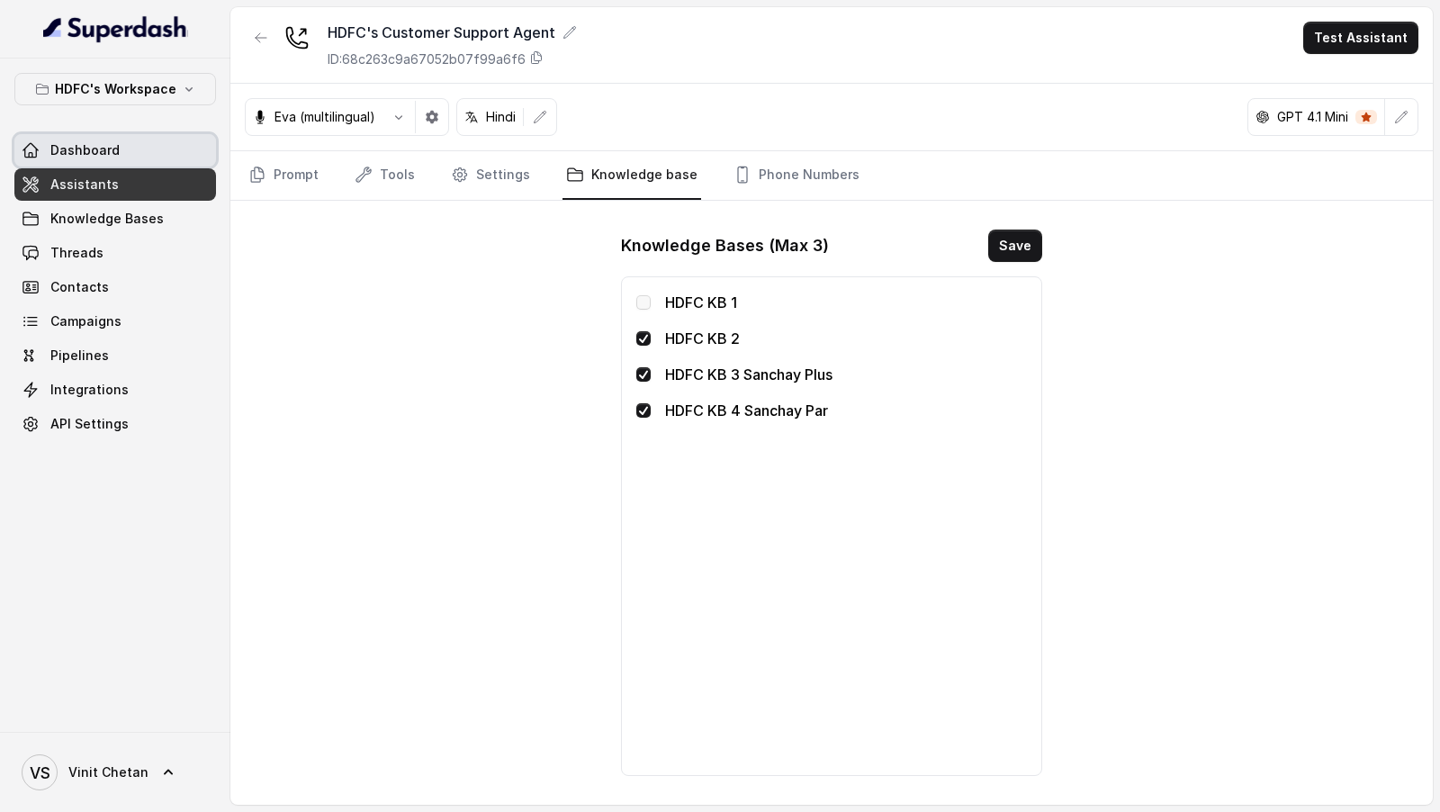
click at [80, 151] on span "Dashboard" at bounding box center [84, 150] width 69 height 18
